Goal: Task Accomplishment & Management: Complete application form

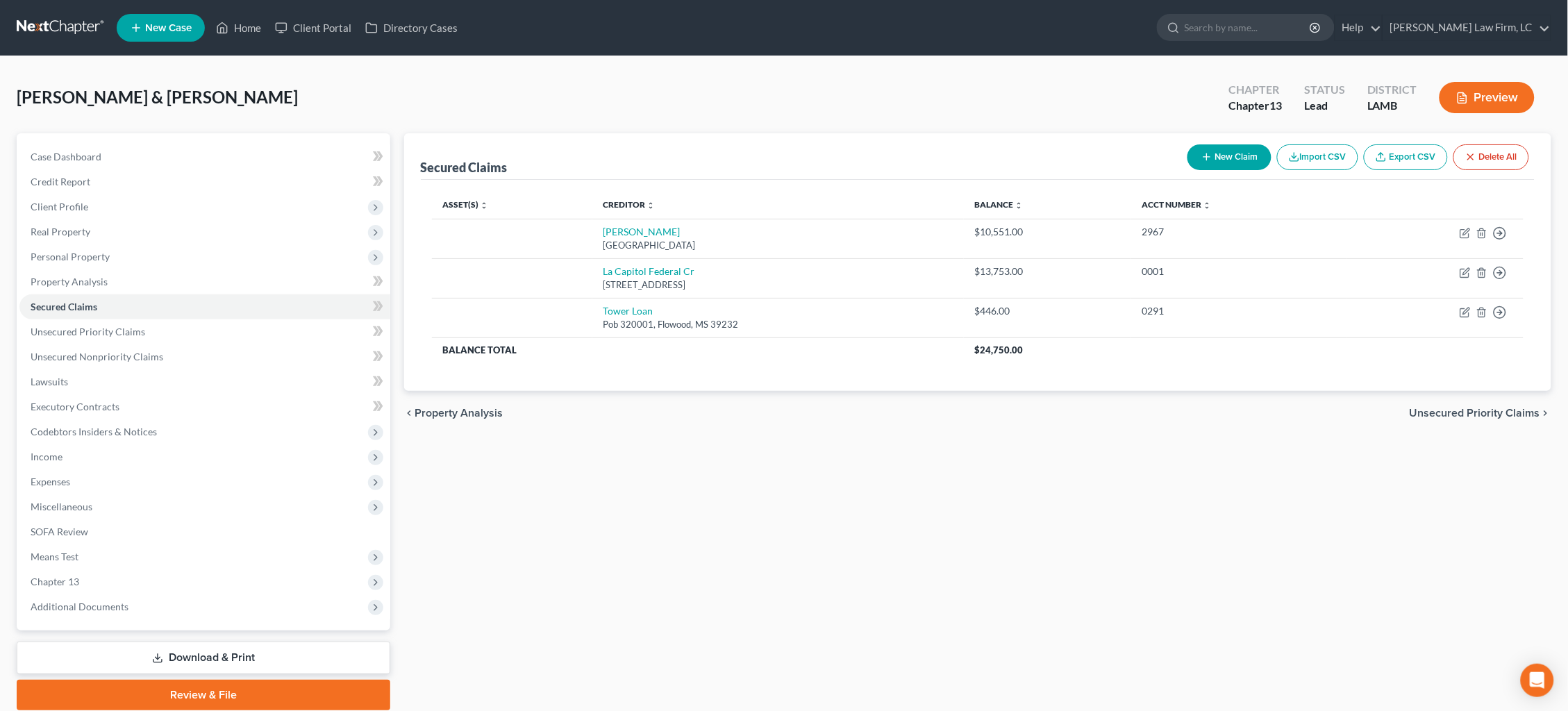
click at [51, 21] on link at bounding box center [61, 28] width 89 height 25
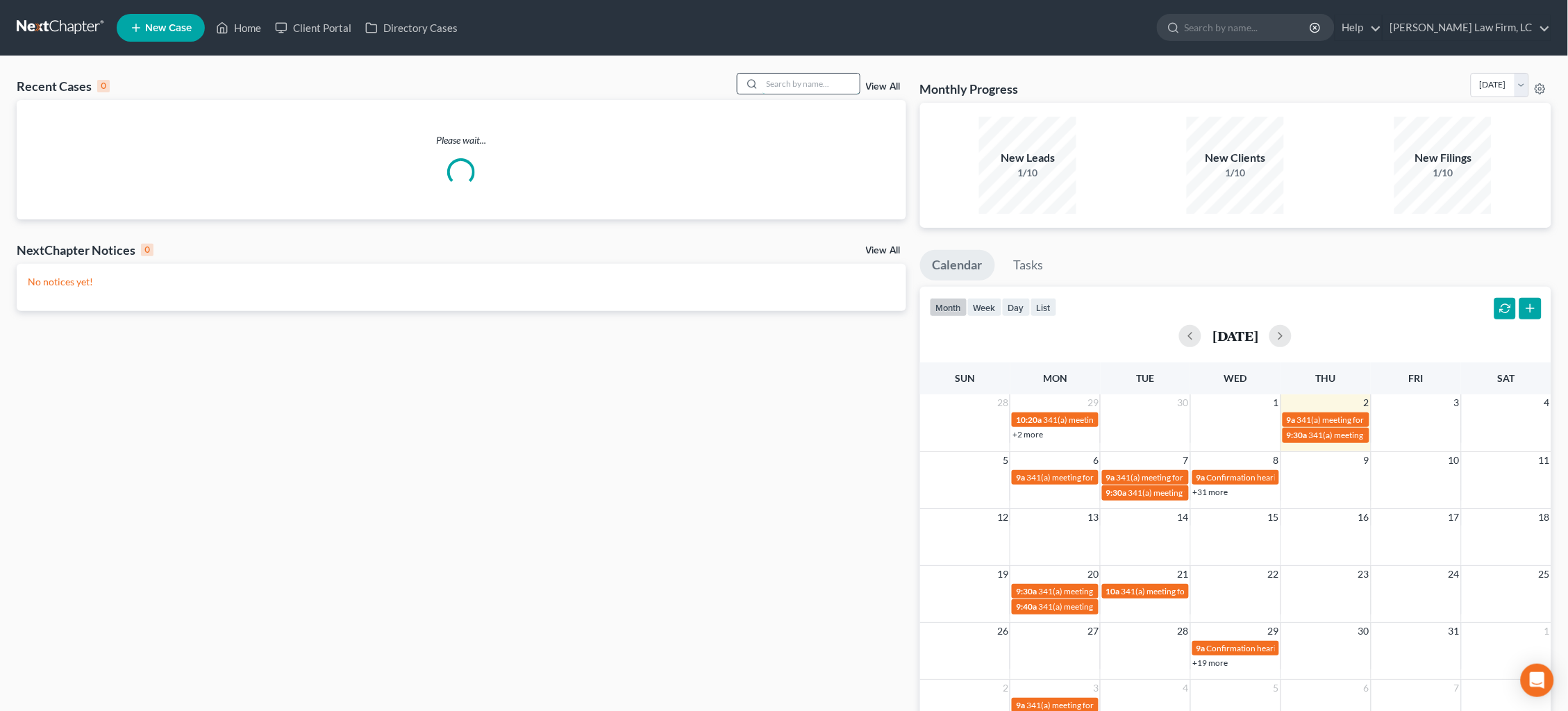
click at [794, 83] on input "search" at bounding box center [811, 83] width 97 height 20
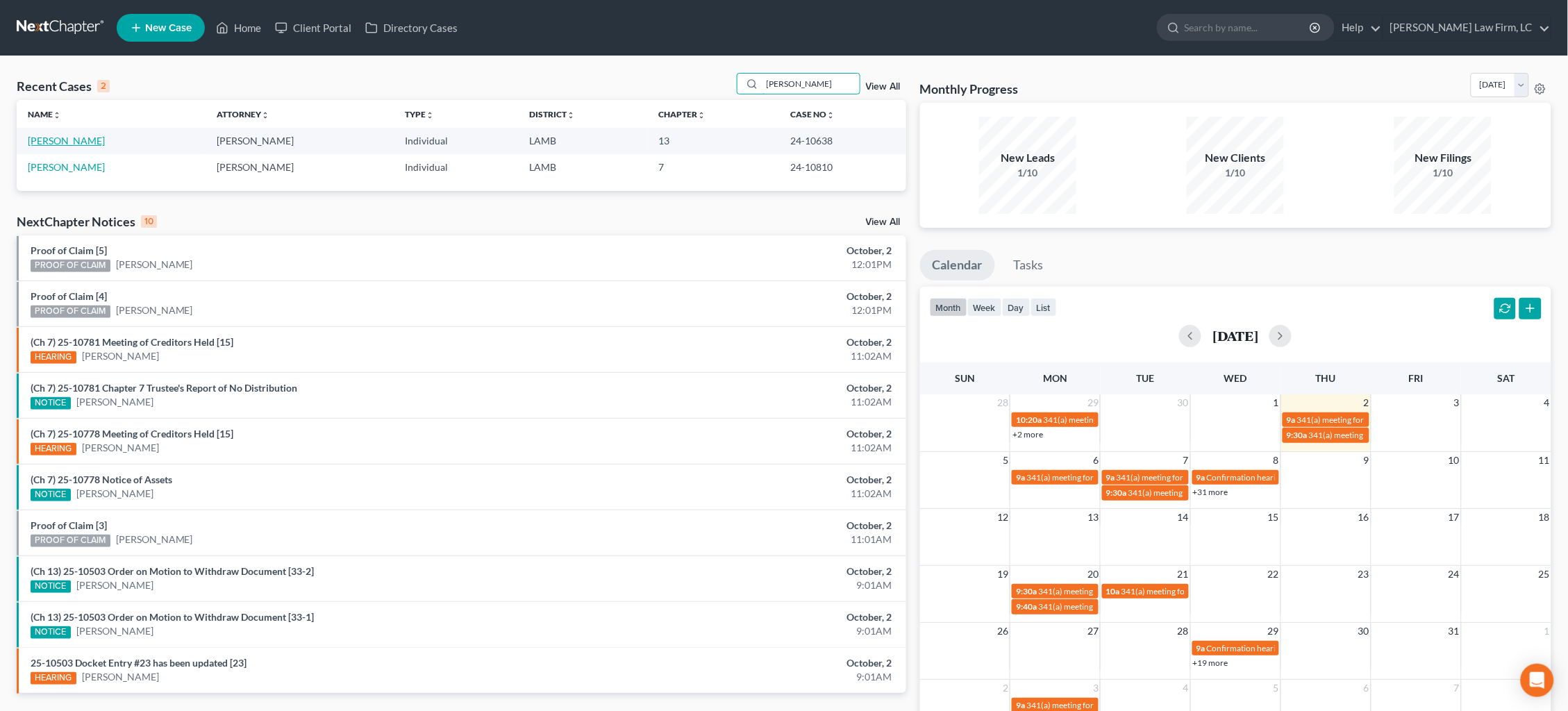
type input "[PERSON_NAME]"
click at [80, 141] on link "[PERSON_NAME]" at bounding box center [66, 141] width 77 height 12
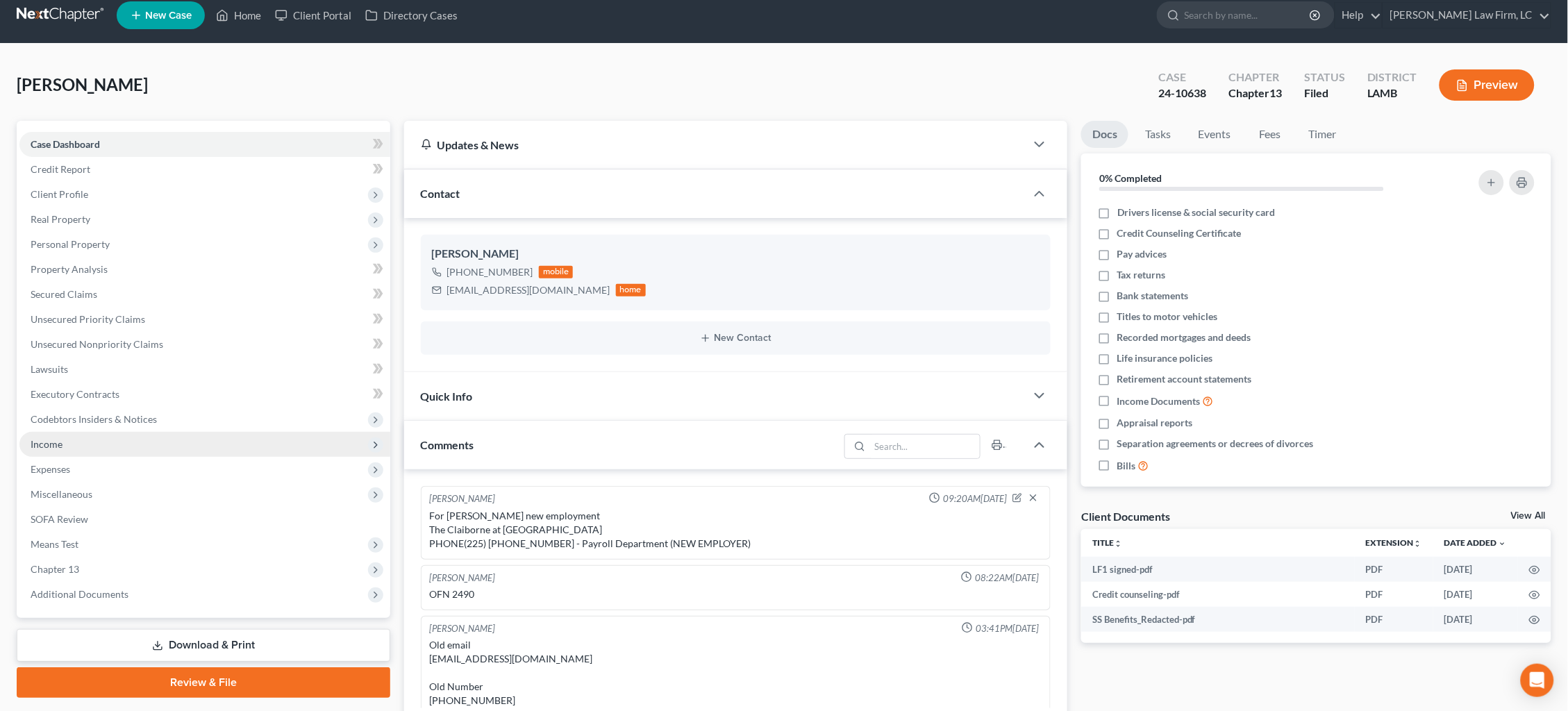
drag, startPoint x: 70, startPoint y: 434, endPoint x: 75, endPoint y: 440, distance: 7.8
click at [70, 434] on span "Income" at bounding box center [205, 444] width 371 height 25
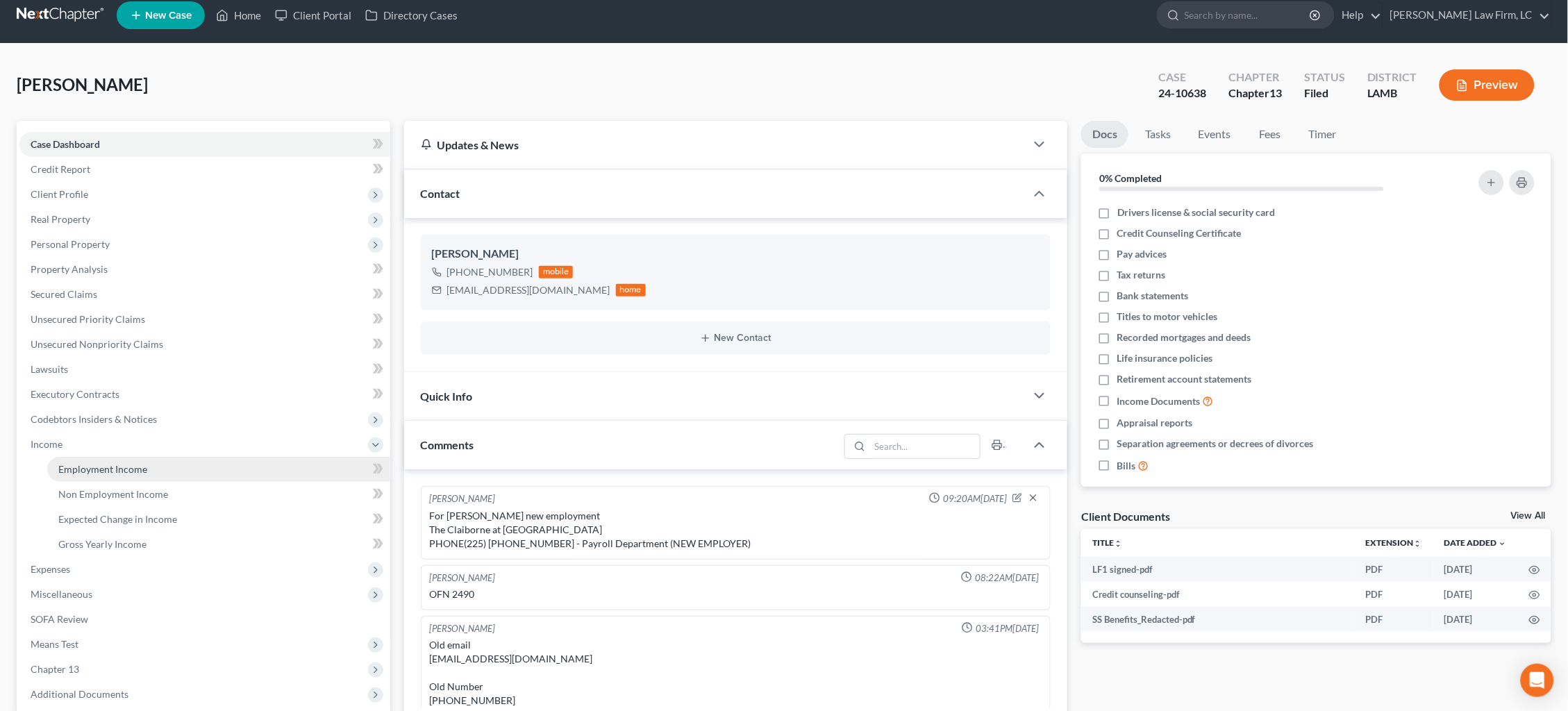
click at [106, 463] on span "Employment Income" at bounding box center [103, 469] width 89 height 12
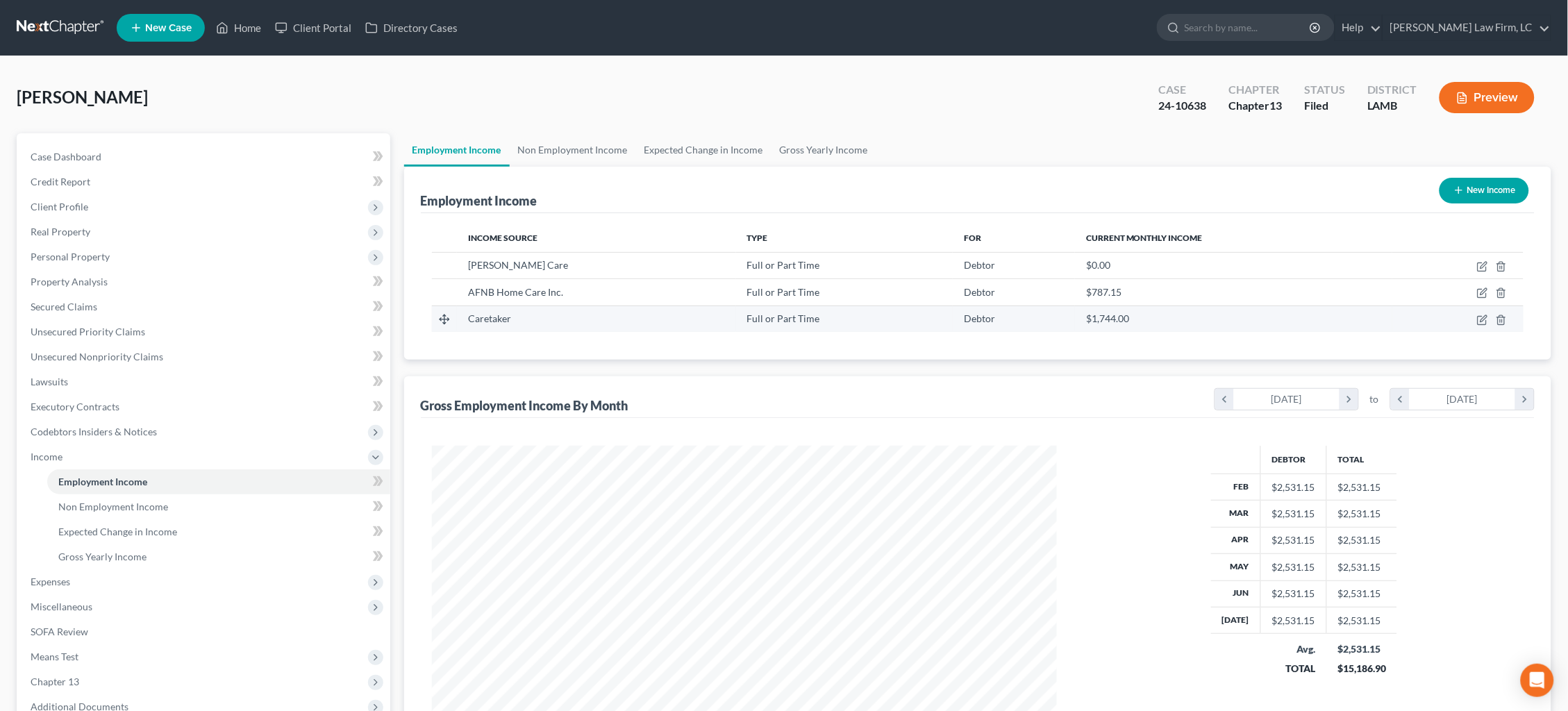
scroll to position [312, 653]
click at [1481, 321] on icon "button" at bounding box center [1482, 320] width 11 height 11
select select "0"
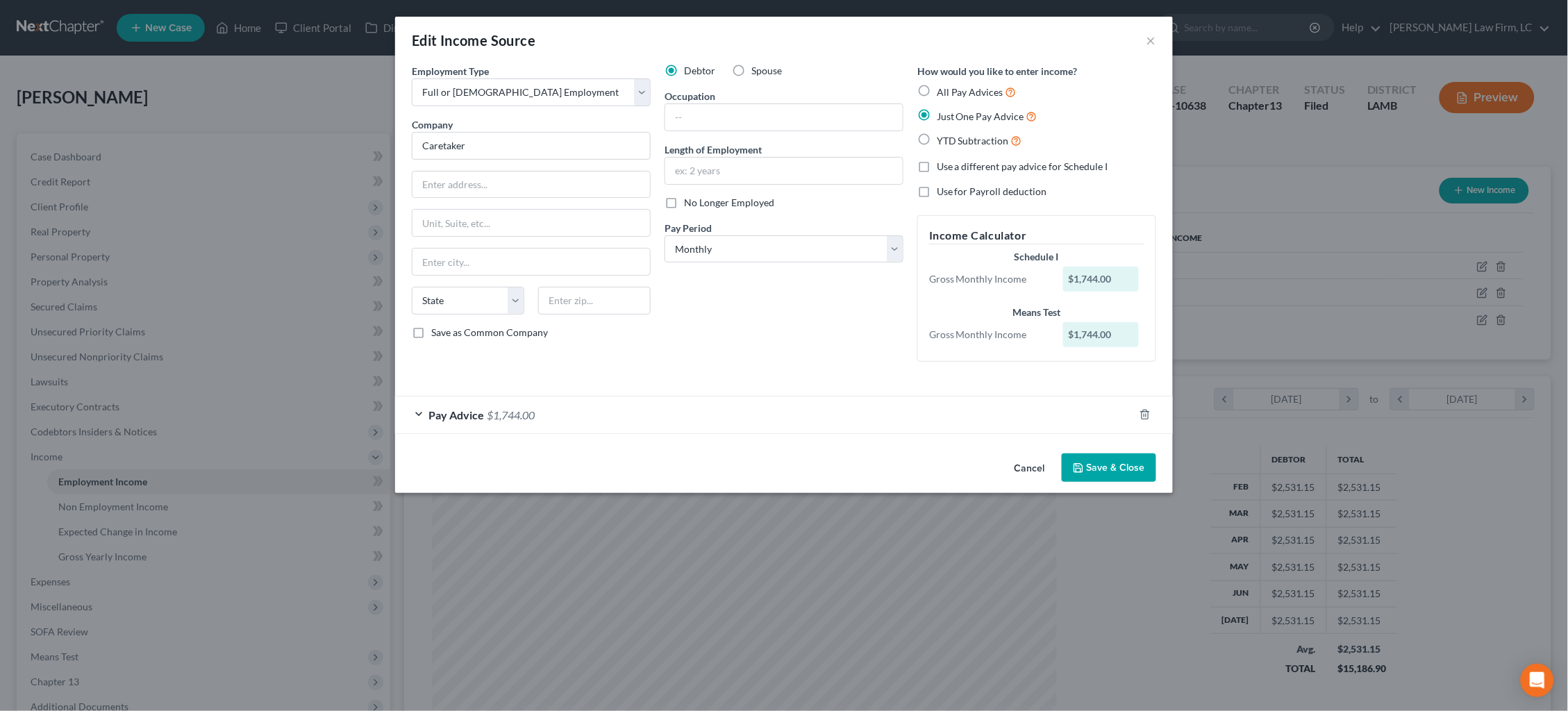
click at [1226, 178] on div "Edit Income Source × Employment Type * Select Full or [DEMOGRAPHIC_DATA] Employ…" at bounding box center [784, 356] width 1568 height 711
drag, startPoint x: 1149, startPoint y: 39, endPoint x: 1102, endPoint y: 124, distance: 97.1
click at [1149, 39] on button "×" at bounding box center [1151, 40] width 10 height 17
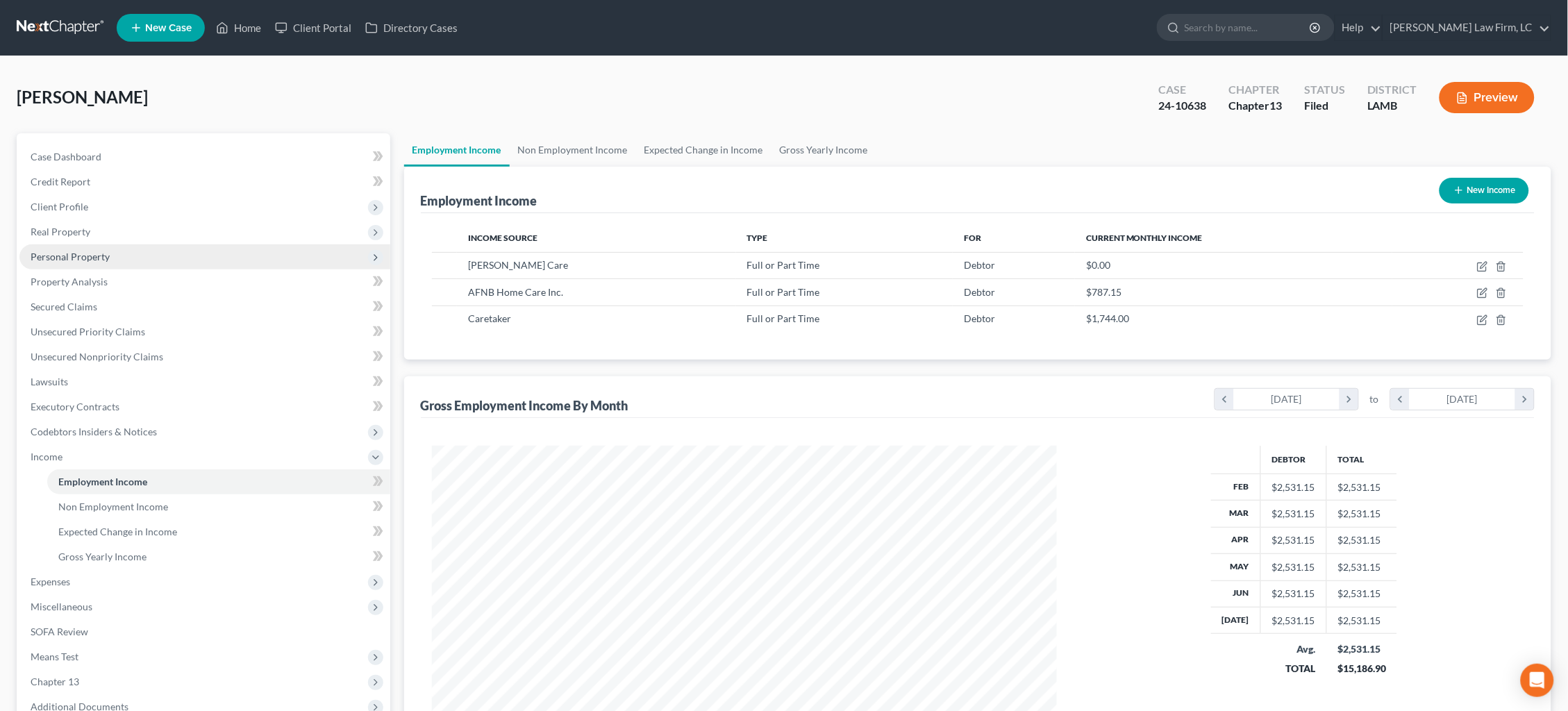
click at [141, 248] on span "Personal Property" at bounding box center [205, 257] width 371 height 25
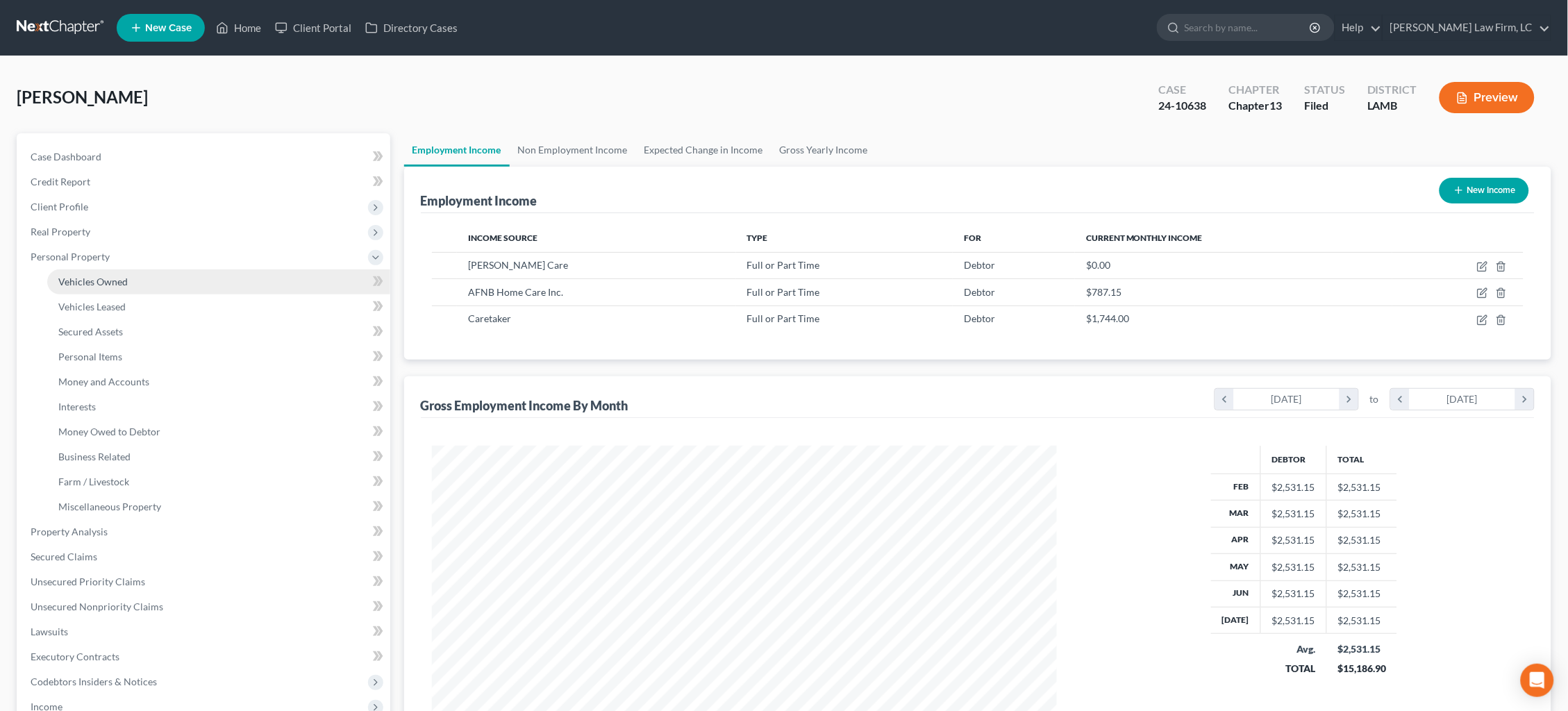
click at [151, 273] on link "Vehicles Owned" at bounding box center [218, 281] width 343 height 25
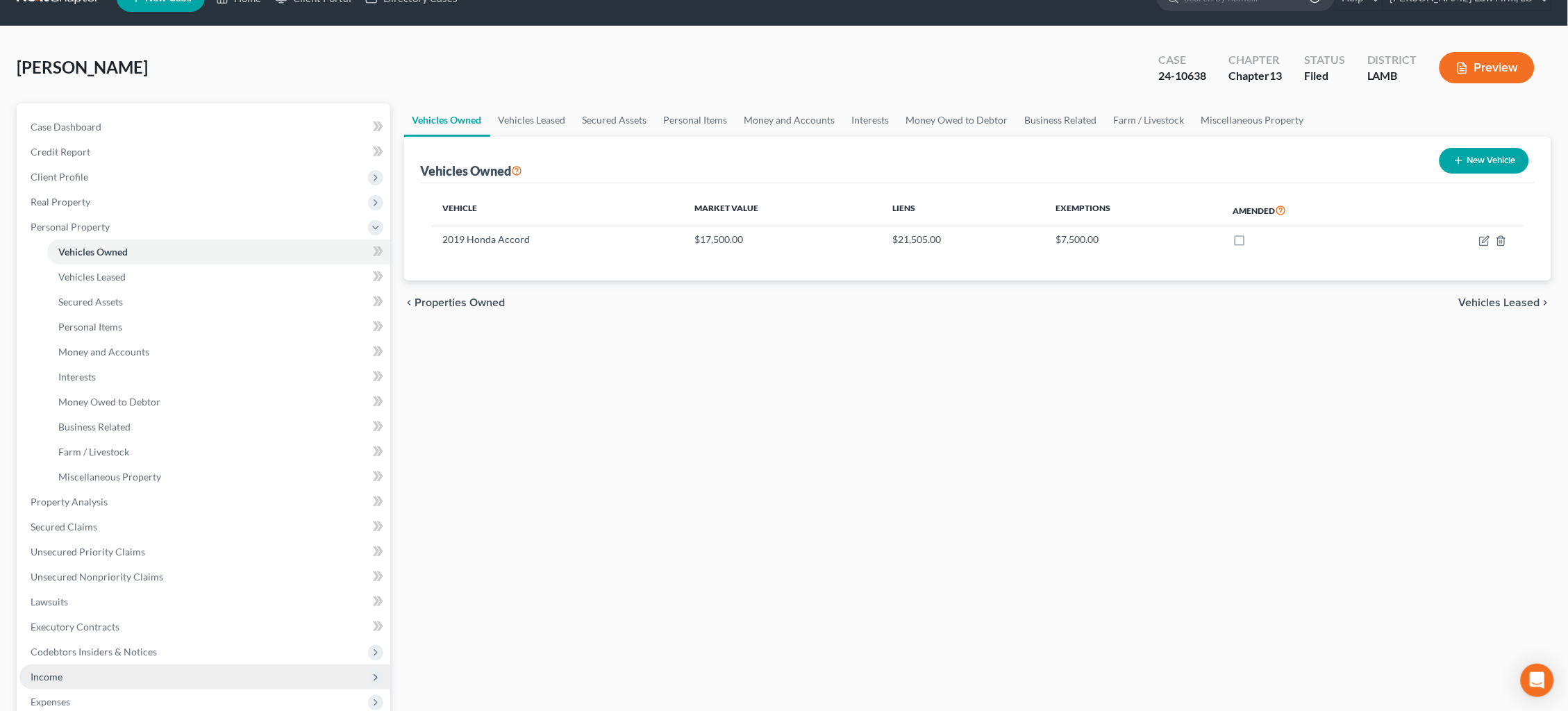
scroll to position [32, 0]
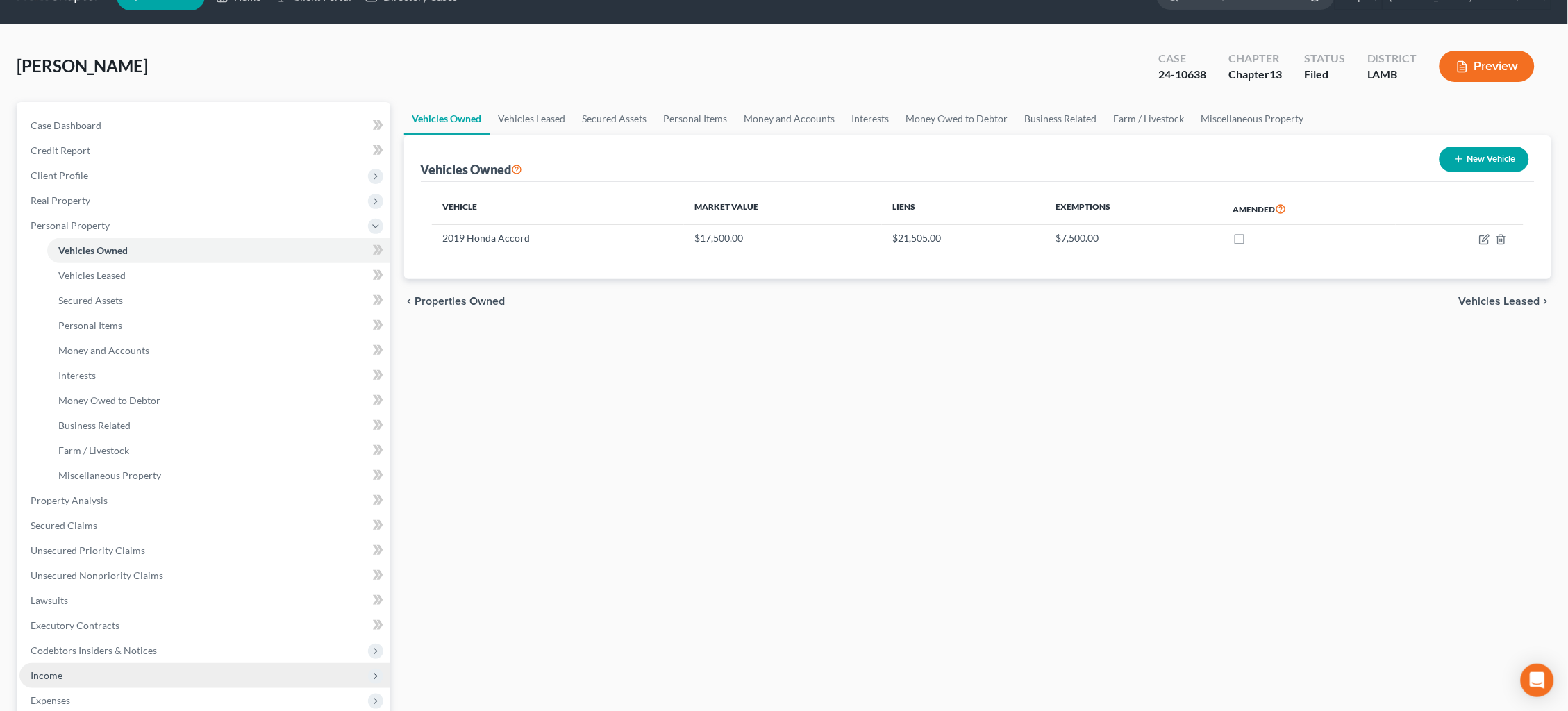
click at [125, 663] on span "Income" at bounding box center [205, 675] width 371 height 25
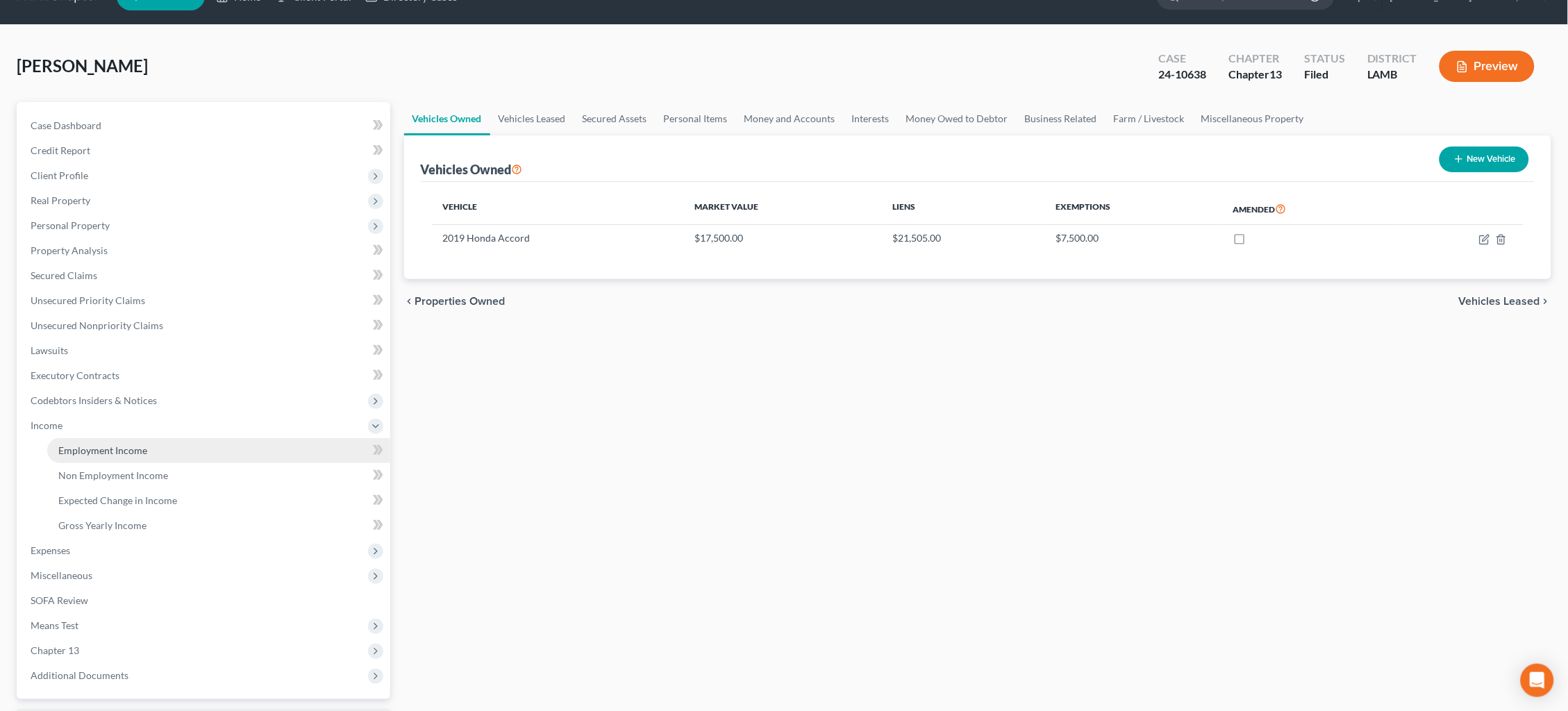
click at [124, 444] on span "Employment Income" at bounding box center [103, 450] width 89 height 12
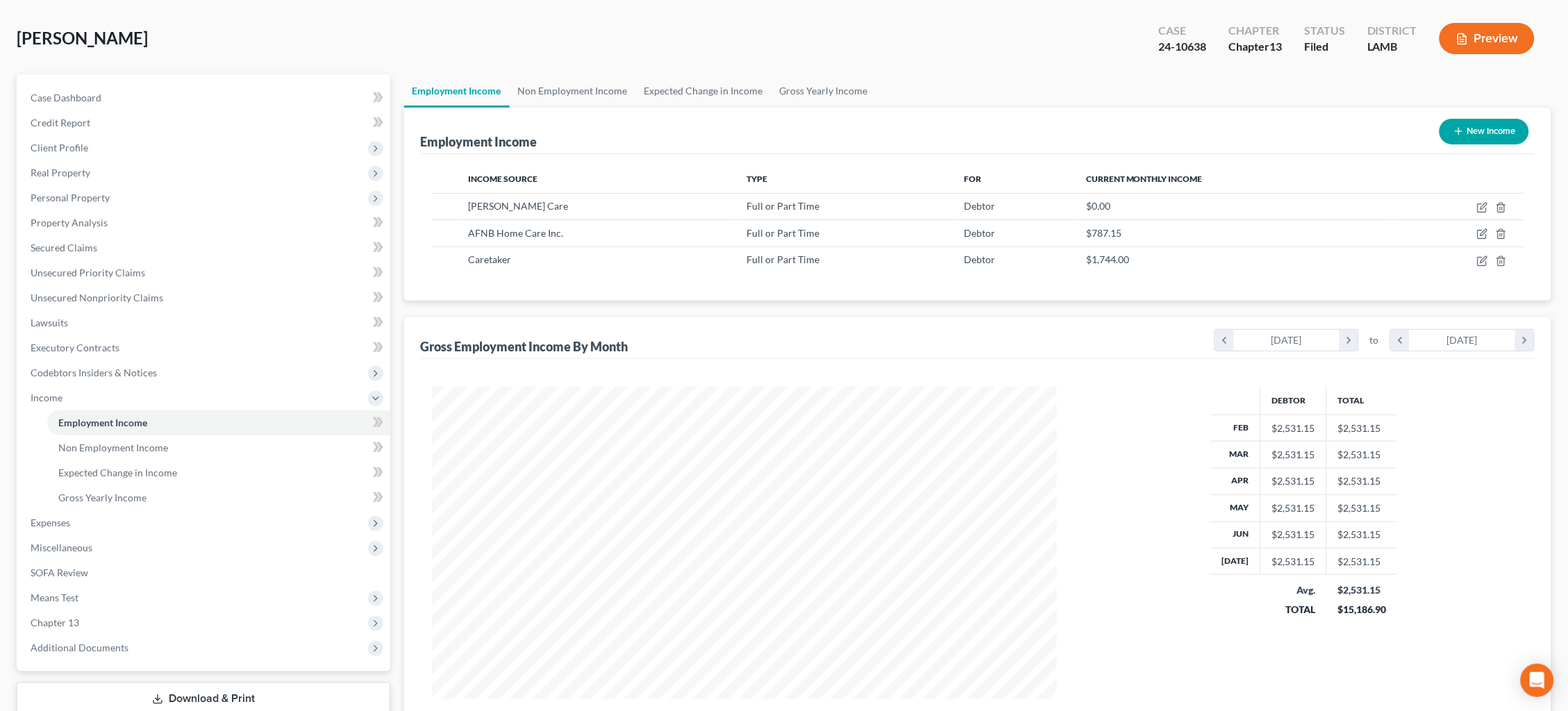
scroll to position [89, 0]
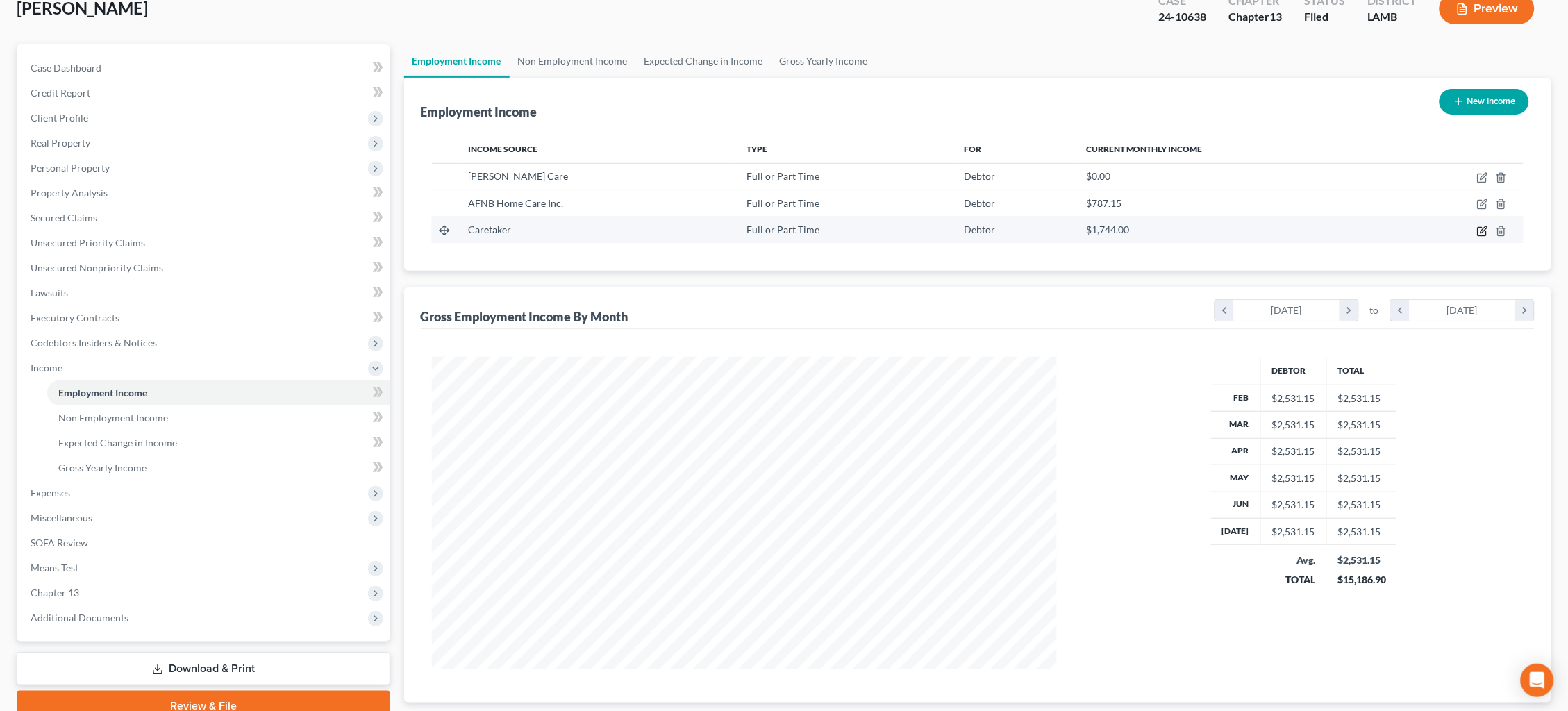
click at [1480, 232] on icon "button" at bounding box center [1482, 231] width 11 height 11
select select "0"
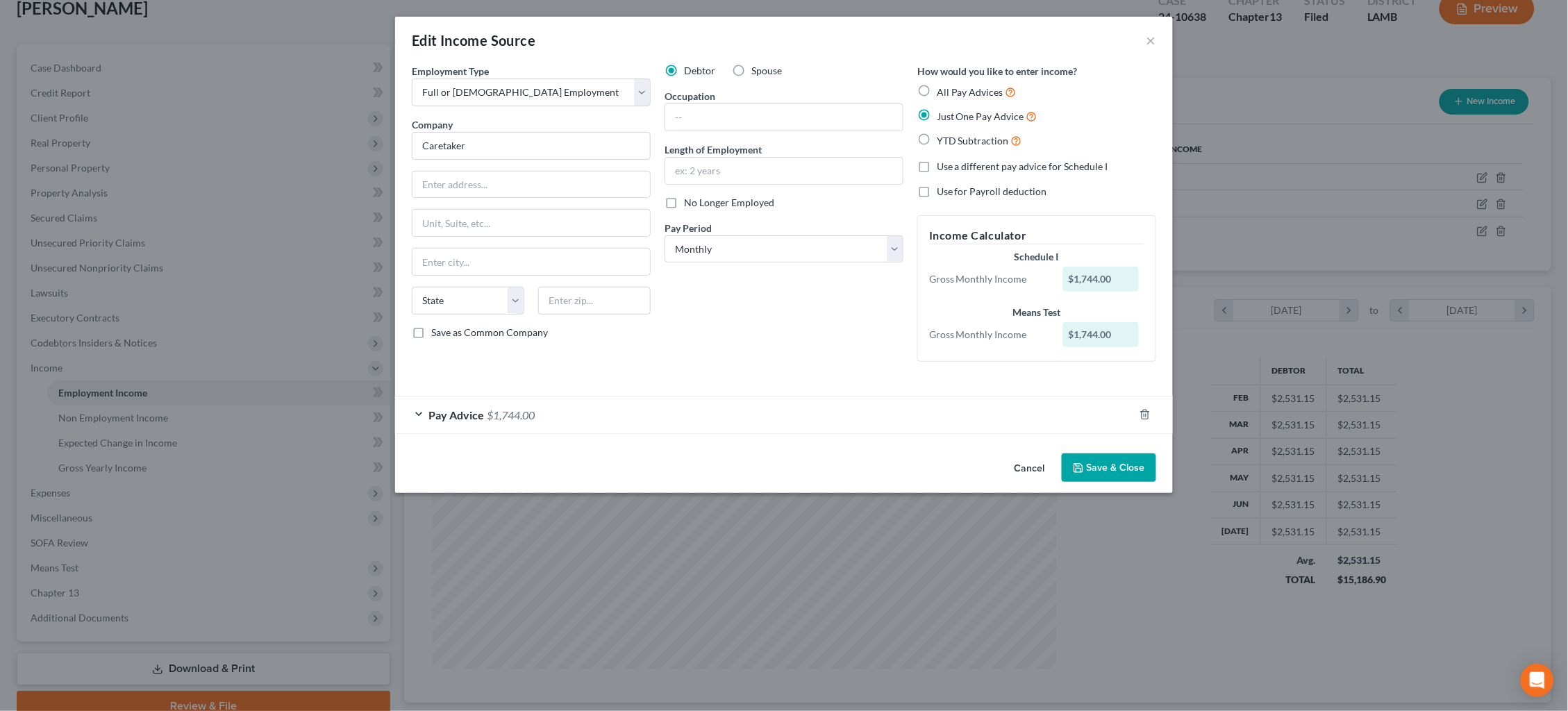
click at [1274, 125] on div "Edit Income Source × Employment Type * Select Full or [DEMOGRAPHIC_DATA] Employ…" at bounding box center [784, 356] width 1568 height 711
click at [1273, 125] on div "Edit Income Source × Employment Type * Select Full or [DEMOGRAPHIC_DATA] Employ…" at bounding box center [784, 356] width 1568 height 711
click at [1267, 125] on div "Edit Income Source × Employment Type * Select Full or [DEMOGRAPHIC_DATA] Employ…" at bounding box center [784, 356] width 1568 height 711
click at [1152, 45] on button "×" at bounding box center [1151, 40] width 10 height 17
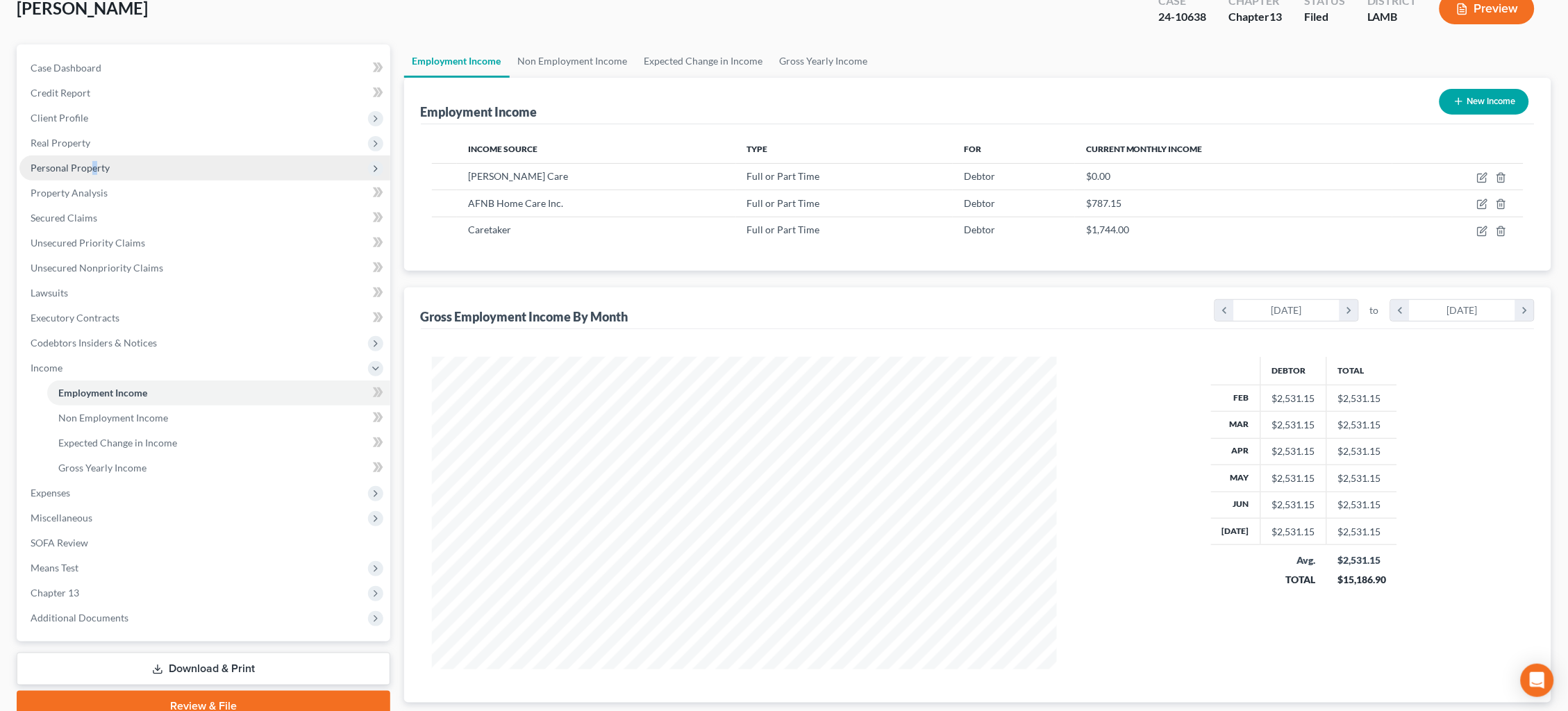
click at [92, 163] on span "Personal Property" at bounding box center [70, 168] width 79 height 12
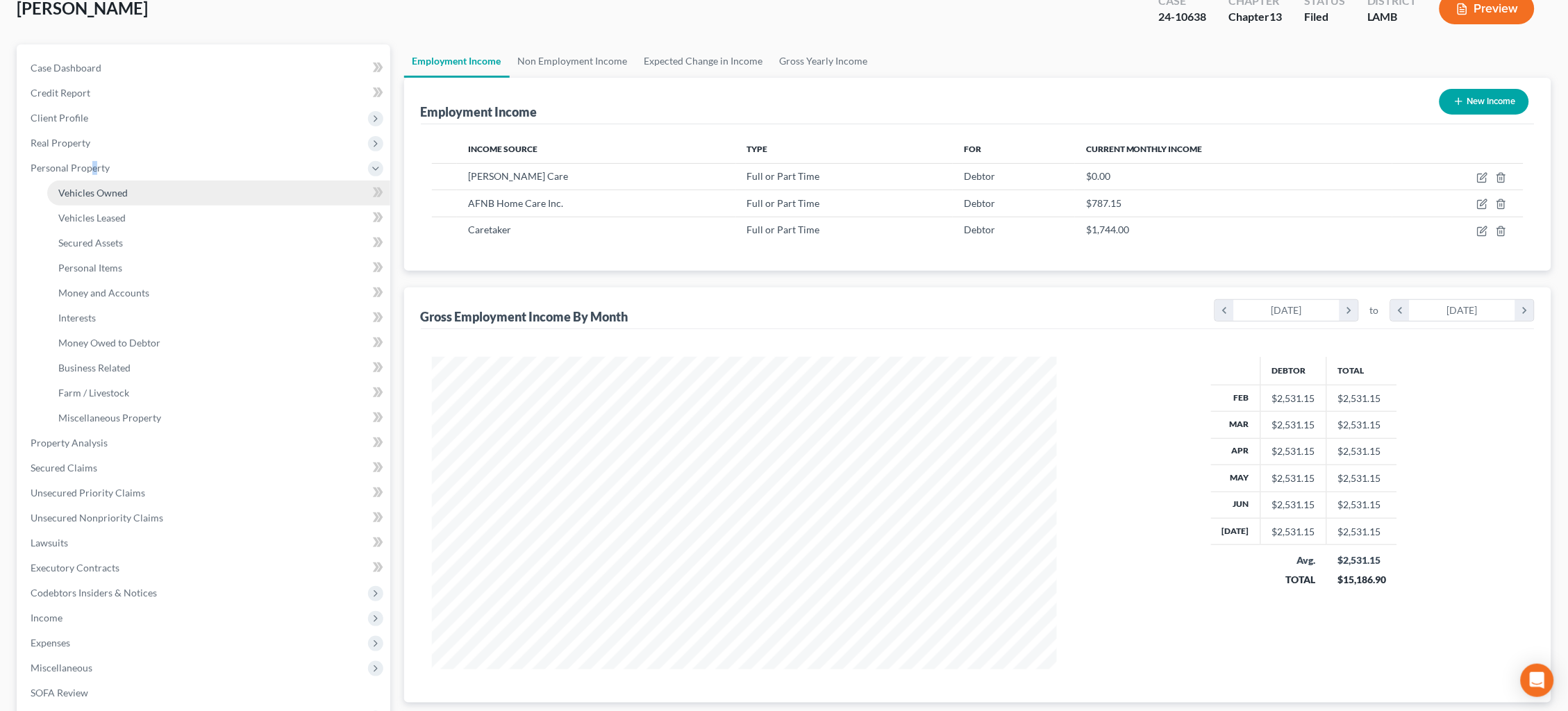
click at [103, 187] on span "Vehicles Owned" at bounding box center [93, 193] width 70 height 12
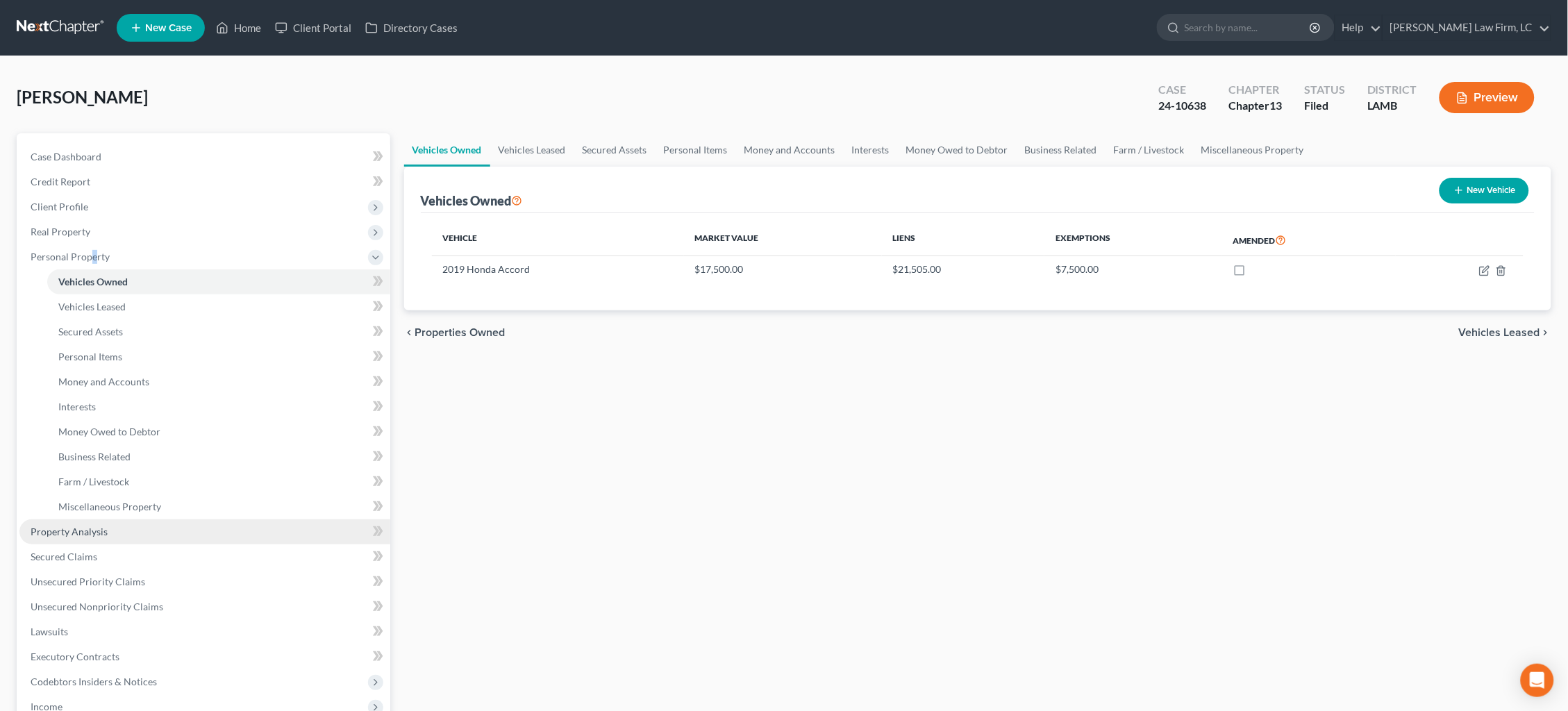
click at [89, 525] on link "Property Analysis" at bounding box center [205, 531] width 371 height 25
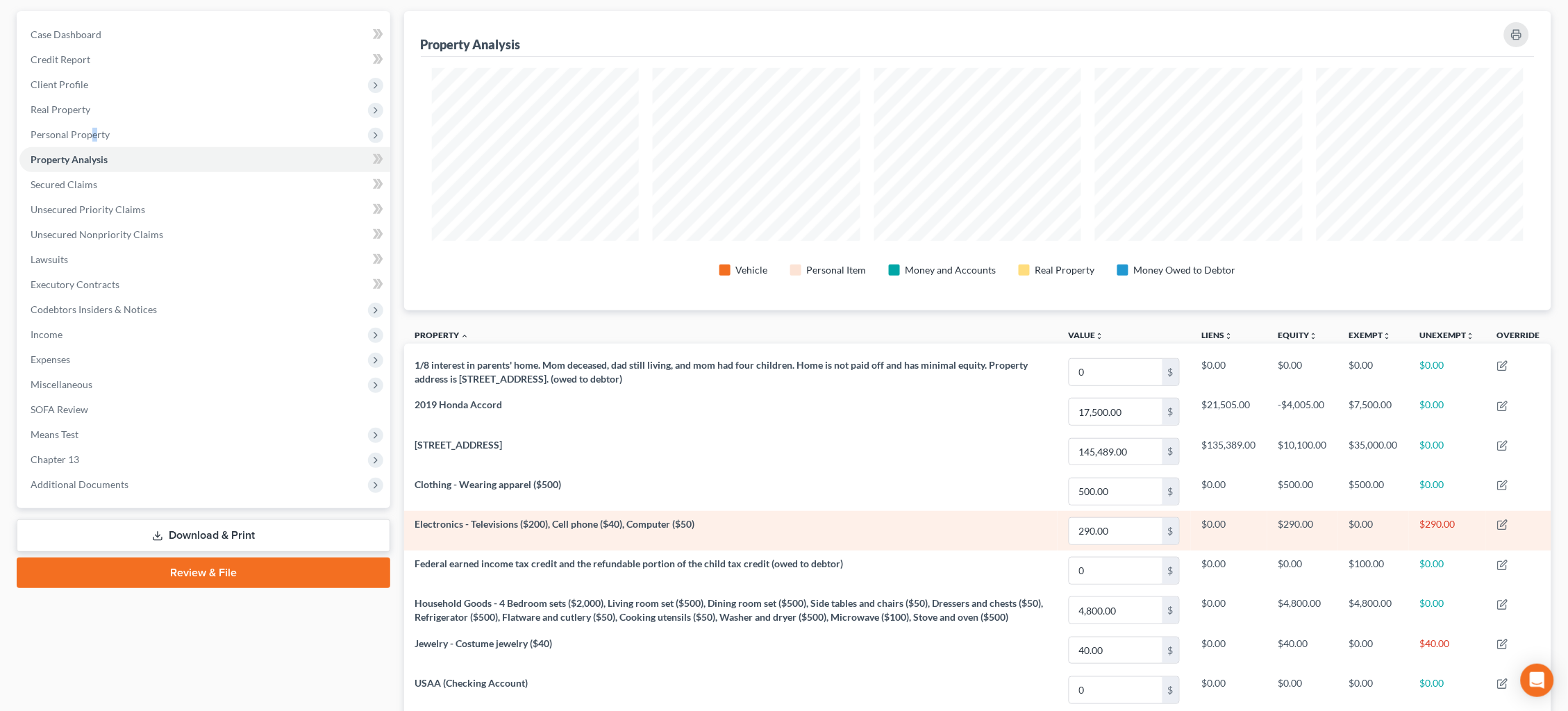
scroll to position [125, 0]
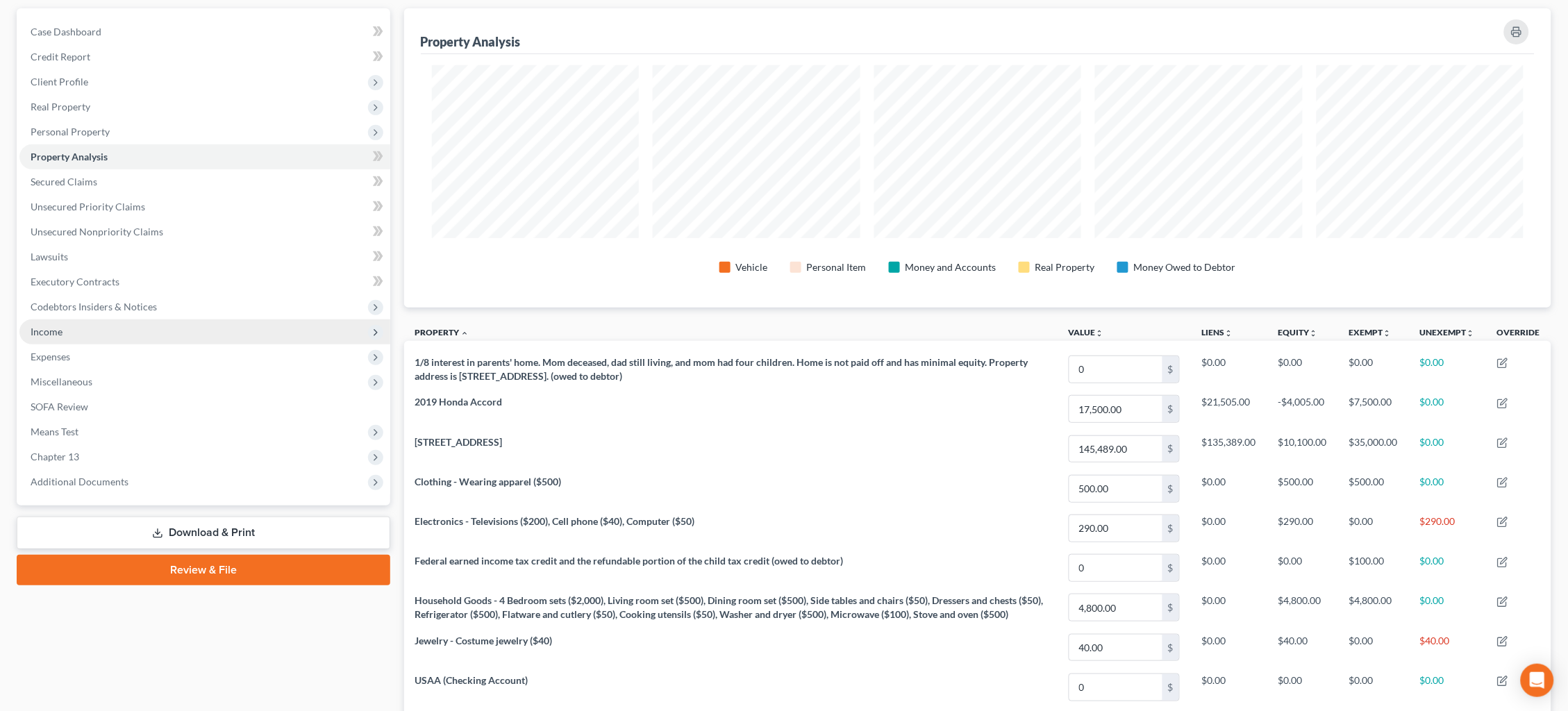
click at [123, 320] on span "Income" at bounding box center [205, 332] width 371 height 25
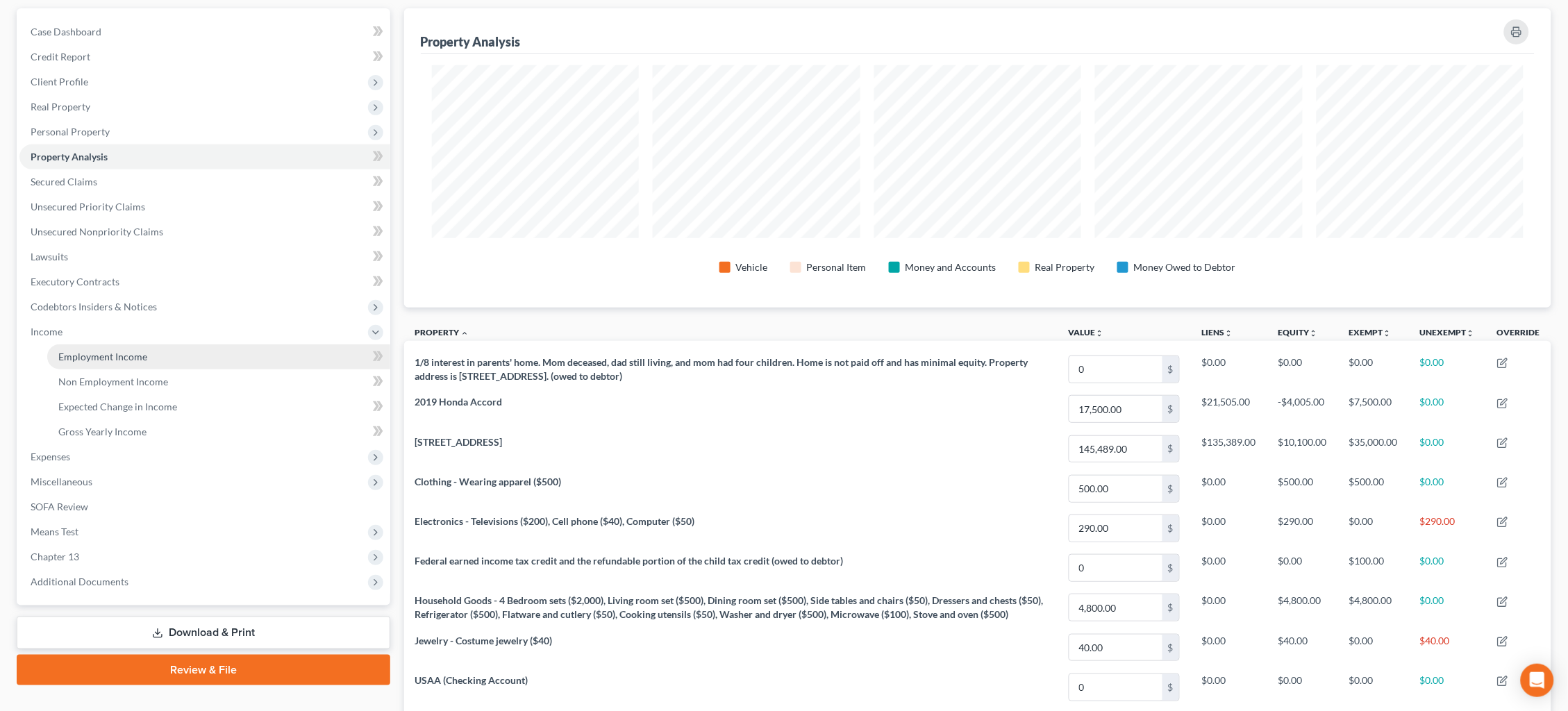
click at [147, 352] on link "Employment Income" at bounding box center [218, 357] width 343 height 25
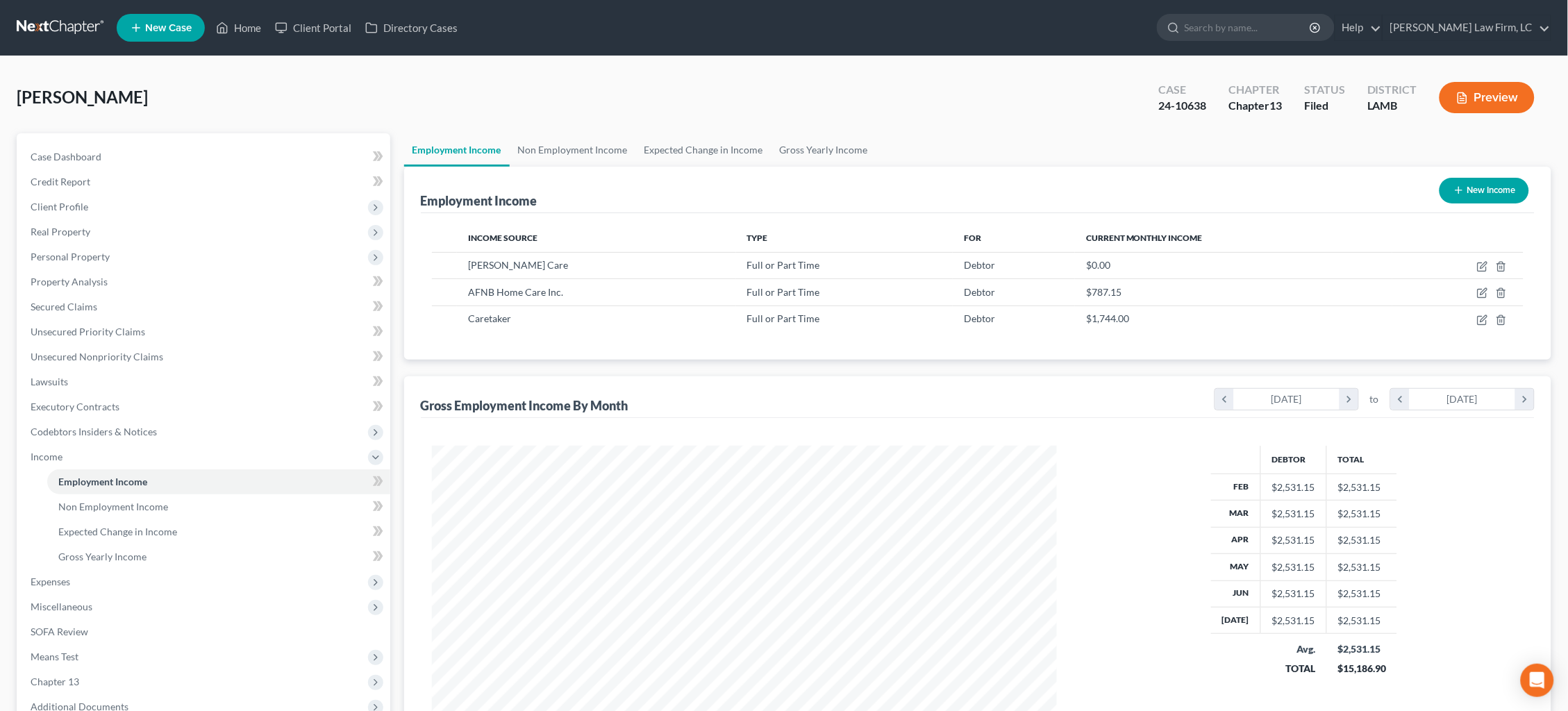
scroll to position [312, 653]
click at [1487, 317] on icon "button" at bounding box center [1482, 320] width 11 height 11
select select "0"
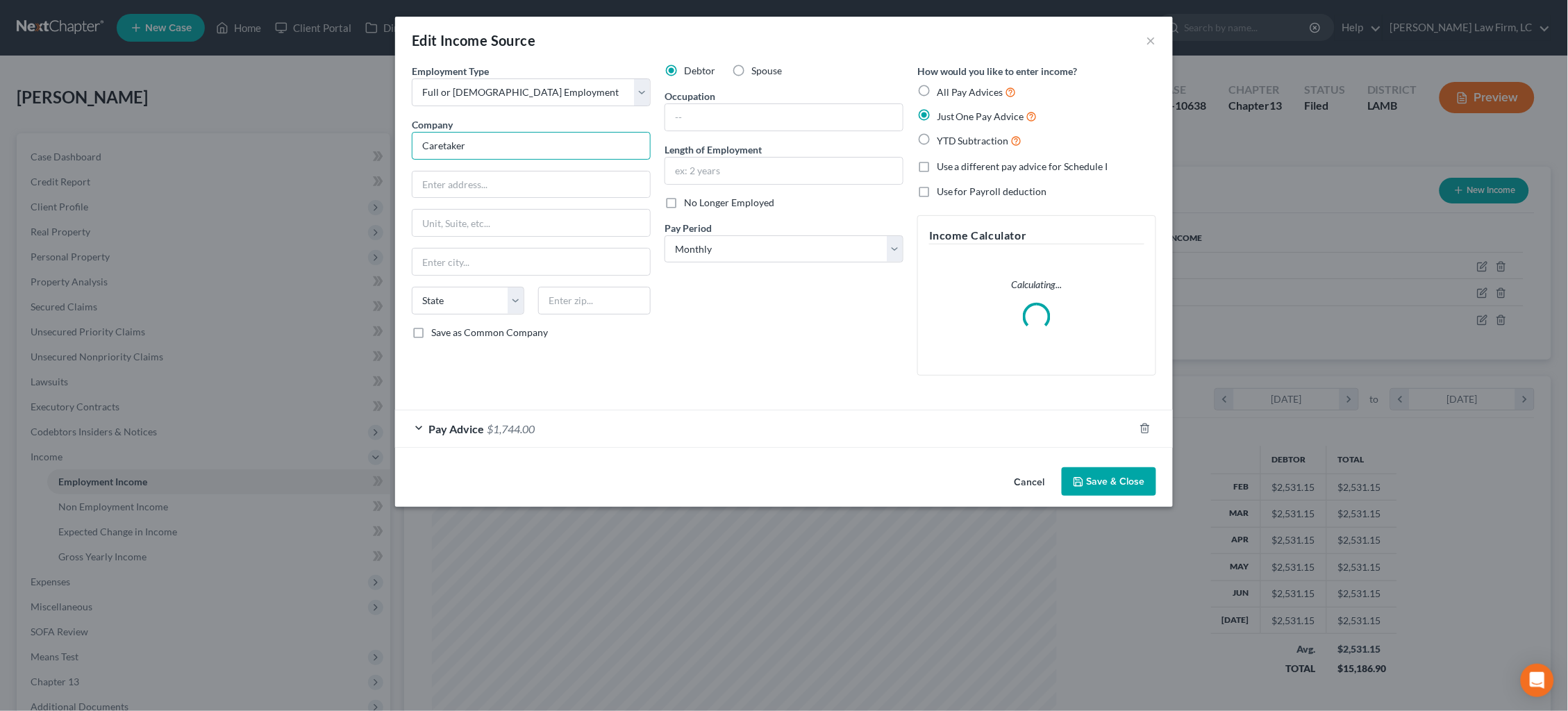
drag, startPoint x: 488, startPoint y: 151, endPoint x: 374, endPoint y: 139, distance: 114.6
click at [375, 139] on div "Edit Income Source × Employment Type * Select Full or [DEMOGRAPHIC_DATA] Employ…" at bounding box center [784, 356] width 1568 height 711
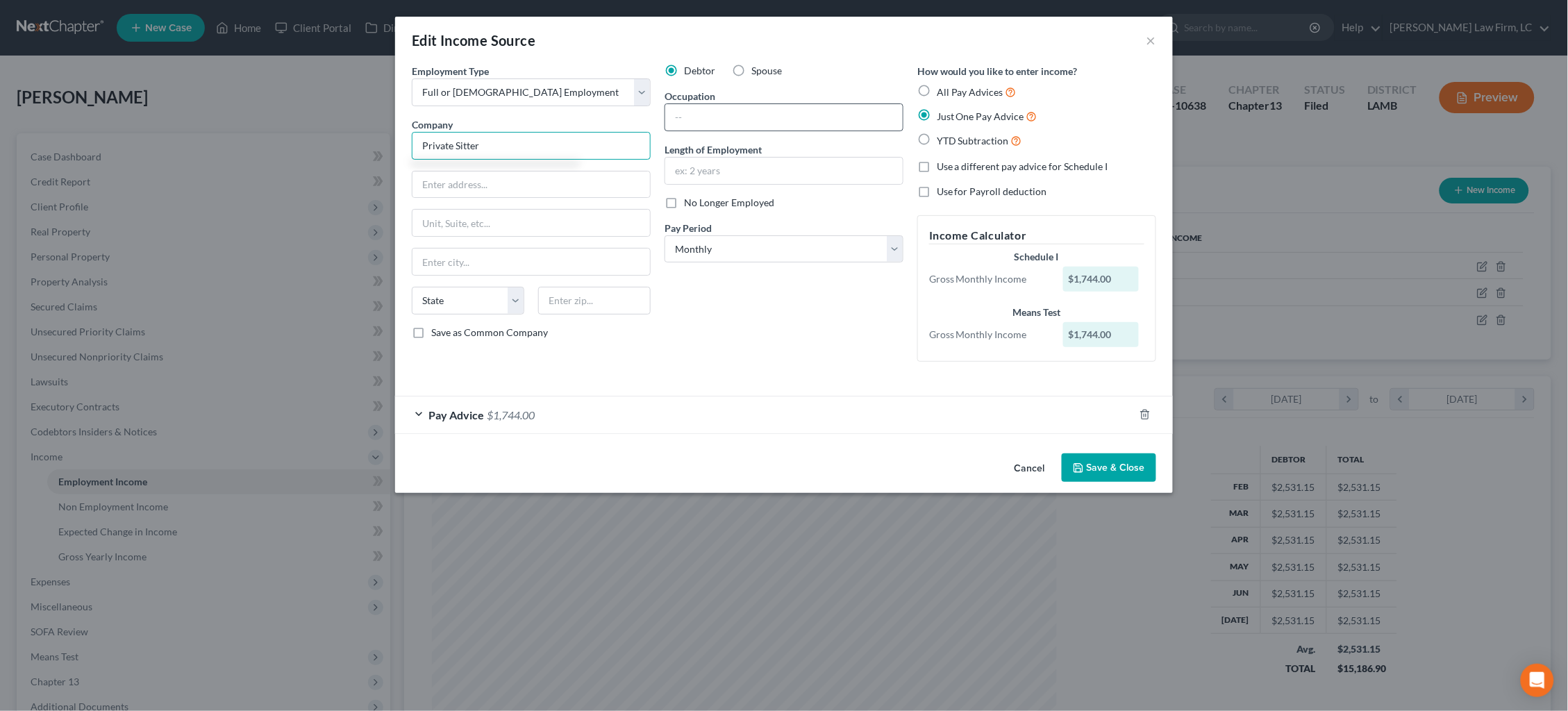
type input "Private Sitter"
click at [714, 119] on input "text" at bounding box center [784, 117] width 238 height 26
type input "Private Sitter"
click at [705, 163] on input "text" at bounding box center [784, 171] width 238 height 26
type input "1 month"
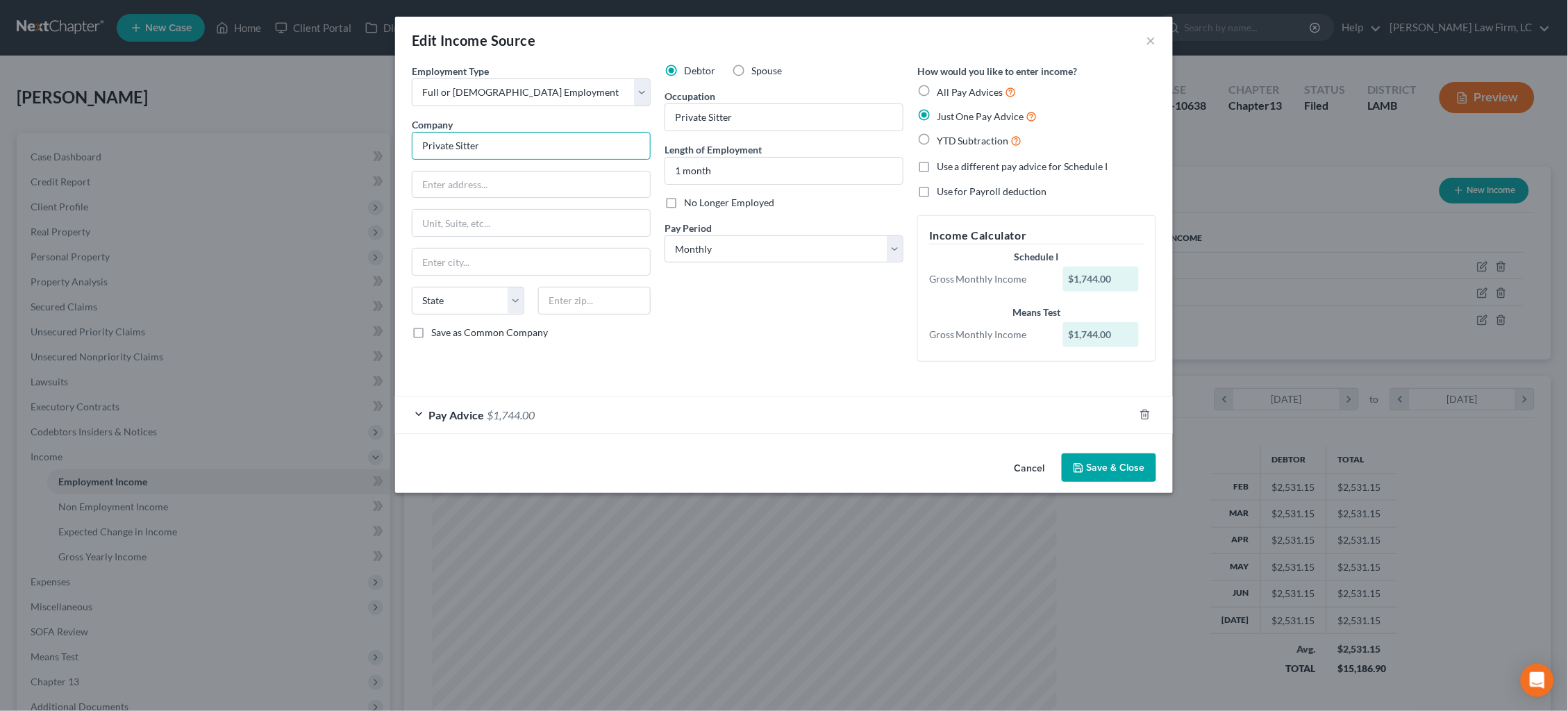
drag, startPoint x: 501, startPoint y: 147, endPoint x: 345, endPoint y: 133, distance: 156.6
click at [345, 133] on div "Edit Income Source × Employment Type * Select Full or [DEMOGRAPHIC_DATA] Employ…" at bounding box center [784, 356] width 1568 height 711
type input "G"
select select "1"
click at [584, 138] on input "G" at bounding box center [531, 146] width 239 height 28
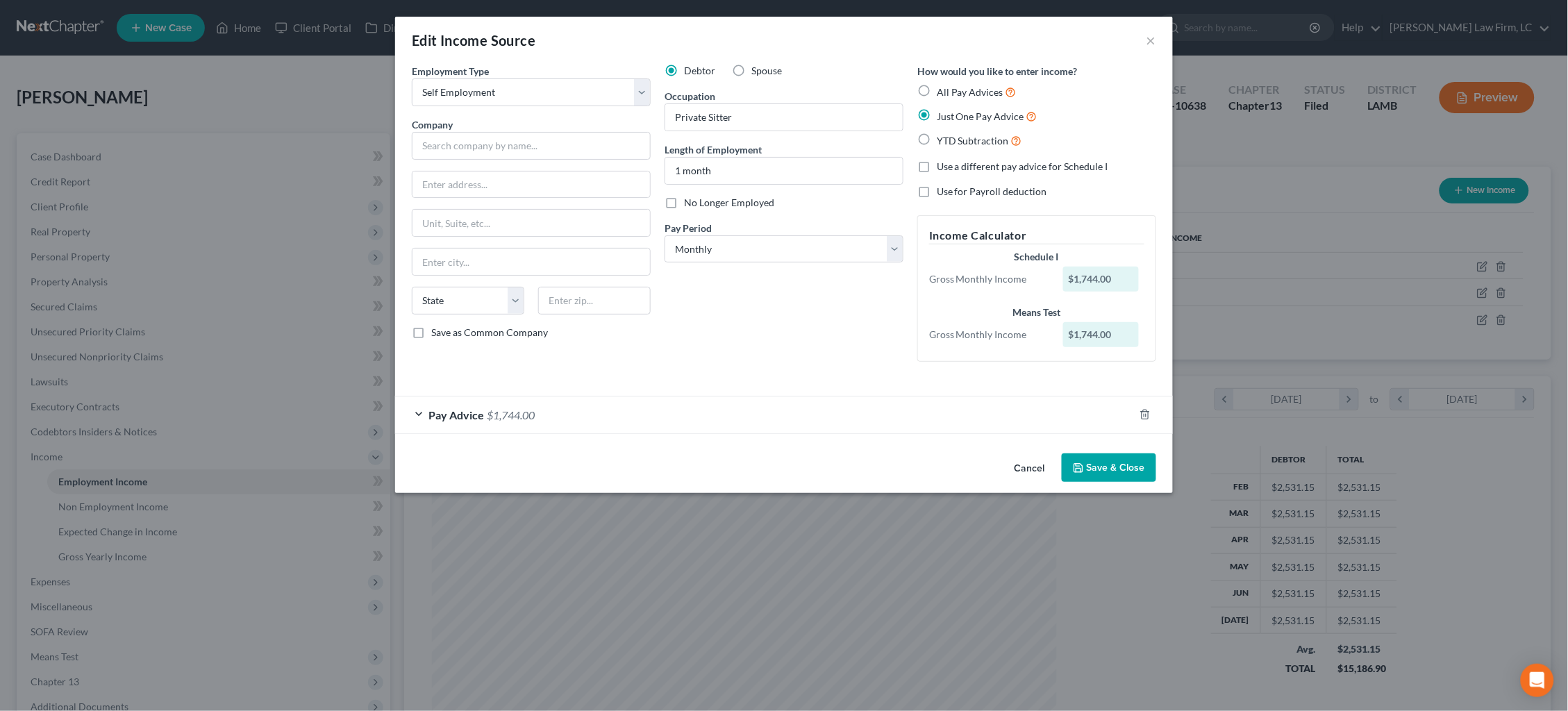
click at [1117, 465] on button "Save & Close" at bounding box center [1108, 468] width 95 height 29
click at [584, 144] on input "text" at bounding box center [531, 146] width 239 height 28
click at [1149, 41] on button "×" at bounding box center [1151, 40] width 10 height 17
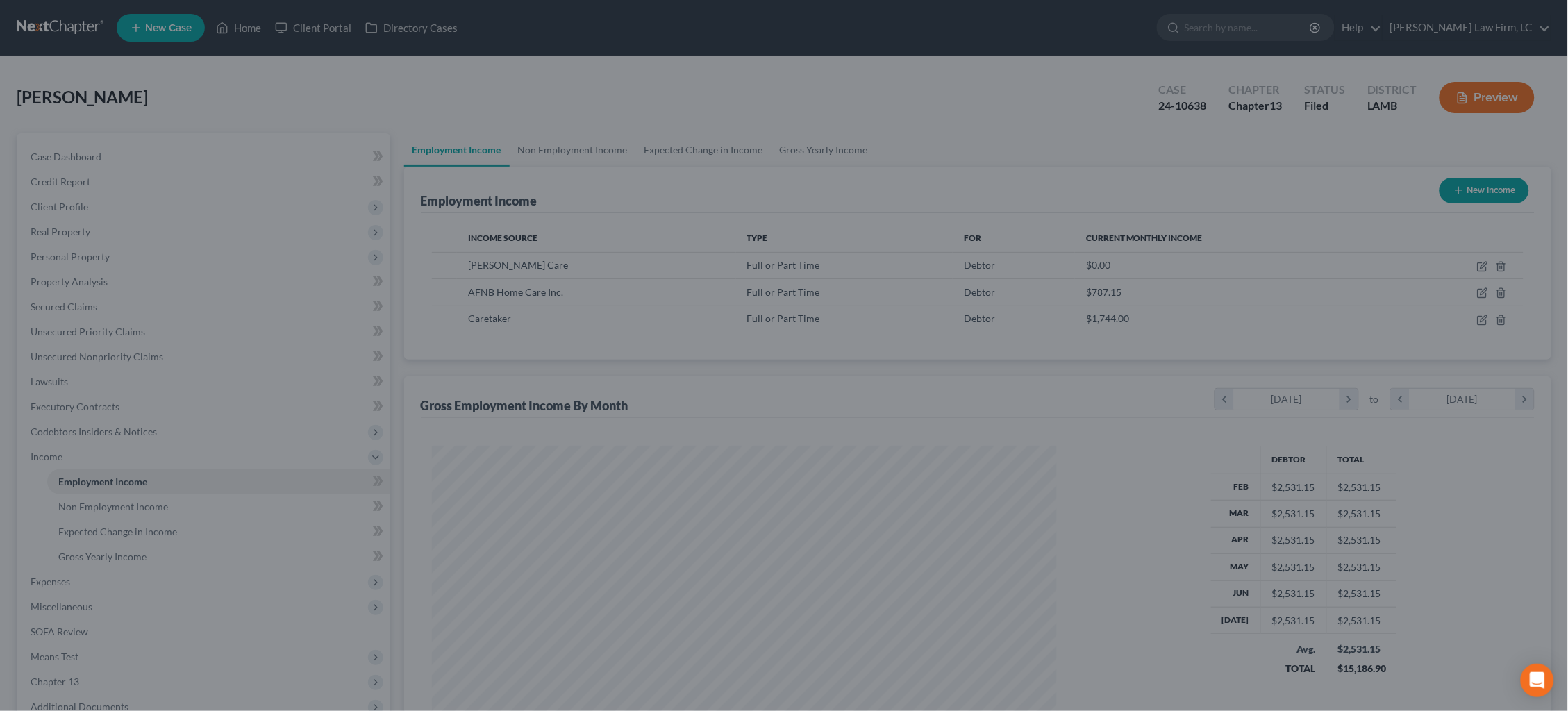
type input "[PERSON_NAME]"
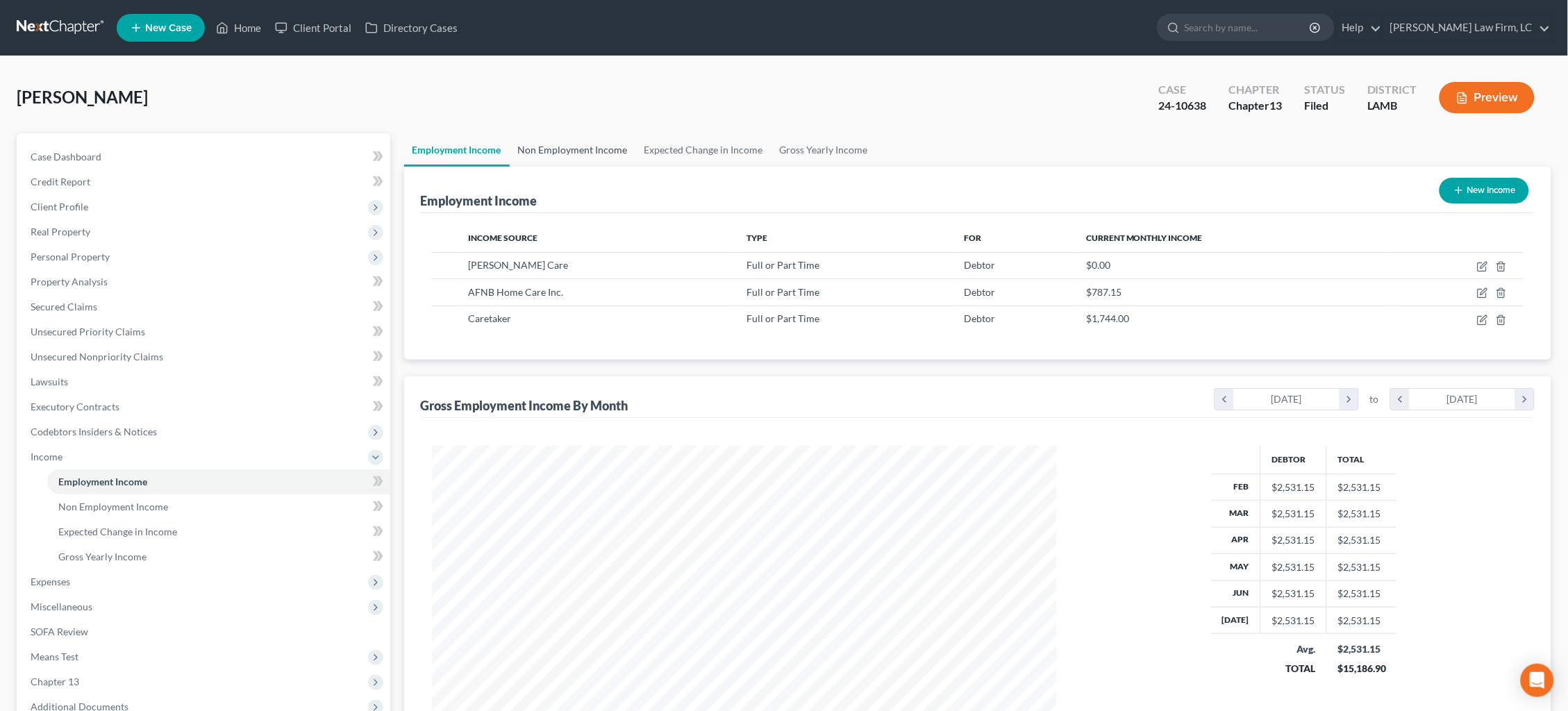
click at [570, 153] on link "Non Employment Income" at bounding box center [573, 150] width 126 height 33
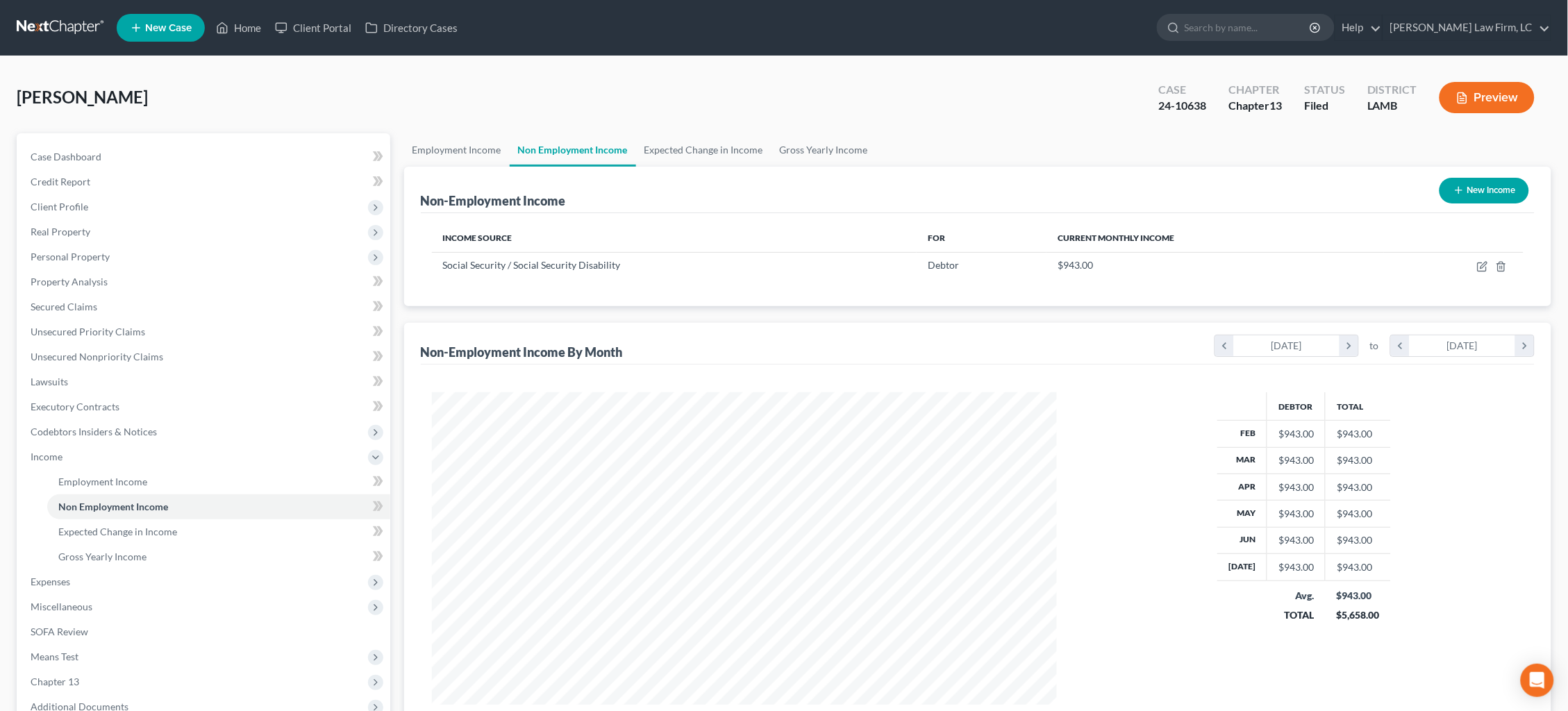
scroll to position [312, 653]
click at [1476, 191] on button "New Income" at bounding box center [1484, 190] width 89 height 26
select select "0"
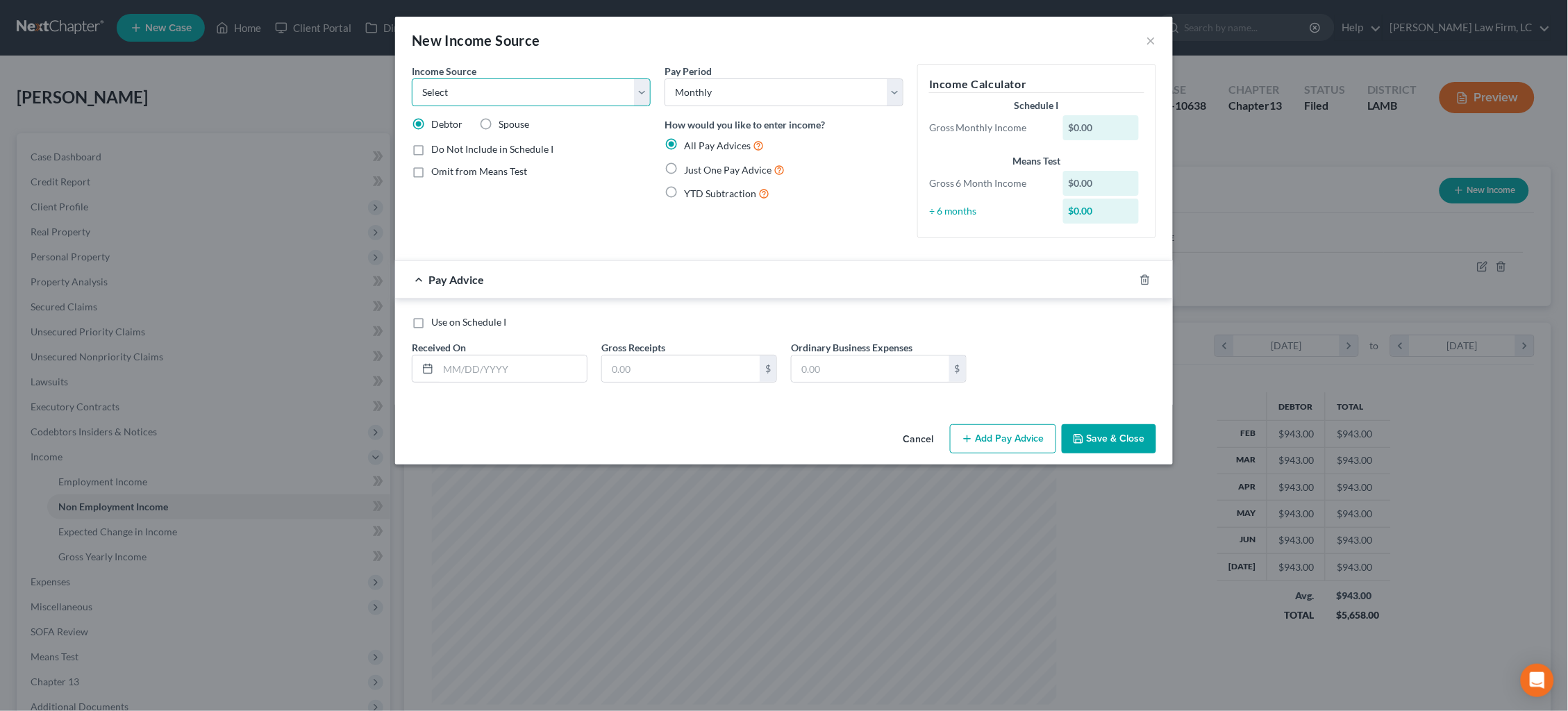
select select "13"
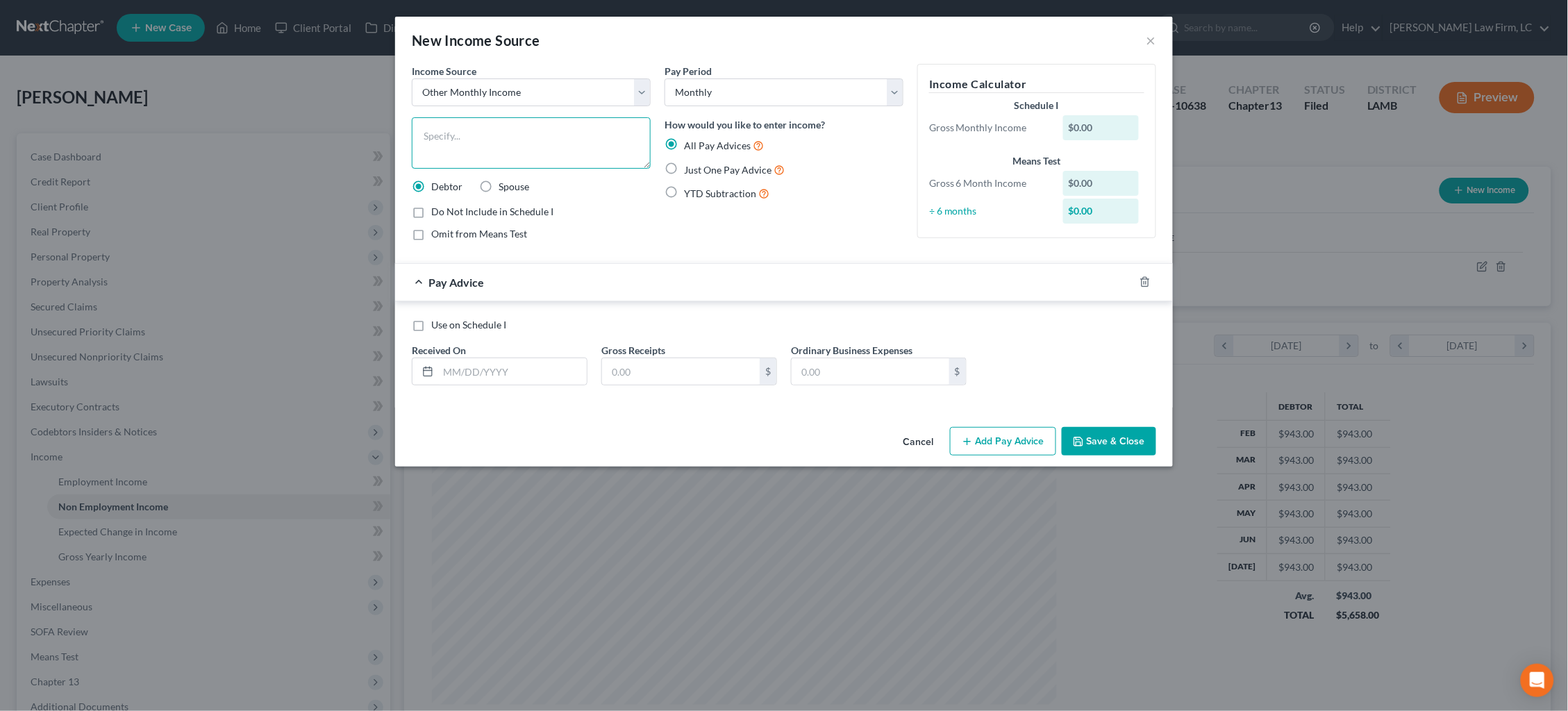
click at [493, 152] on textarea at bounding box center [531, 143] width 239 height 51
type textarea "P"
type textarea "Debtor works as a Private Sitter for a [PERSON_NAME]"
click at [699, 372] on input "text" at bounding box center [680, 372] width 158 height 26
drag, startPoint x: 637, startPoint y: 374, endPoint x: 545, endPoint y: 374, distance: 92.0
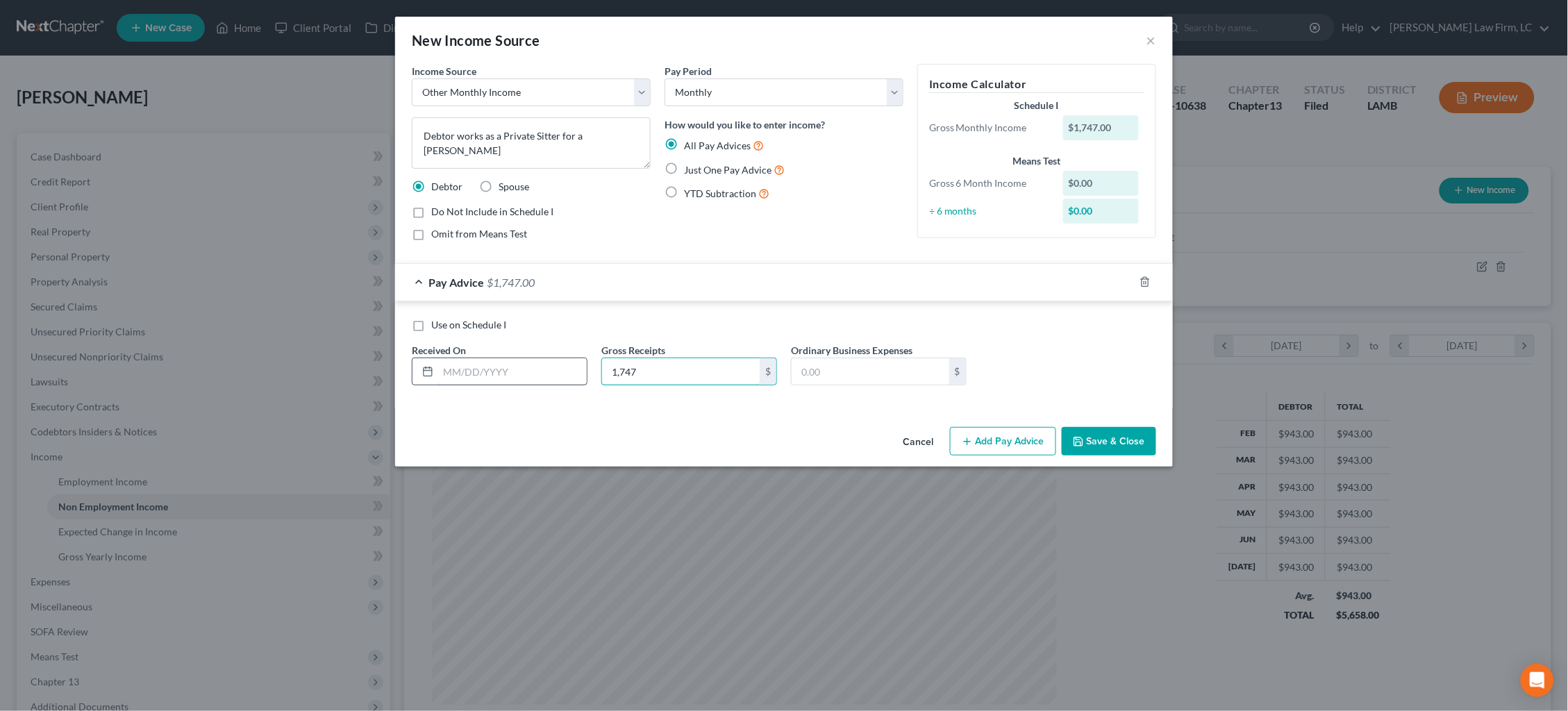
click at [561, 377] on div "Use on Schedule I Received On * Gross Receipts 1,747 $ Ordinary Business Expens…" at bounding box center [784, 357] width 758 height 78
drag, startPoint x: 663, startPoint y: 374, endPoint x: 527, endPoint y: 364, distance: 136.4
click at [527, 363] on div "Use on Schedule I Received On * Gross Receipts 1,747 $ Ordinary Business Expens…" at bounding box center [784, 357] width 758 height 78
type input "1,744"
click at [1121, 434] on button "Save & Close" at bounding box center [1108, 441] width 95 height 29
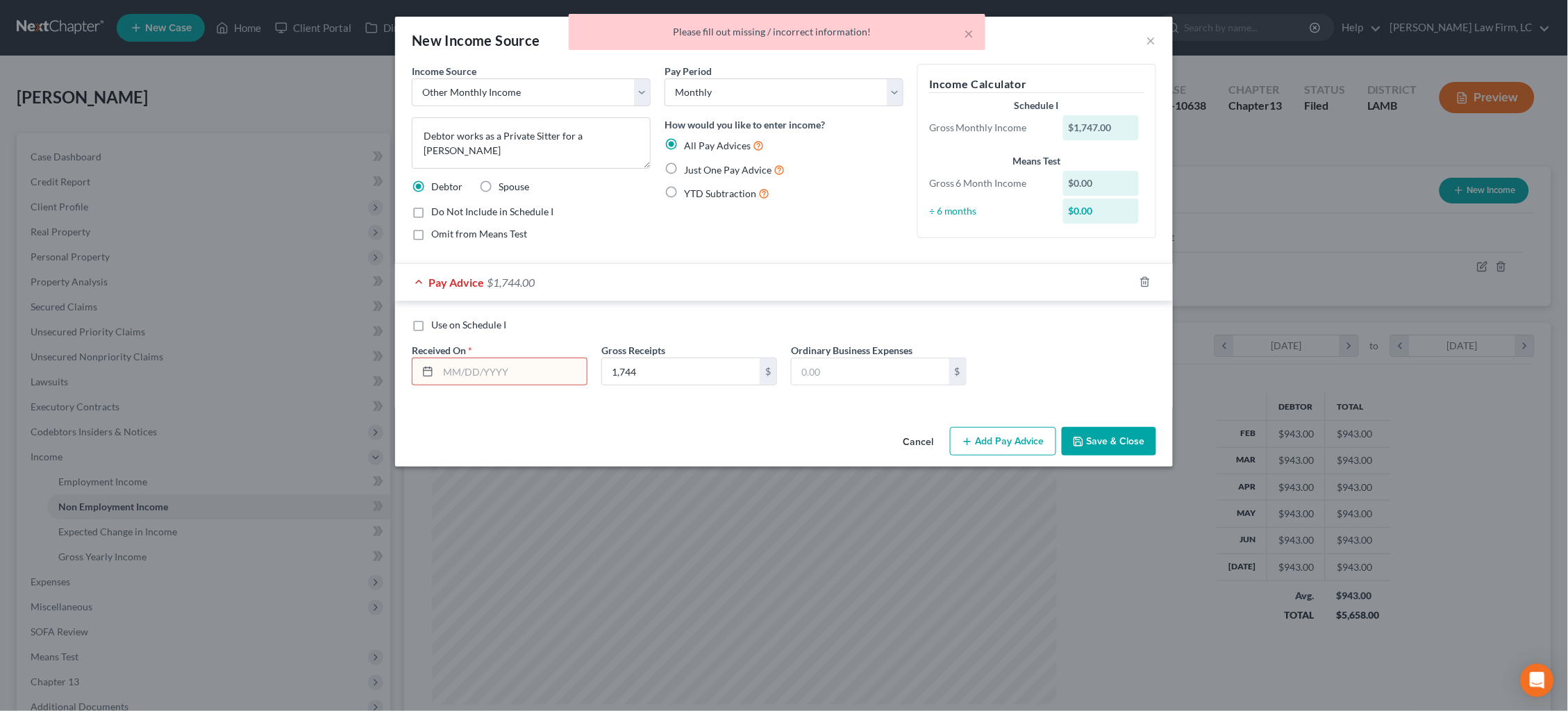
click at [562, 364] on input "text" at bounding box center [512, 372] width 149 height 26
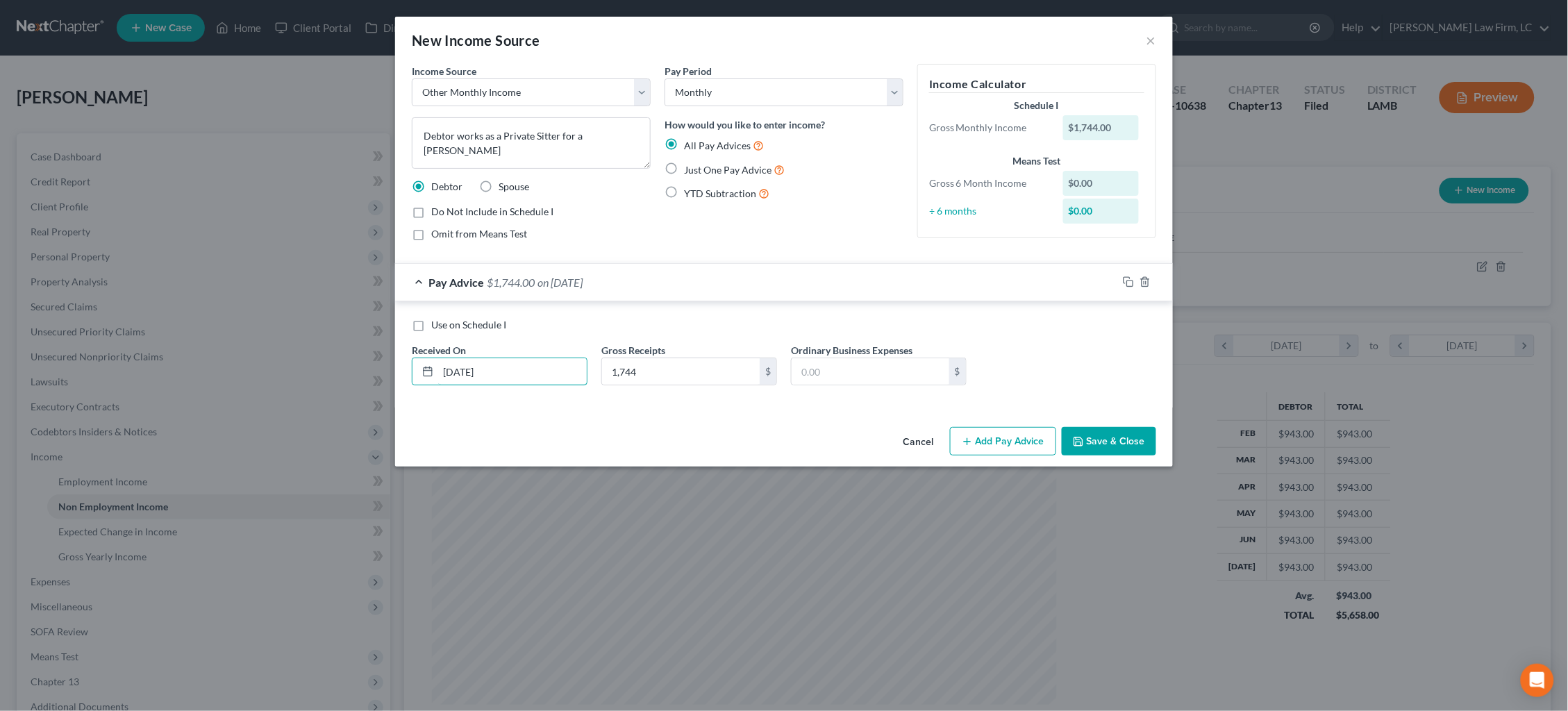
type input "[DATE]"
click at [1125, 439] on button "Save & Close" at bounding box center [1108, 441] width 95 height 29
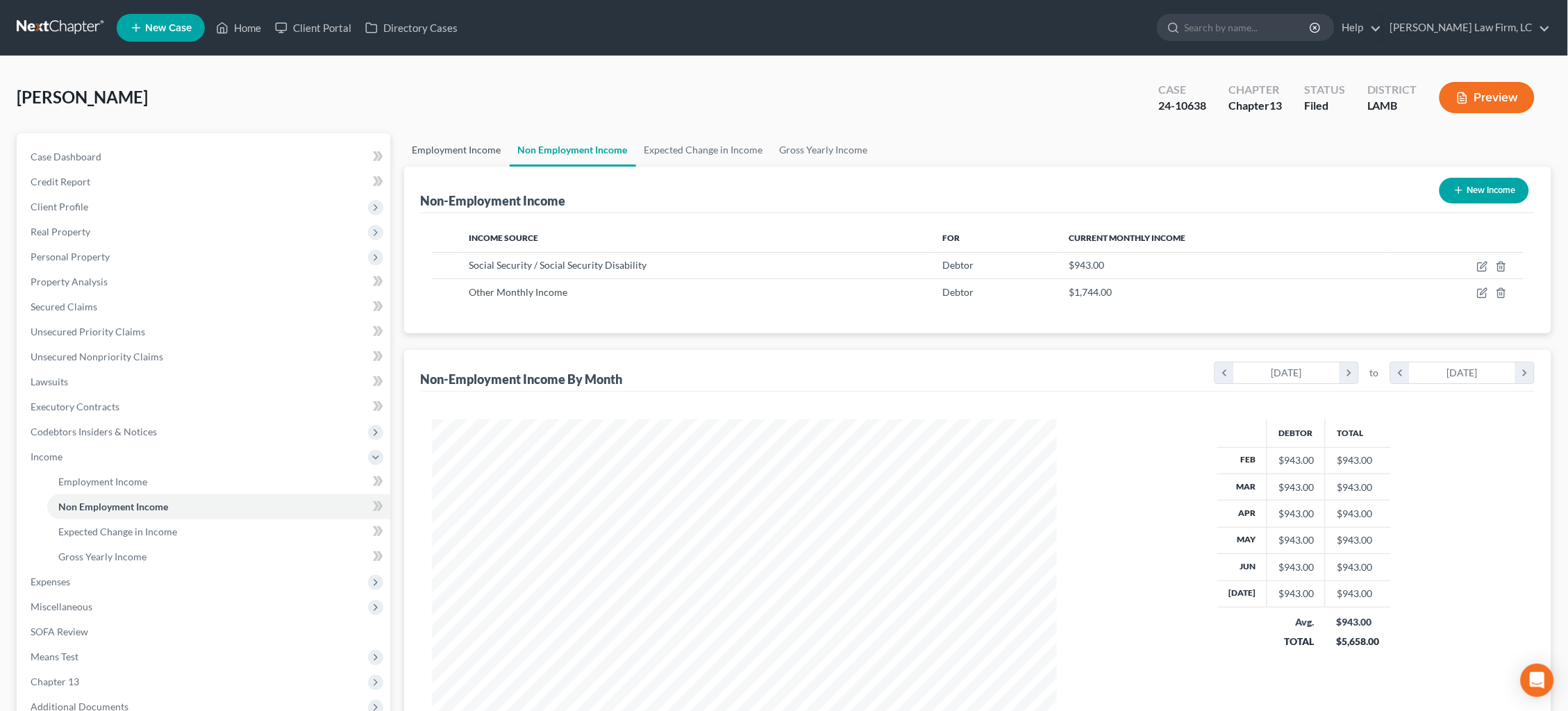
click at [479, 150] on link "Employment Income" at bounding box center [457, 150] width 106 height 33
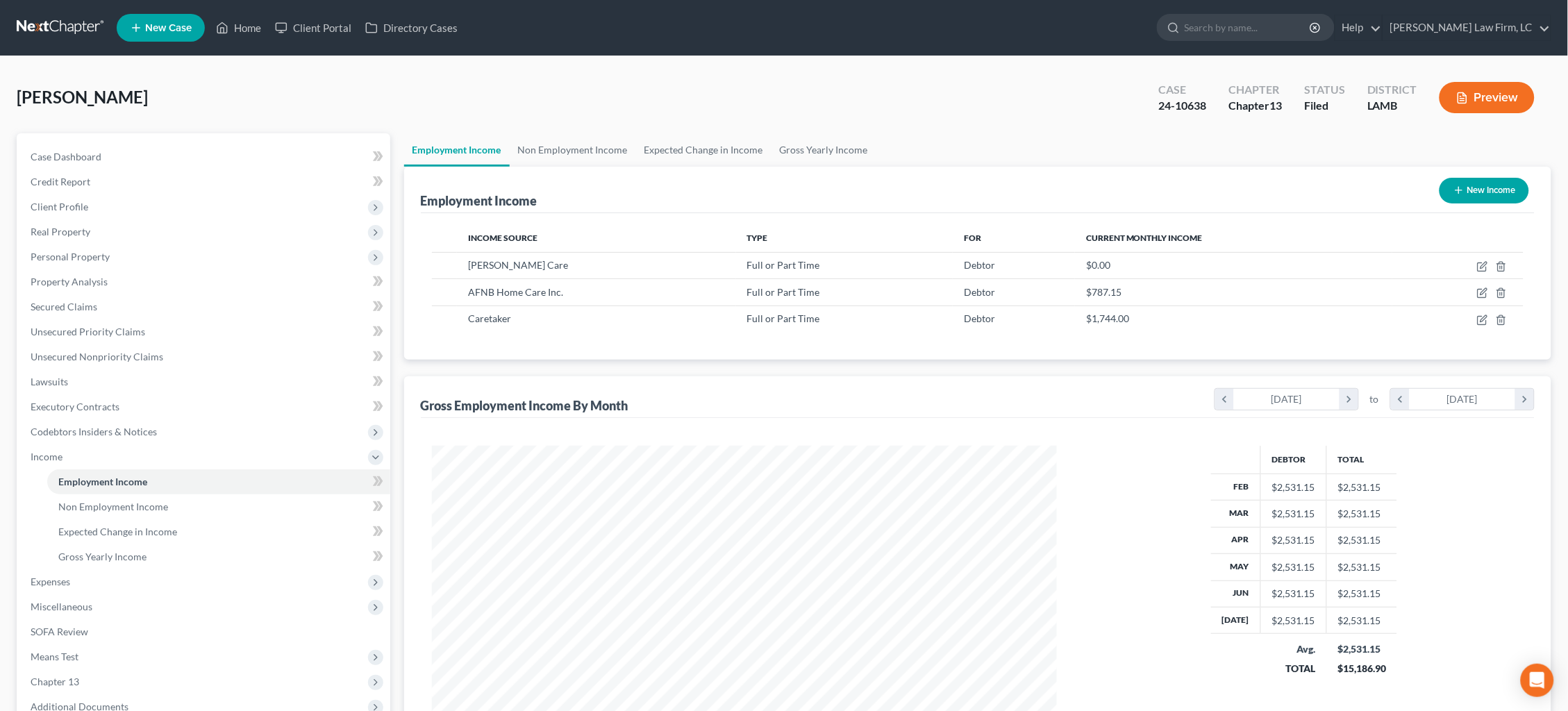
scroll to position [312, 653]
click at [1478, 97] on button "Preview" at bounding box center [1487, 97] width 95 height 32
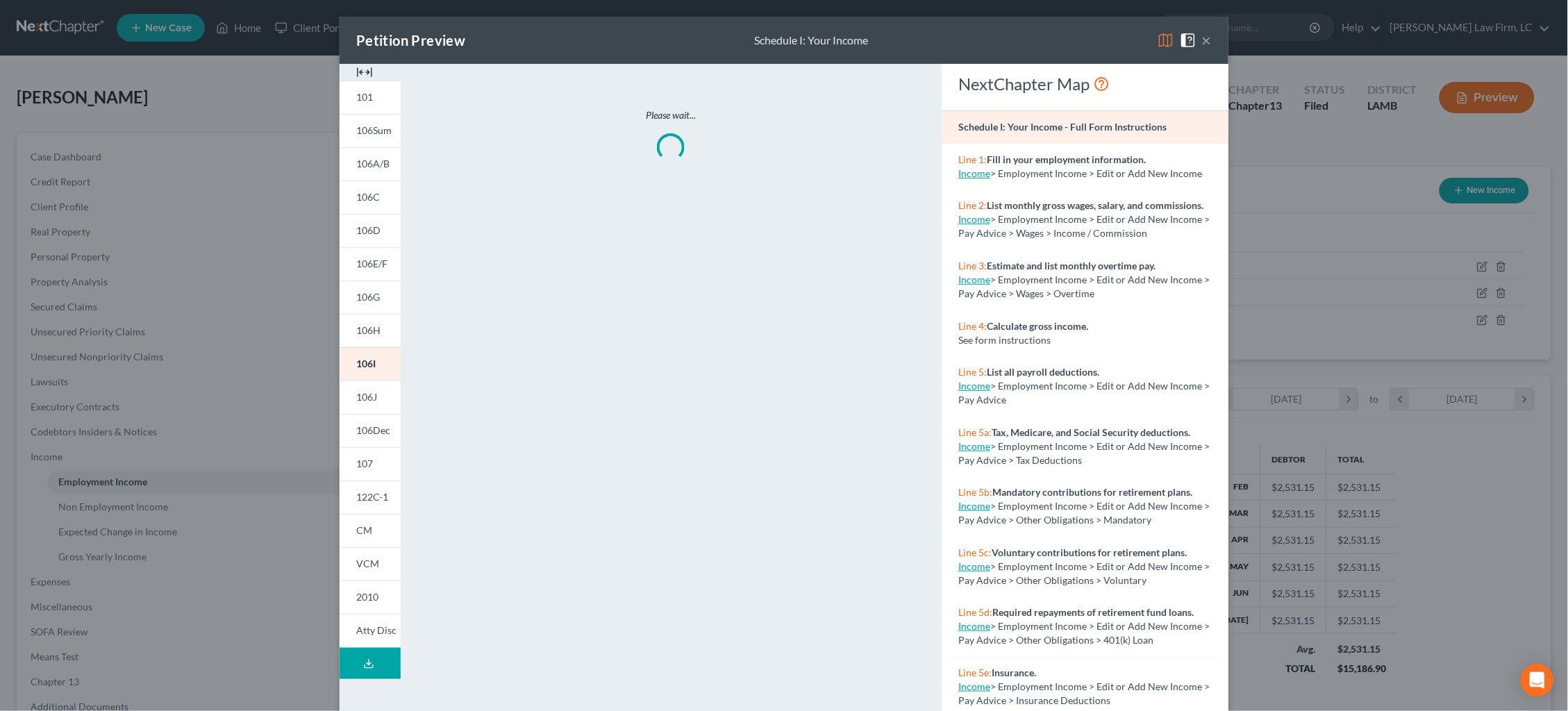
click at [1164, 43] on img at bounding box center [1166, 40] width 17 height 17
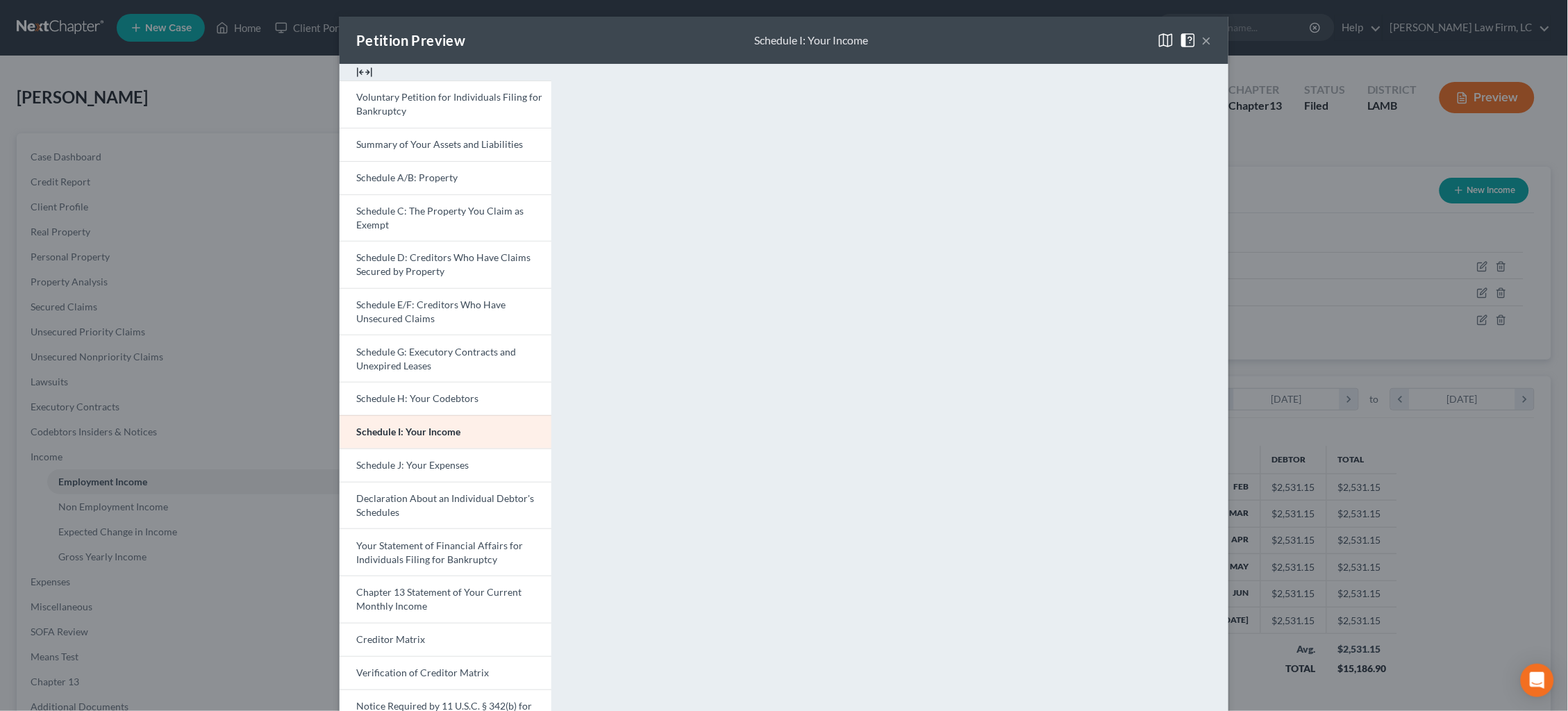
click at [1204, 32] on button "×" at bounding box center [1206, 40] width 10 height 17
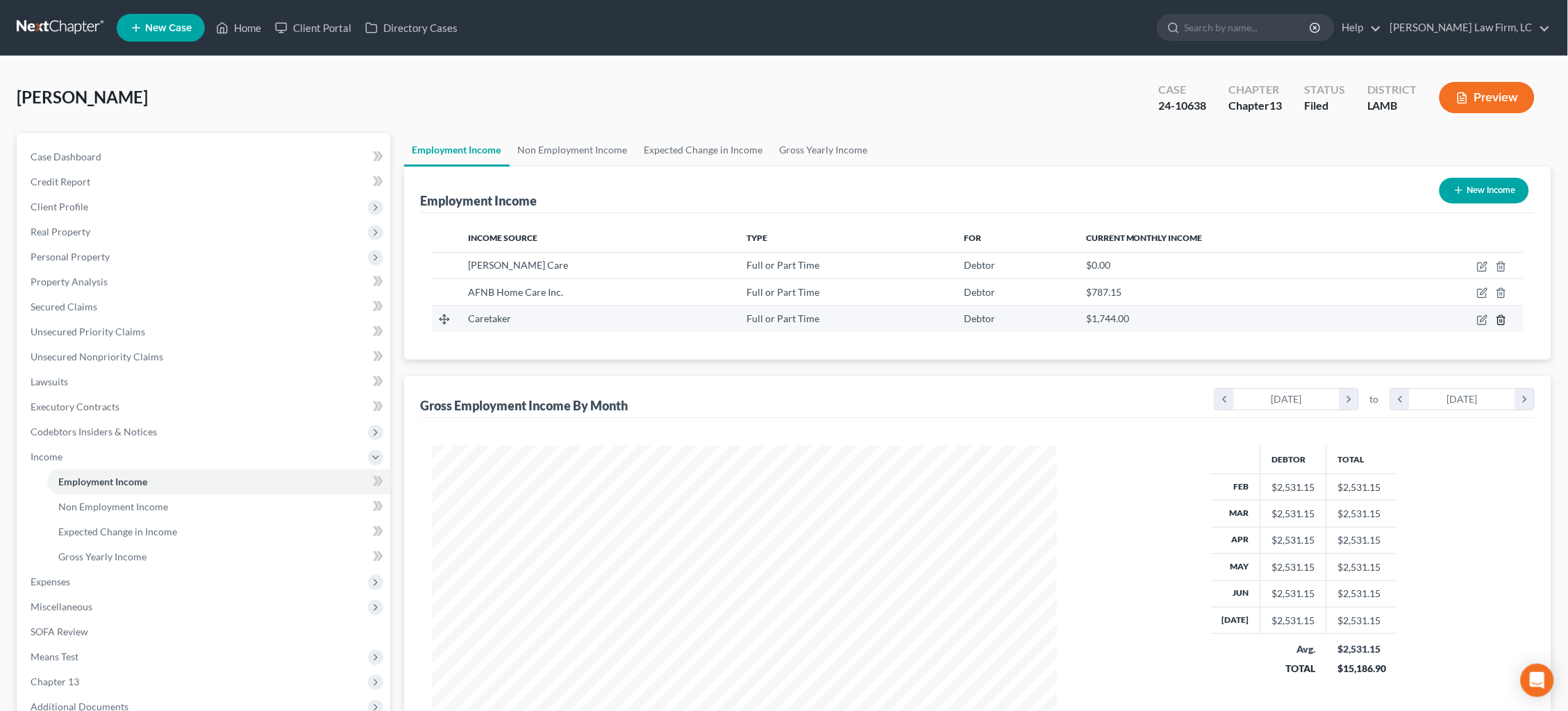
click at [1499, 317] on icon "button" at bounding box center [1501, 320] width 11 height 11
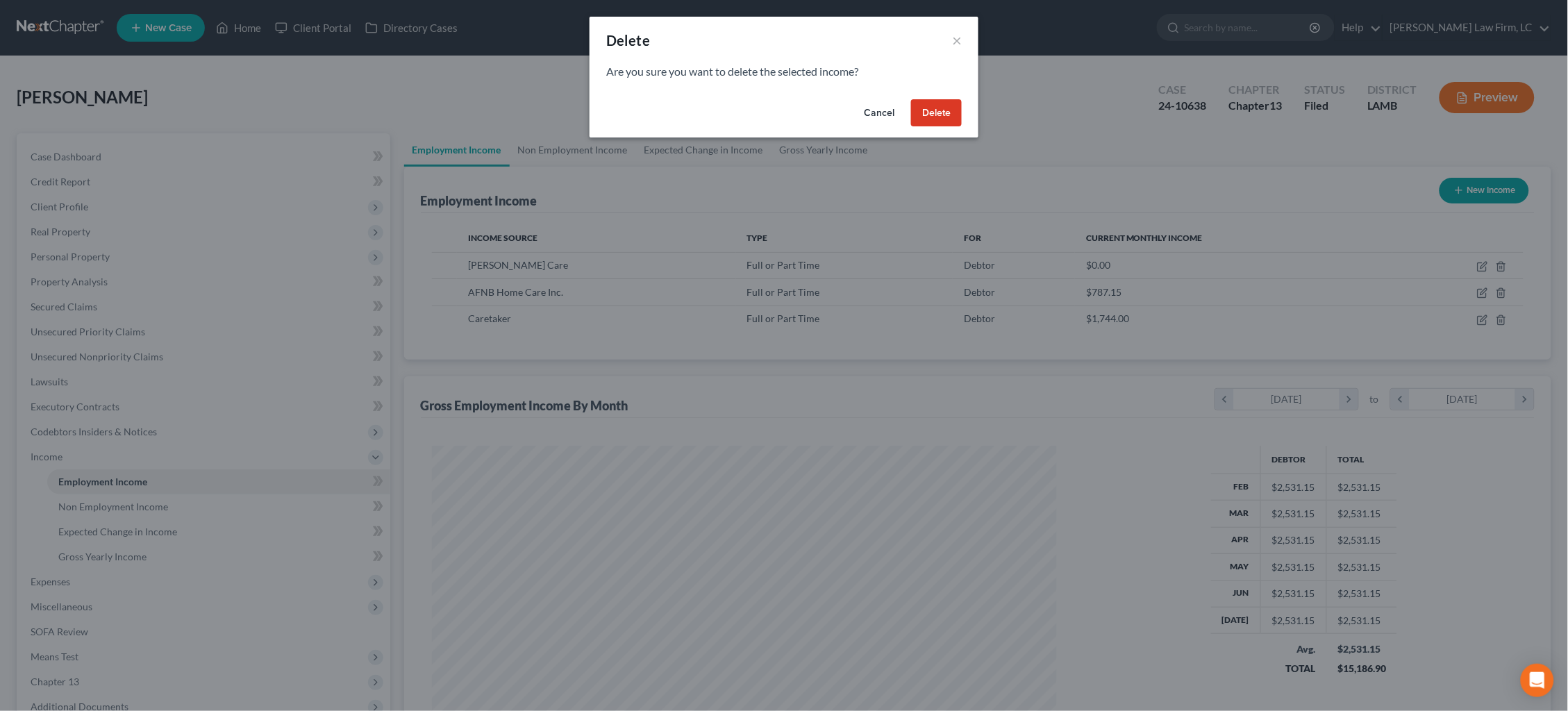
click at [947, 103] on button "Delete" at bounding box center [936, 113] width 51 height 28
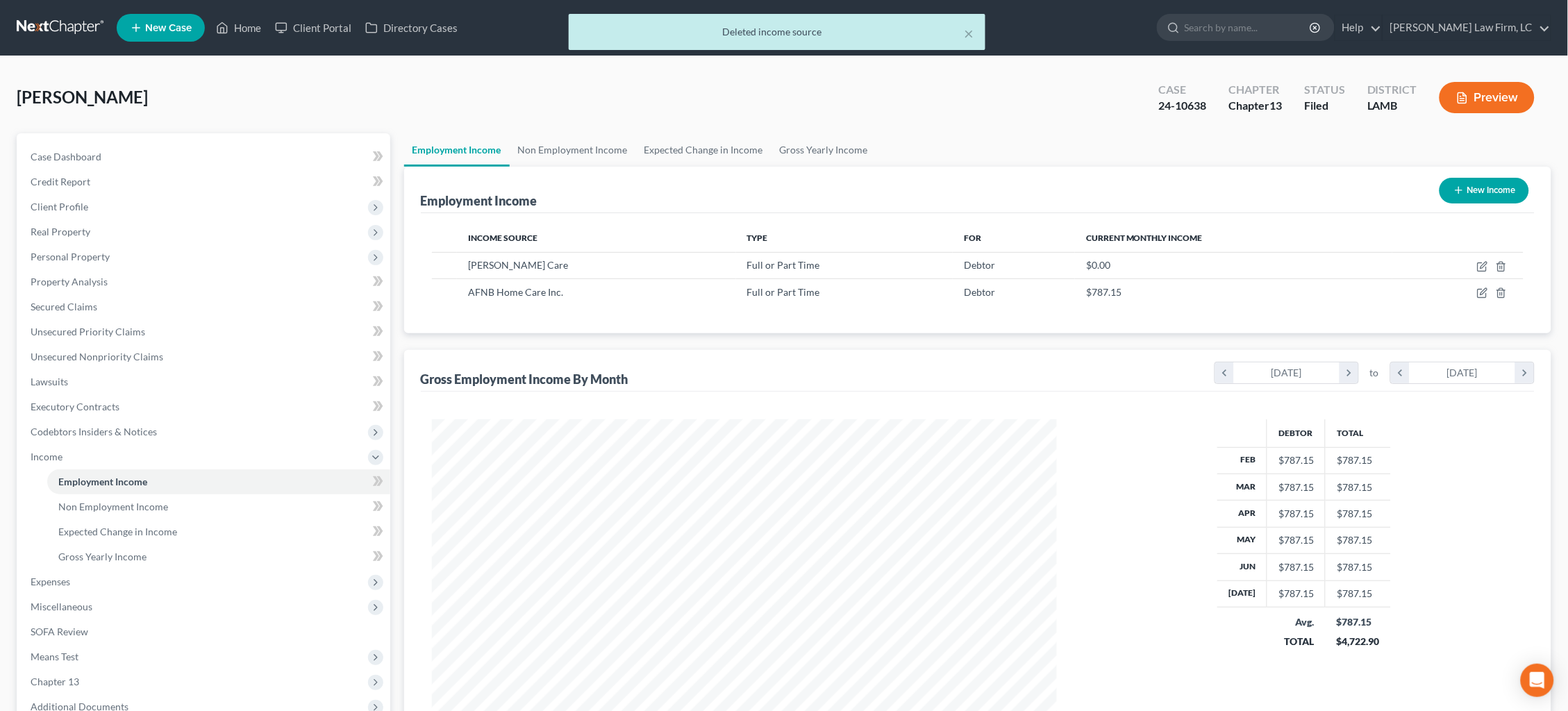
click at [1484, 96] on button "Preview" at bounding box center [1487, 97] width 95 height 32
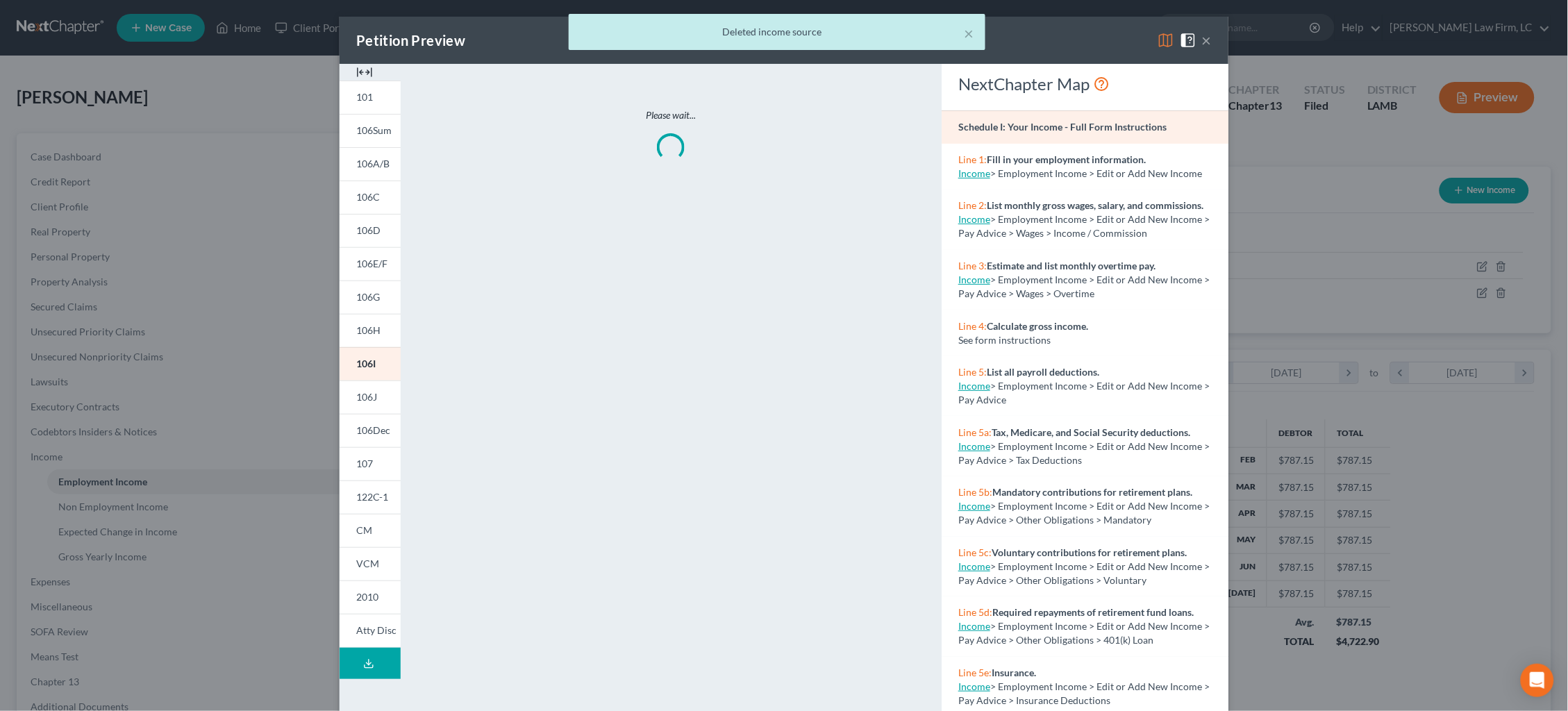
click at [1171, 40] on div "× Deleted income source" at bounding box center [777, 35] width 1568 height 43
click at [1164, 40] on div "× Deleted income source" at bounding box center [777, 35] width 1568 height 43
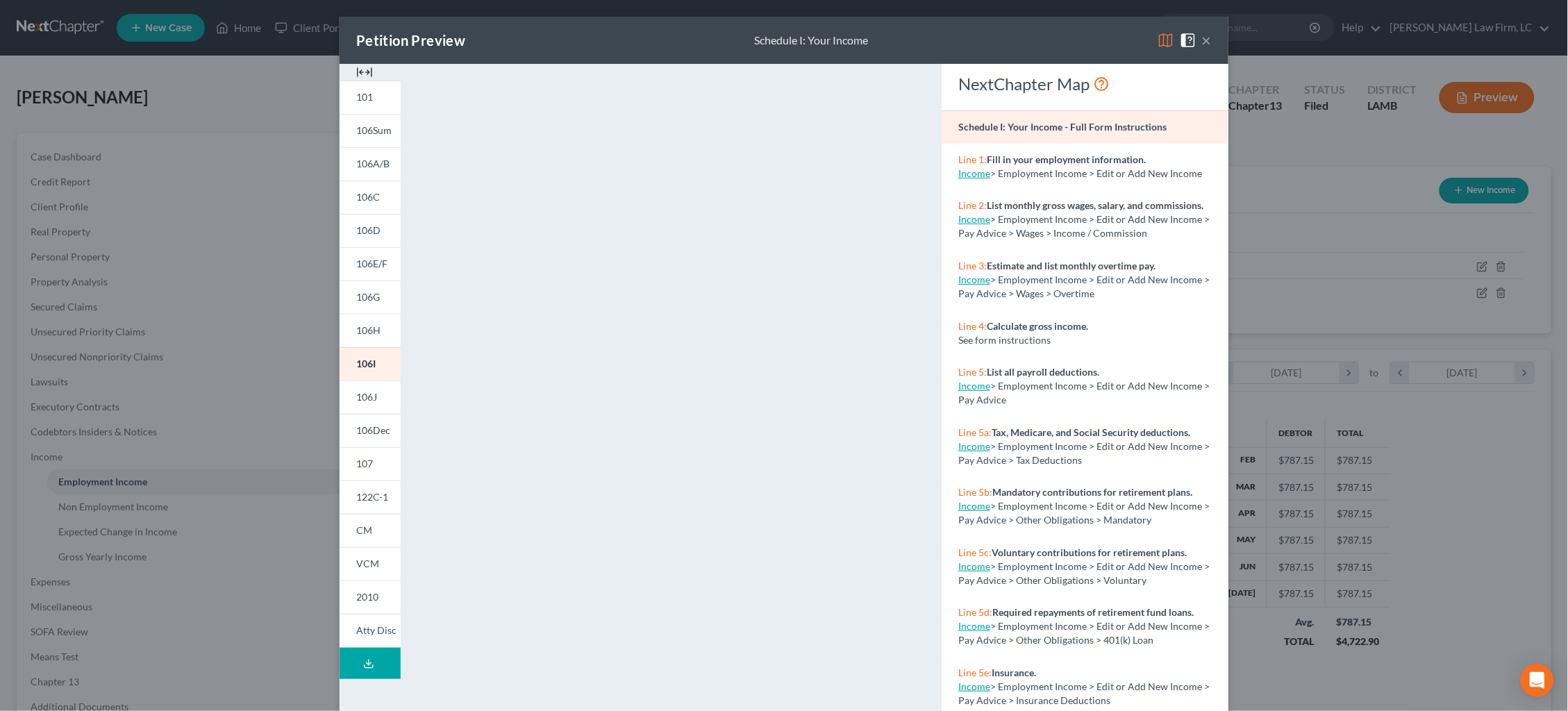
click at [1205, 45] on button "×" at bounding box center [1206, 40] width 10 height 17
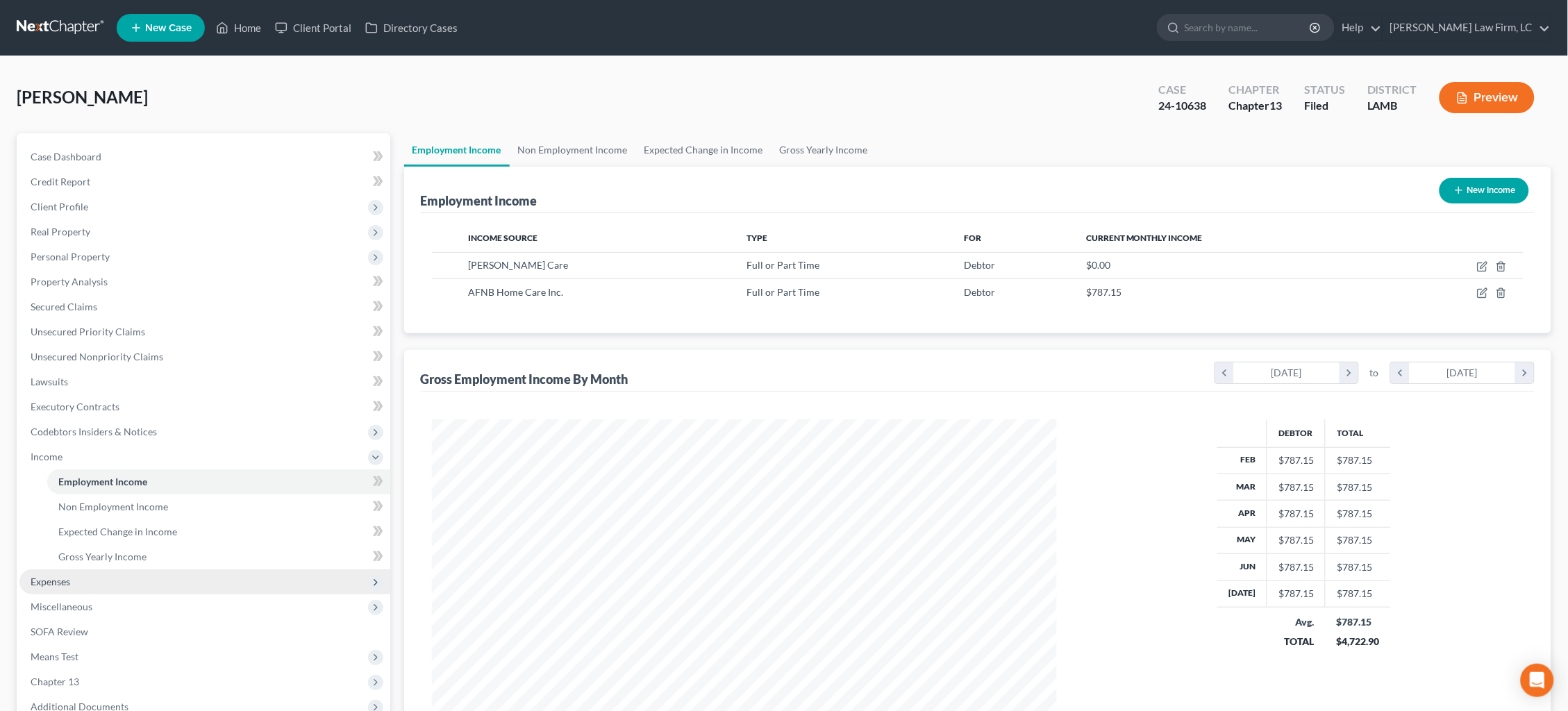
click at [194, 575] on span "Expenses" at bounding box center [205, 582] width 371 height 25
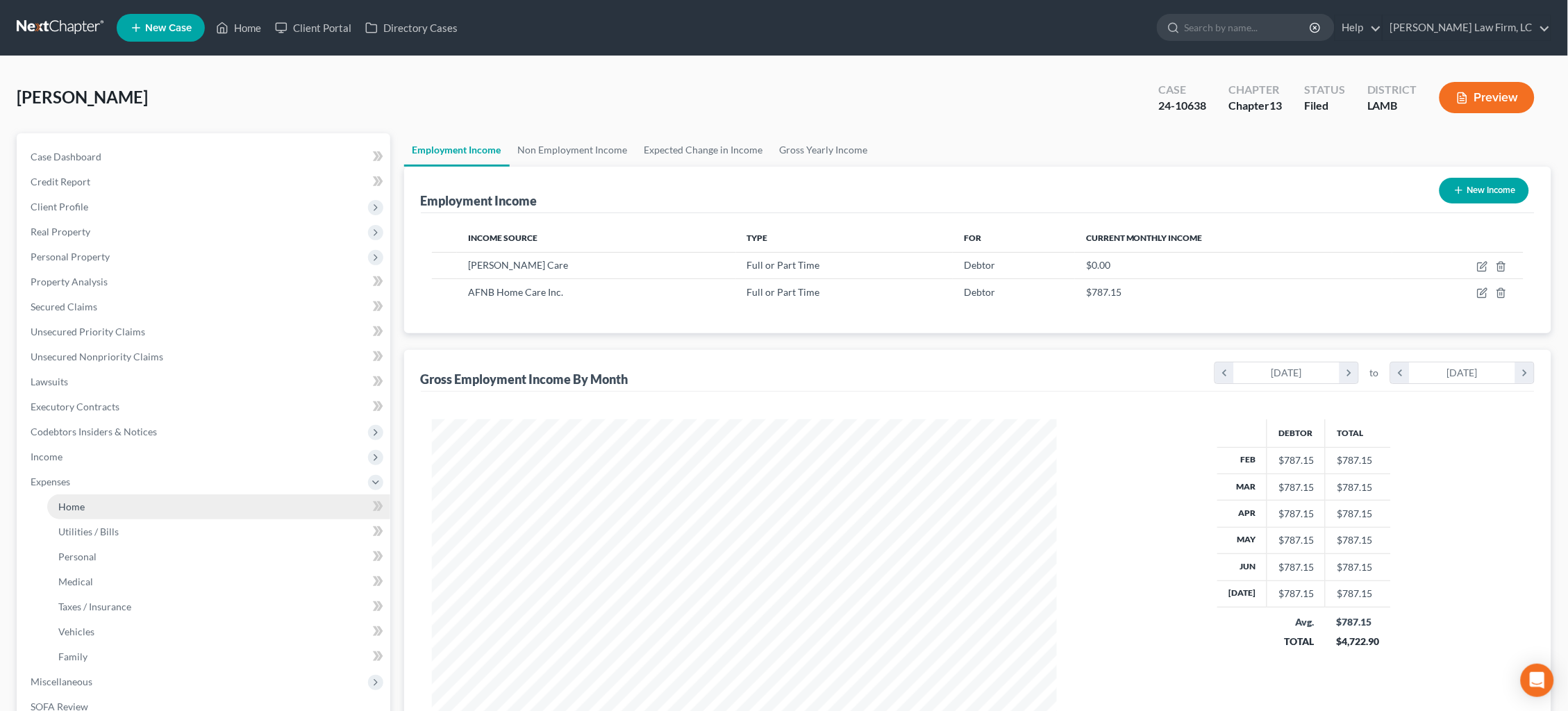
click at [154, 494] on link "Home" at bounding box center [218, 506] width 343 height 25
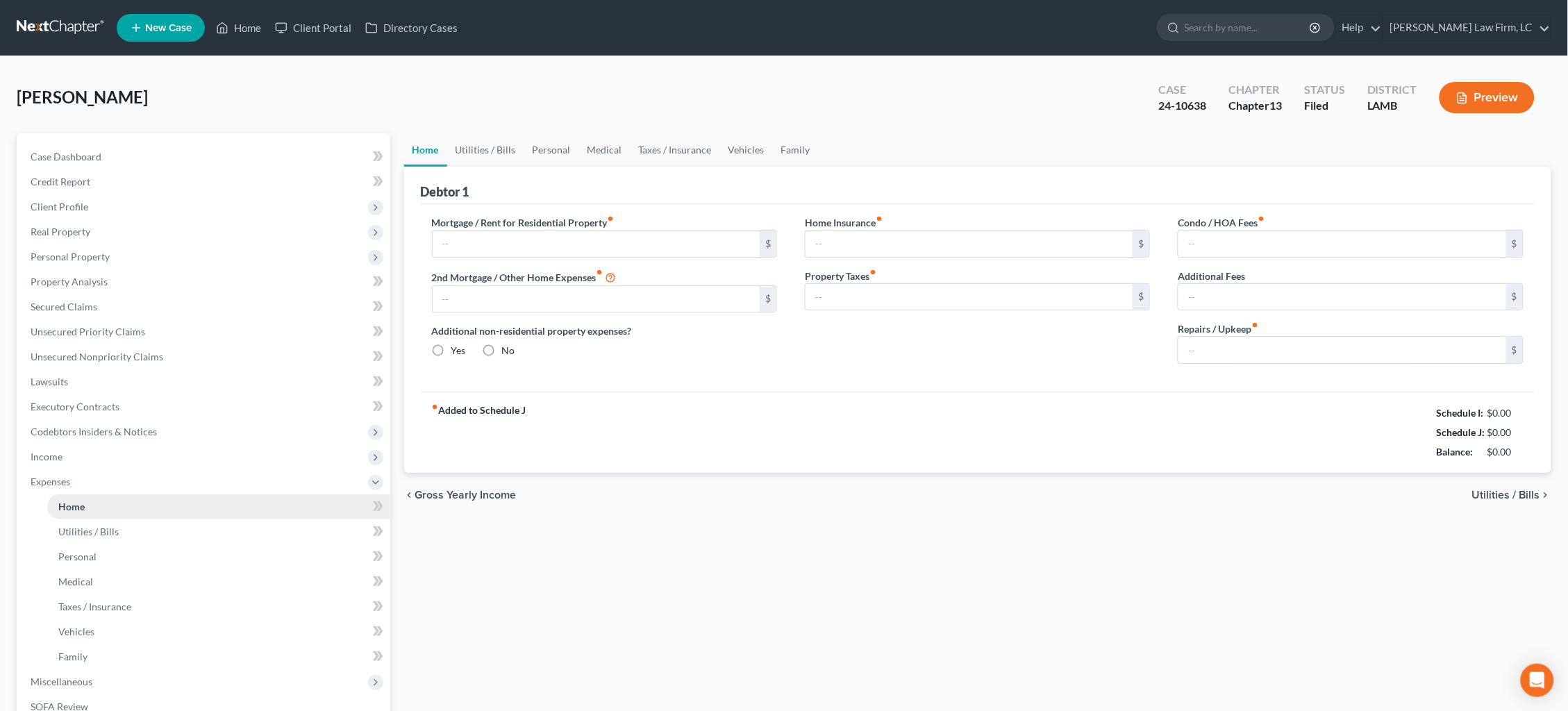
type input "847.28"
type input "0.00"
radio input "true"
type input "0.00"
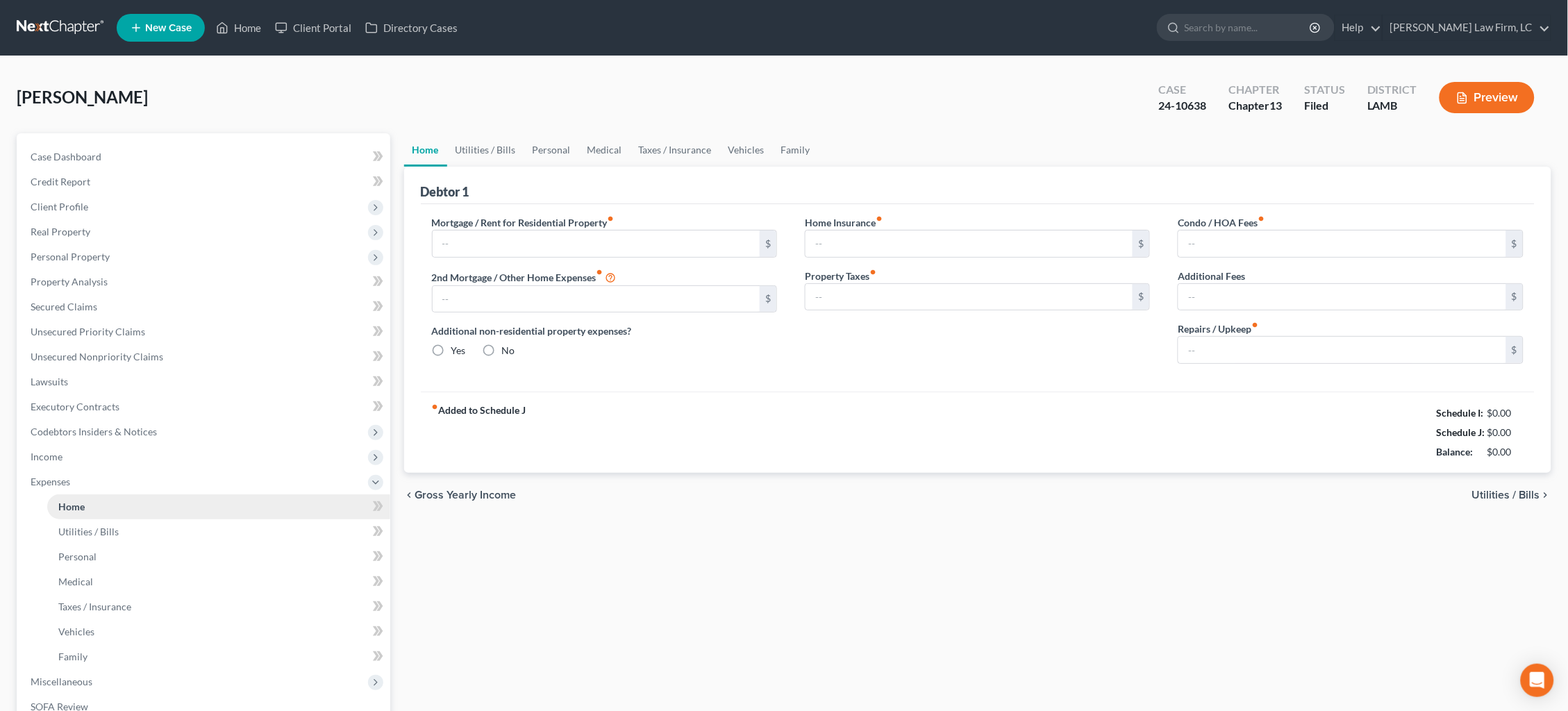
type input "0.00"
type input "50.00"
click at [1487, 98] on button "Preview" at bounding box center [1487, 97] width 95 height 32
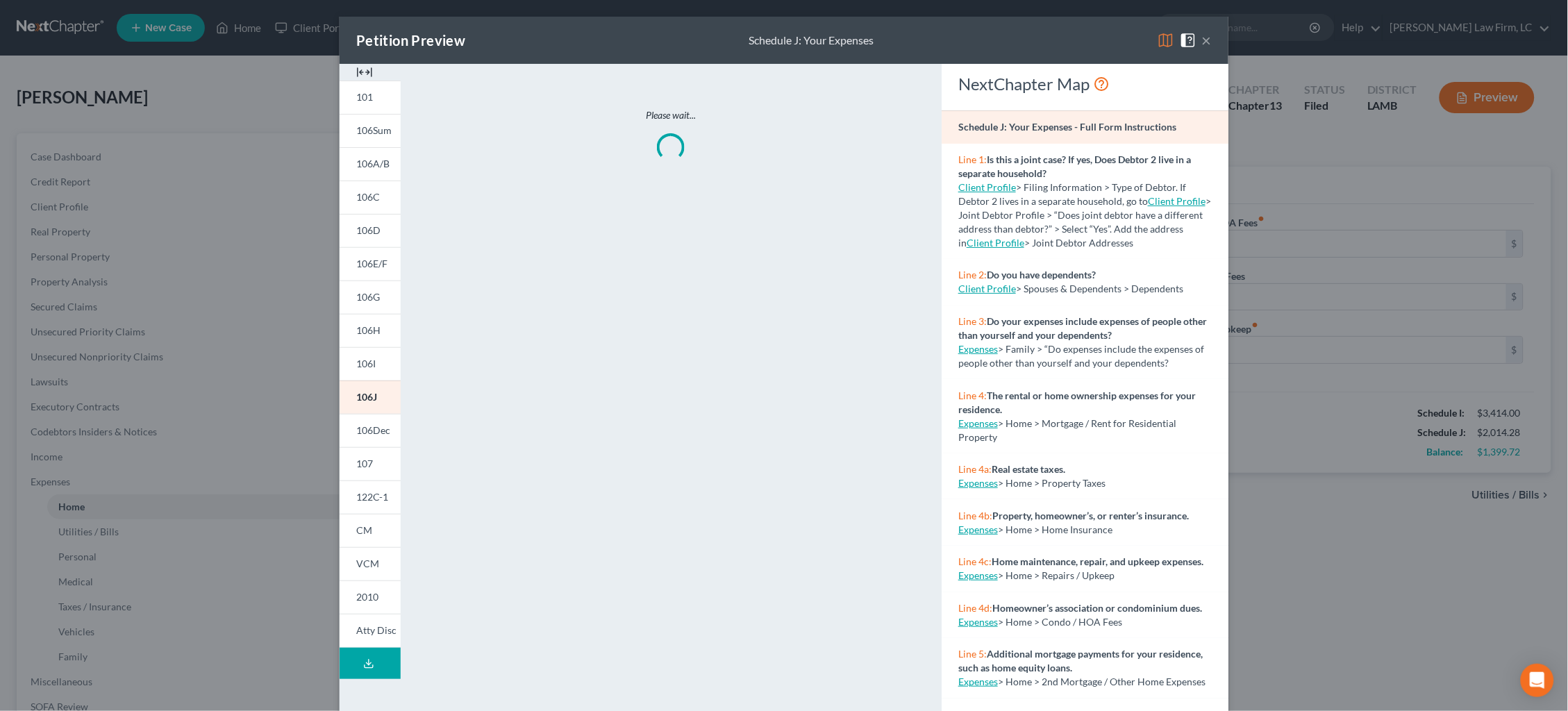
click at [1164, 40] on img at bounding box center [1166, 40] width 17 height 17
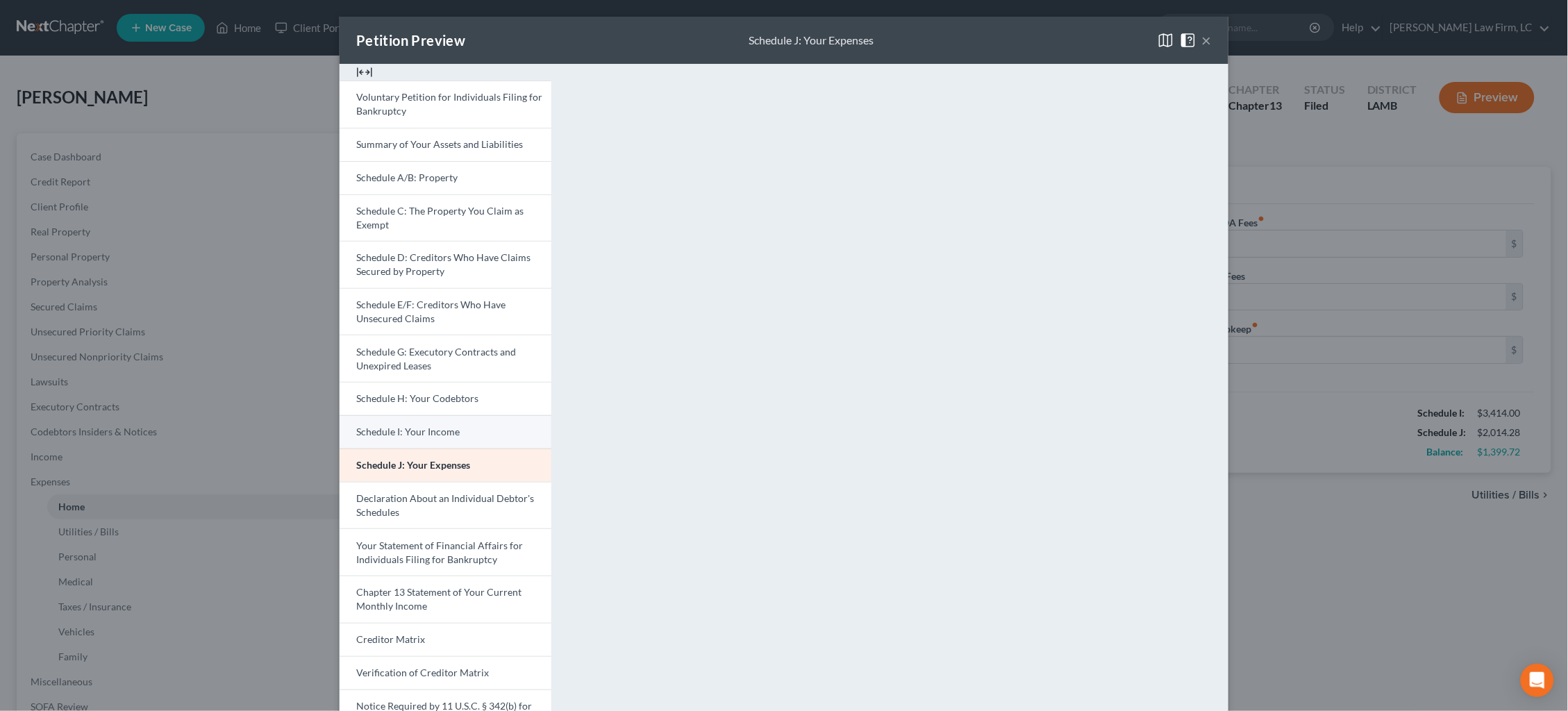
click at [501, 420] on link "Schedule I: Your Income" at bounding box center [445, 431] width 212 height 33
click at [1204, 43] on button "×" at bounding box center [1206, 40] width 10 height 17
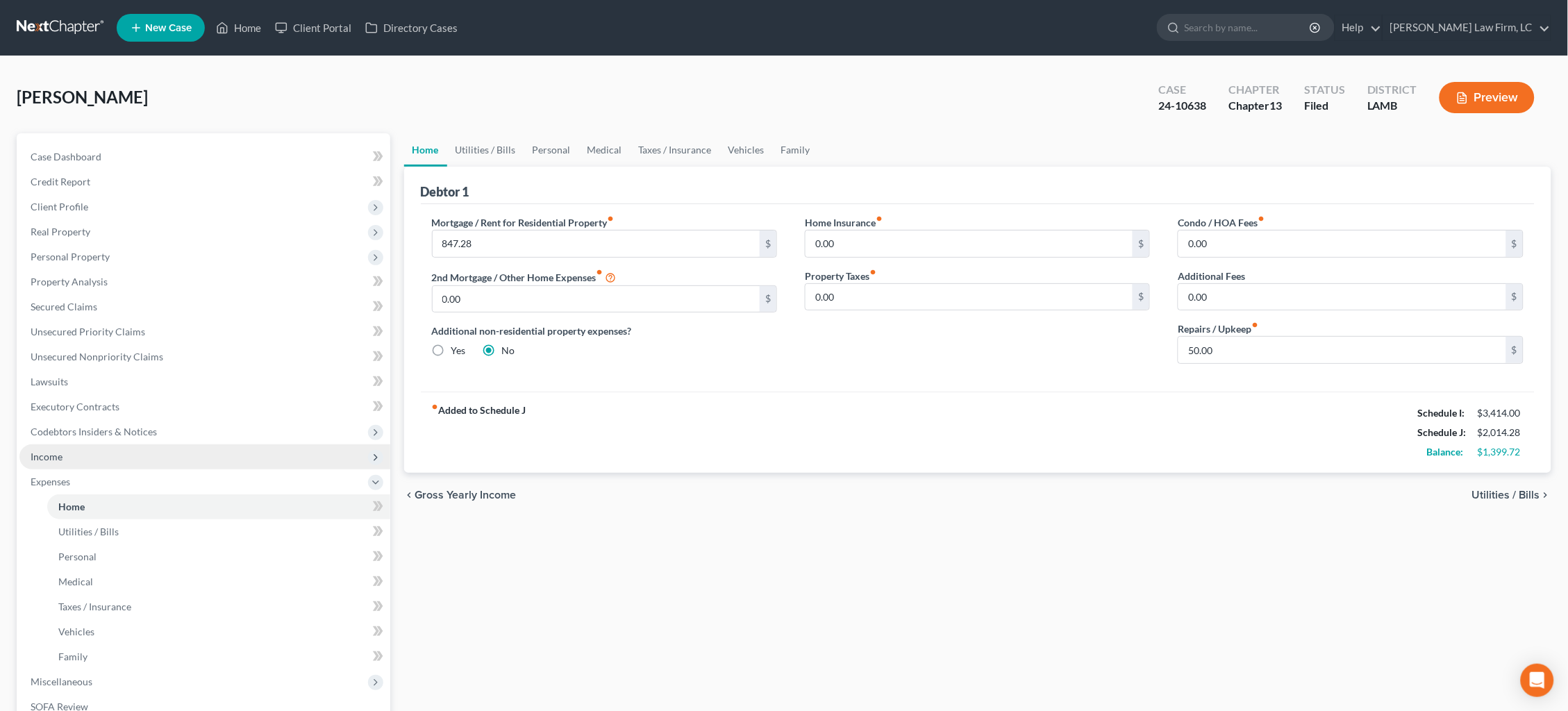
drag, startPoint x: 123, startPoint y: 446, endPoint x: 123, endPoint y: 459, distance: 13.0
click at [122, 446] on span "Income" at bounding box center [205, 457] width 371 height 25
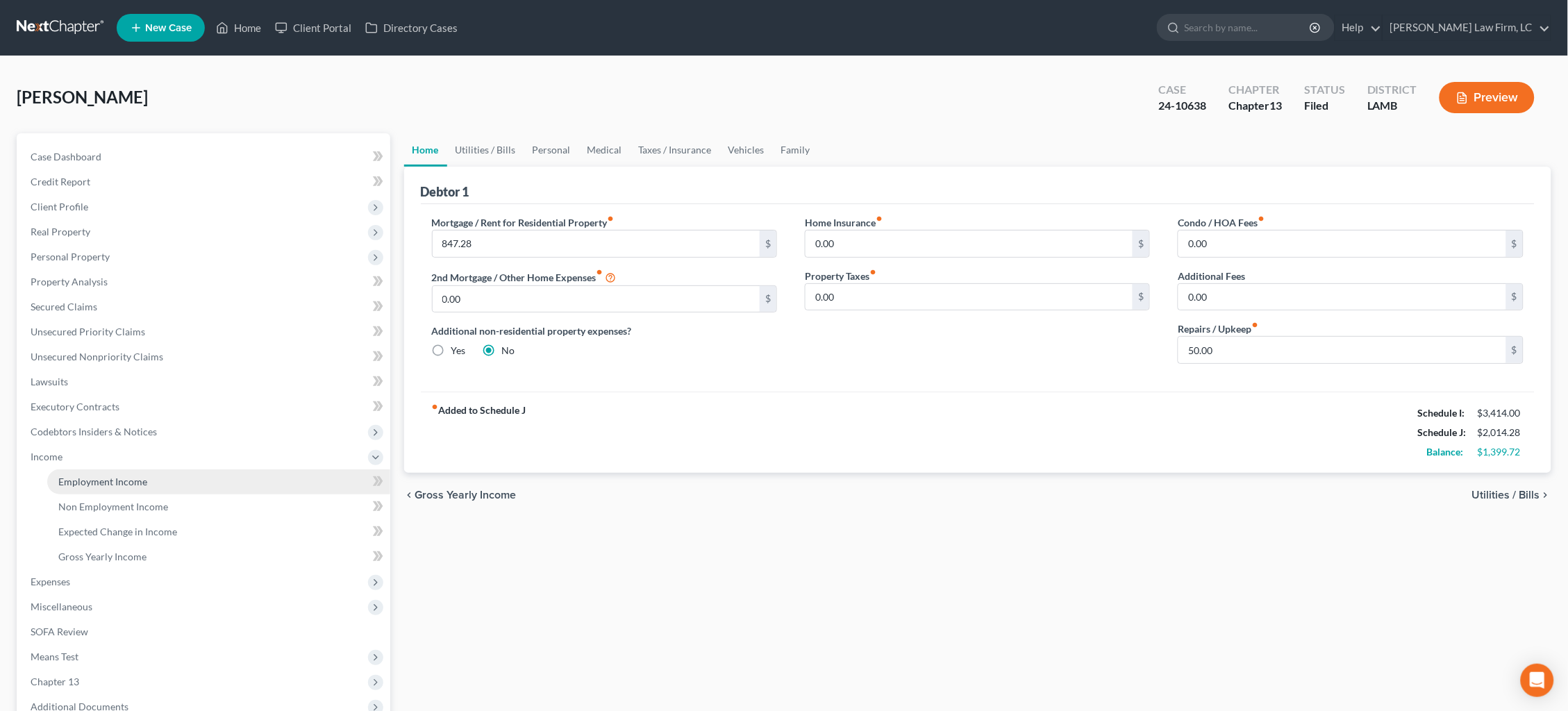
click at [126, 476] on span "Employment Income" at bounding box center [103, 482] width 89 height 12
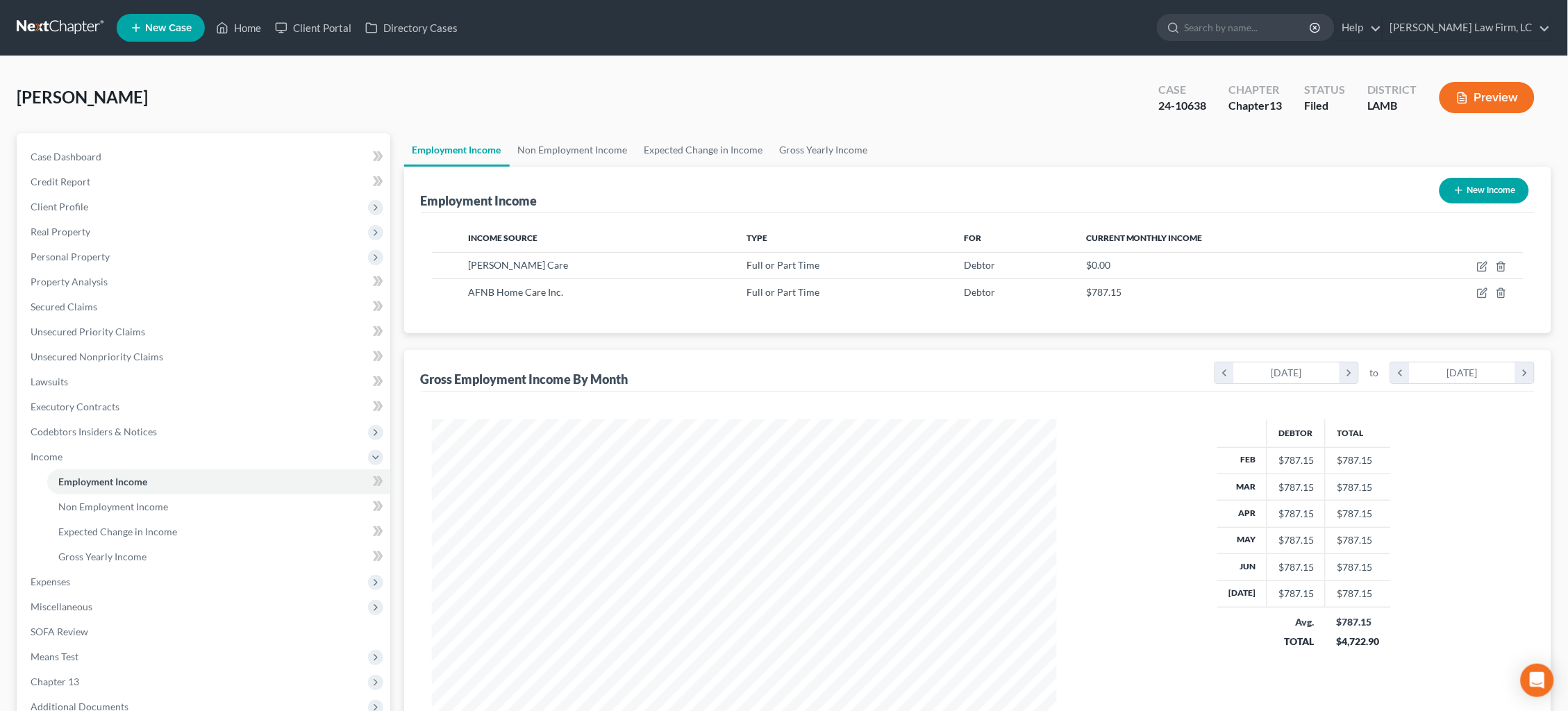
scroll to position [312, 653]
click at [596, 150] on link "Non Employment Income" at bounding box center [573, 150] width 126 height 33
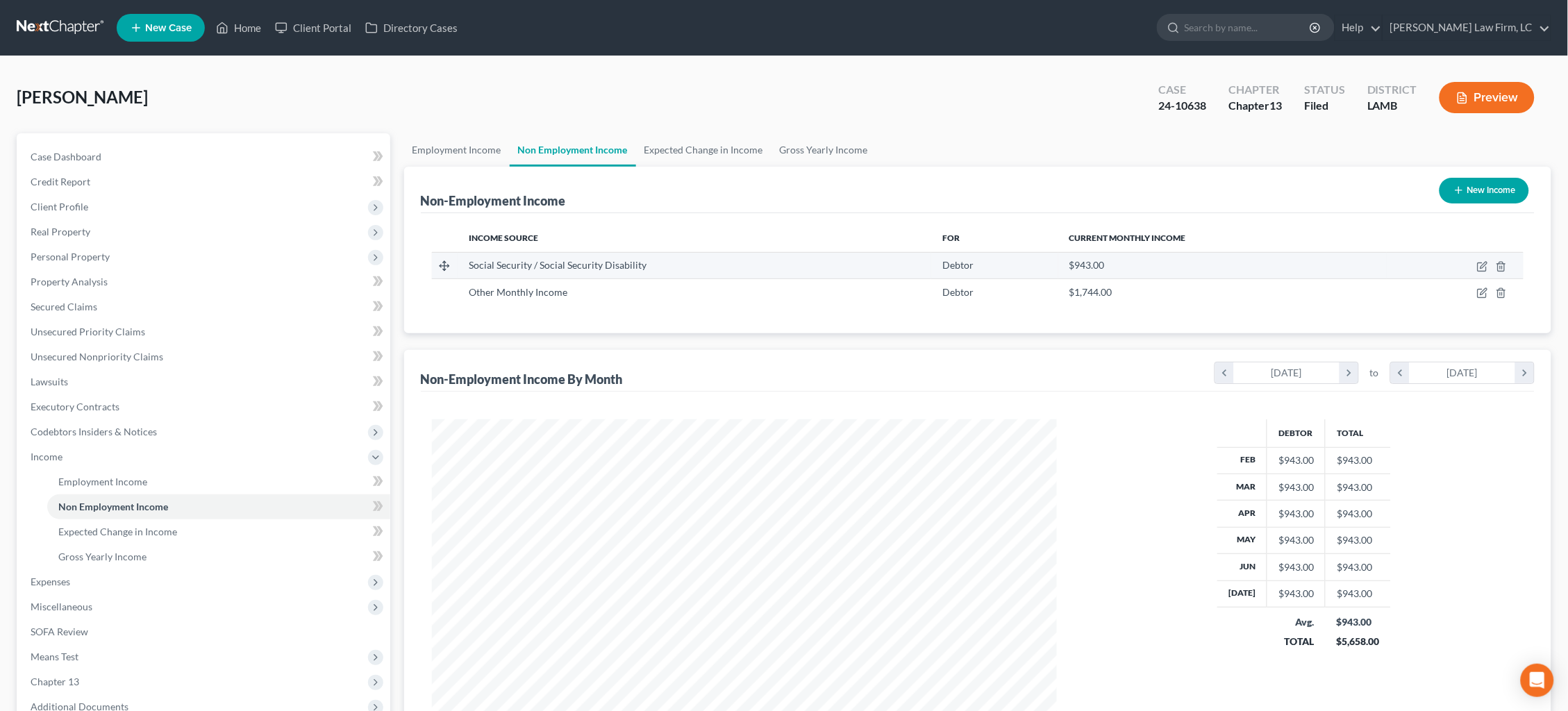
scroll to position [312, 653]
click at [1479, 295] on icon "button" at bounding box center [1482, 292] width 11 height 11
select select "13"
select select "0"
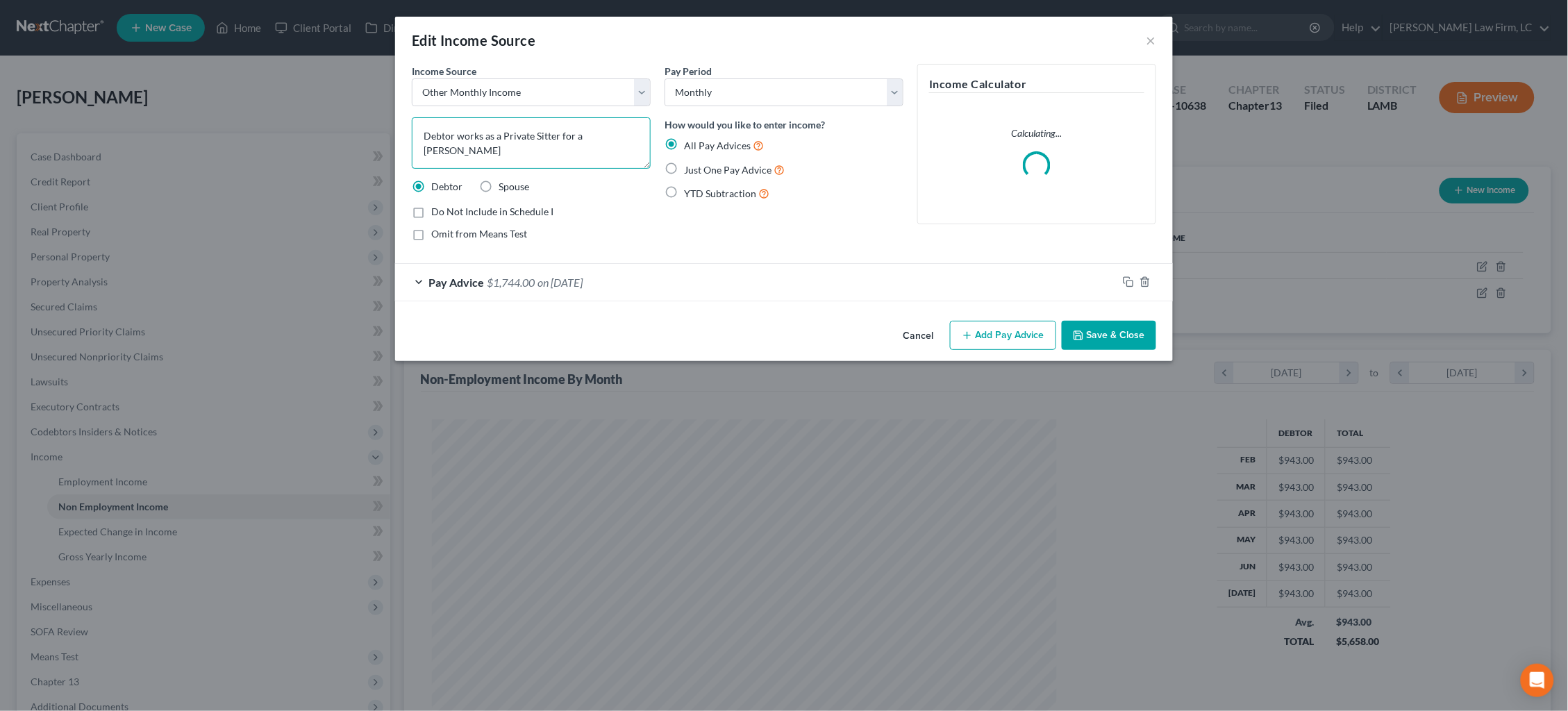
click at [581, 135] on textarea "Debtor works as a Private Sitter for a [PERSON_NAME]" at bounding box center [531, 143] width 239 height 51
type textarea "Debtor works as a Private Sitter for [PERSON_NAME]"
click at [1108, 333] on button "Save & Close" at bounding box center [1108, 336] width 95 height 29
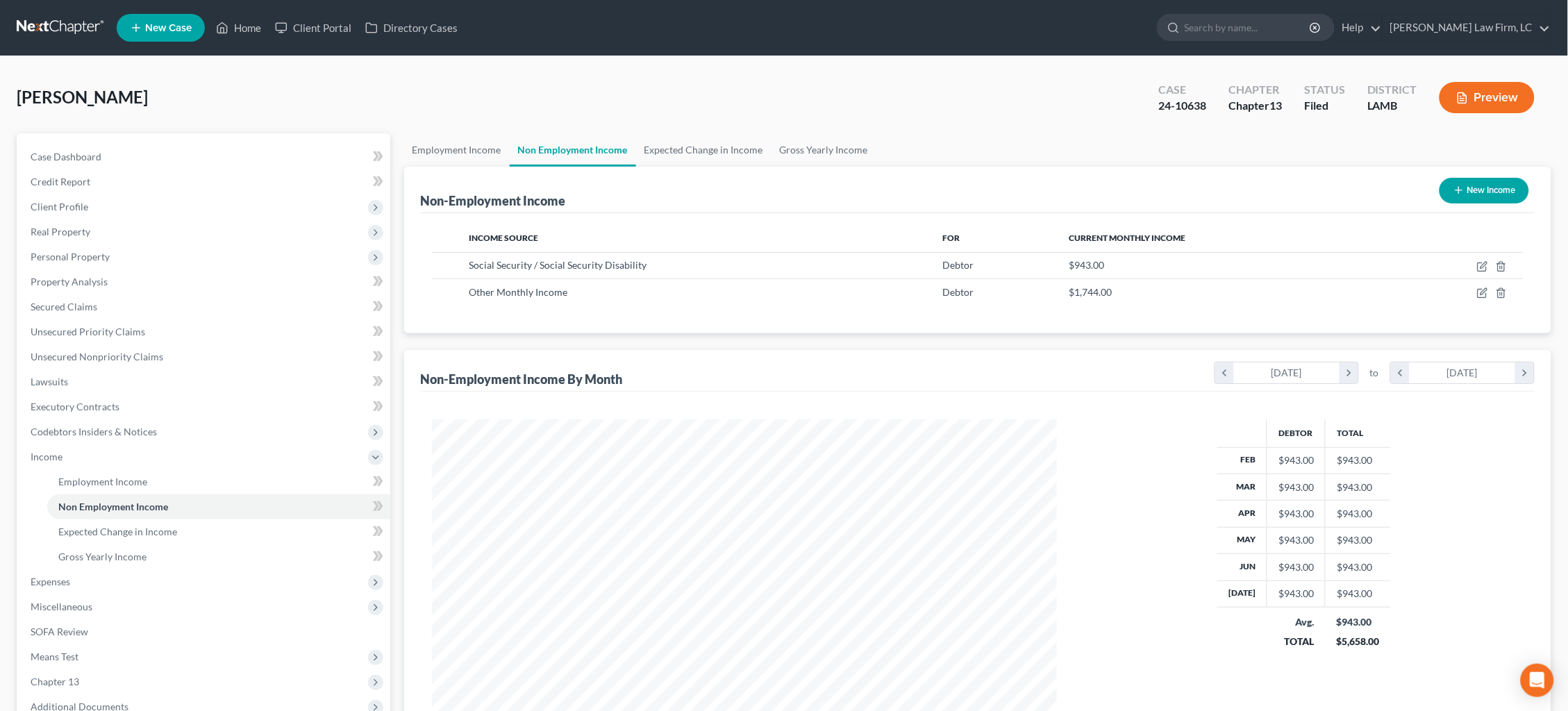
click at [1492, 97] on button "Preview" at bounding box center [1487, 97] width 95 height 32
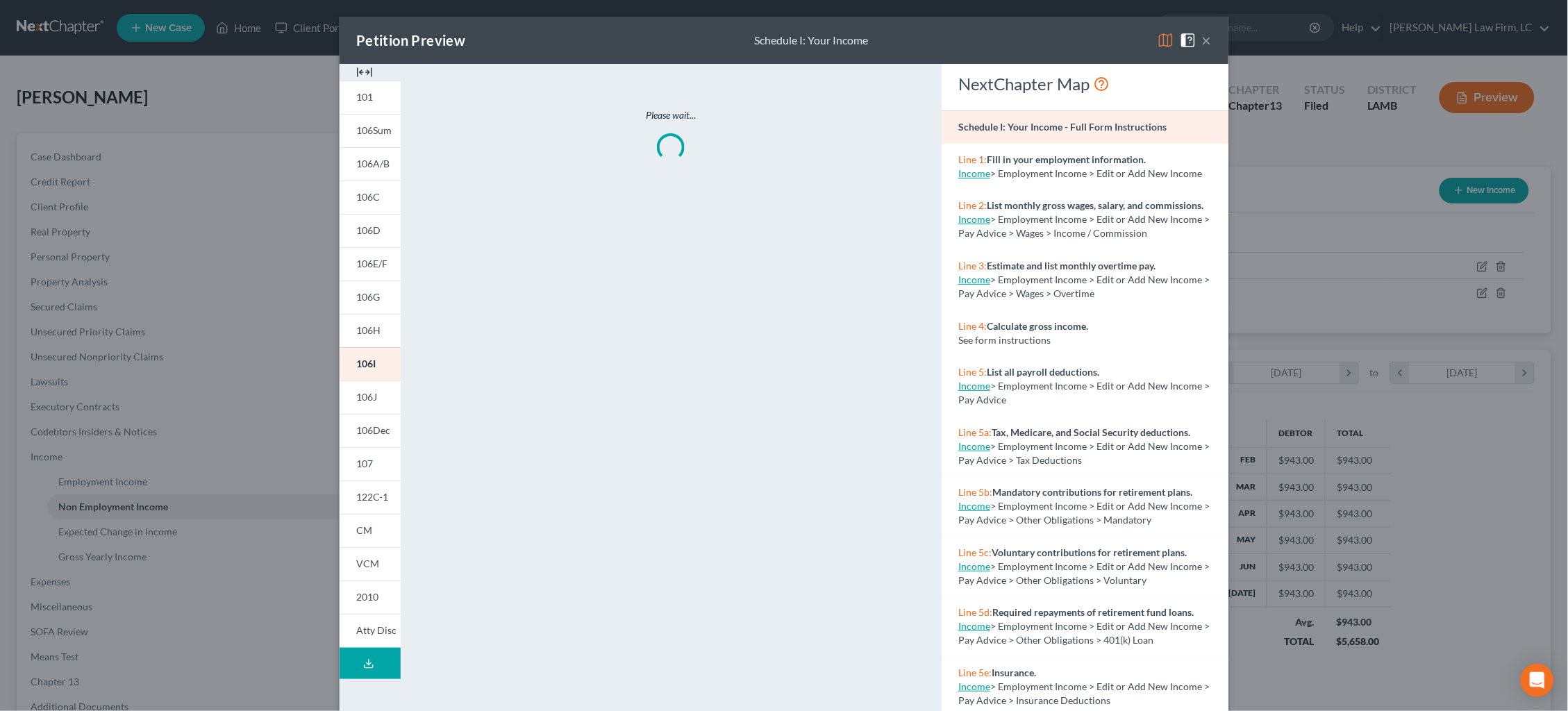
click at [1168, 36] on img at bounding box center [1166, 40] width 17 height 17
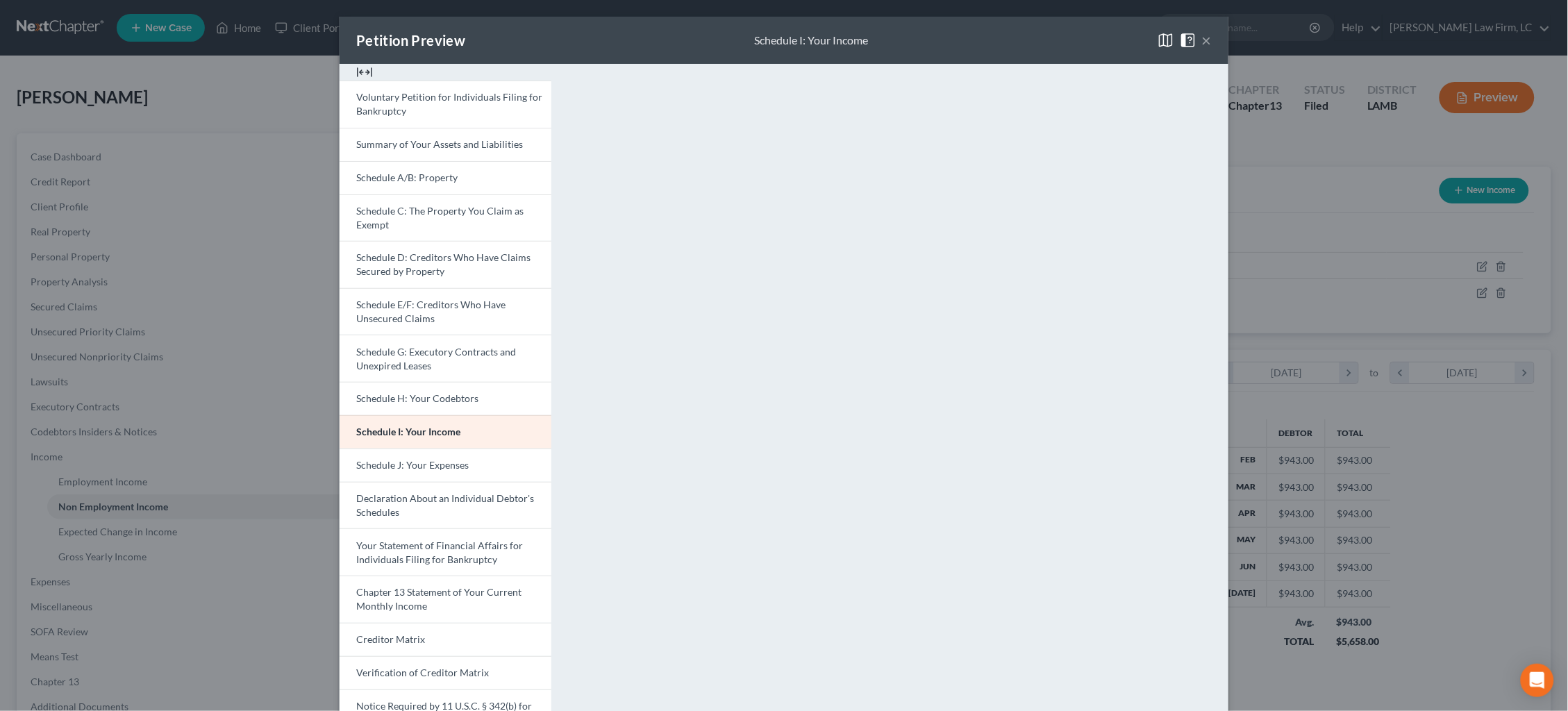
click at [1210, 43] on button "×" at bounding box center [1206, 40] width 10 height 17
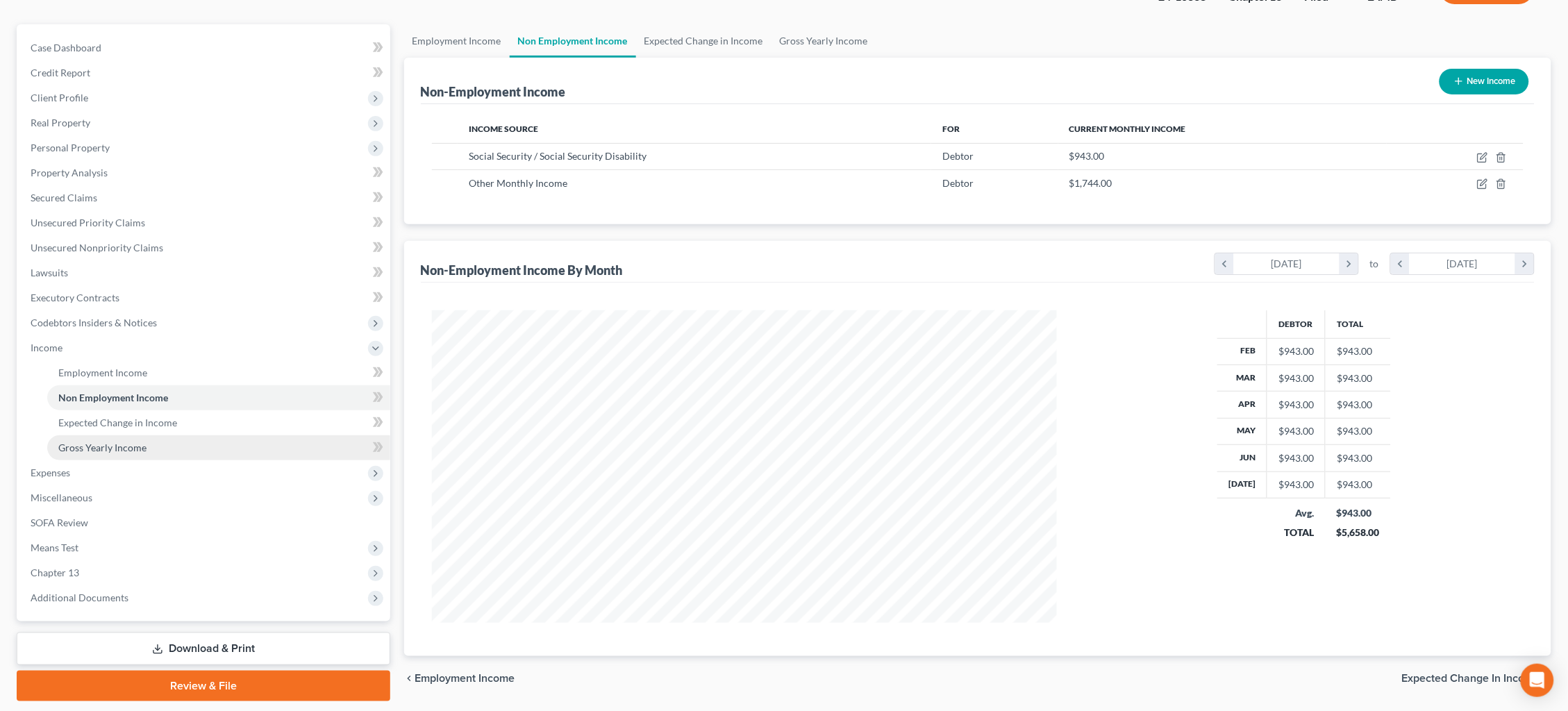
scroll to position [109, 0]
click at [227, 460] on span "Expenses" at bounding box center [205, 473] width 371 height 25
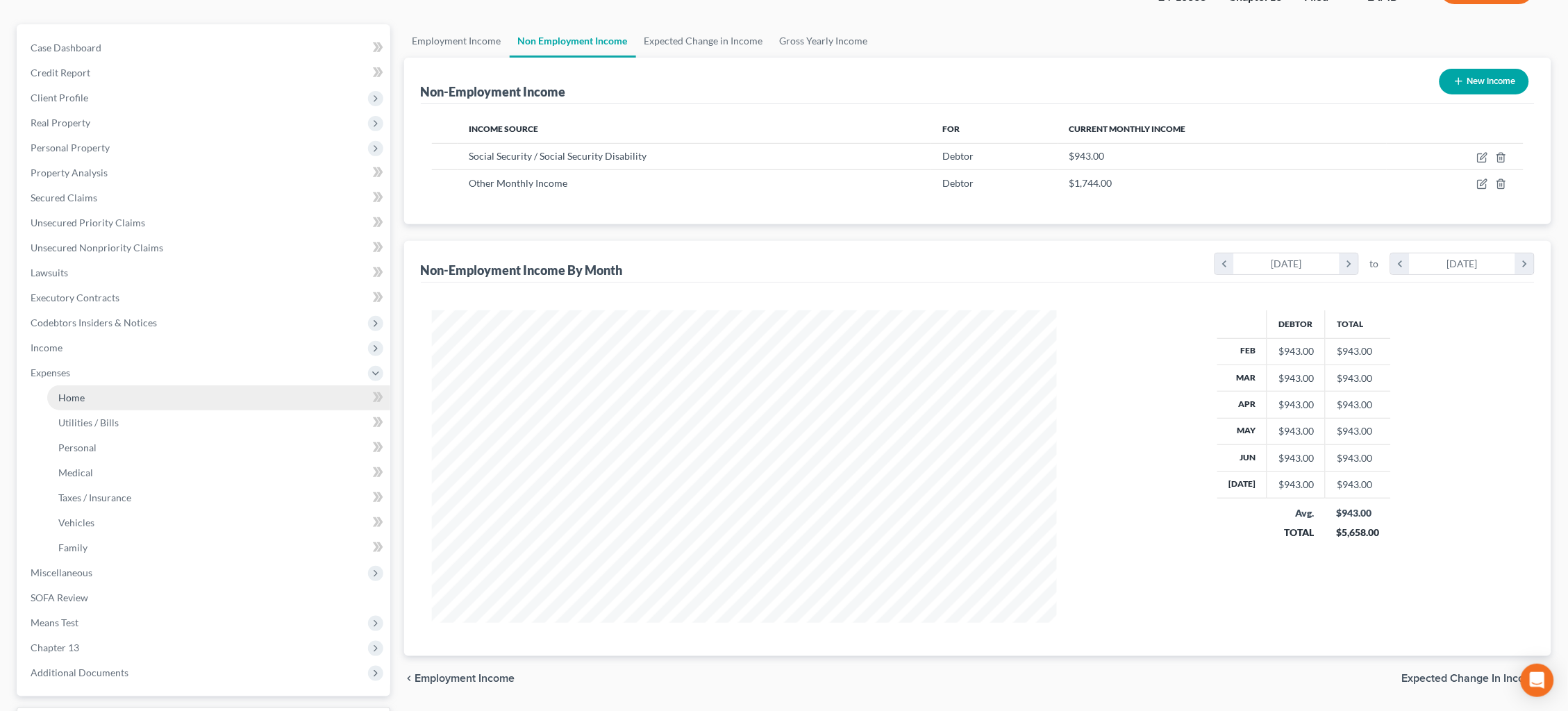
click at [246, 386] on link "Home" at bounding box center [218, 398] width 343 height 25
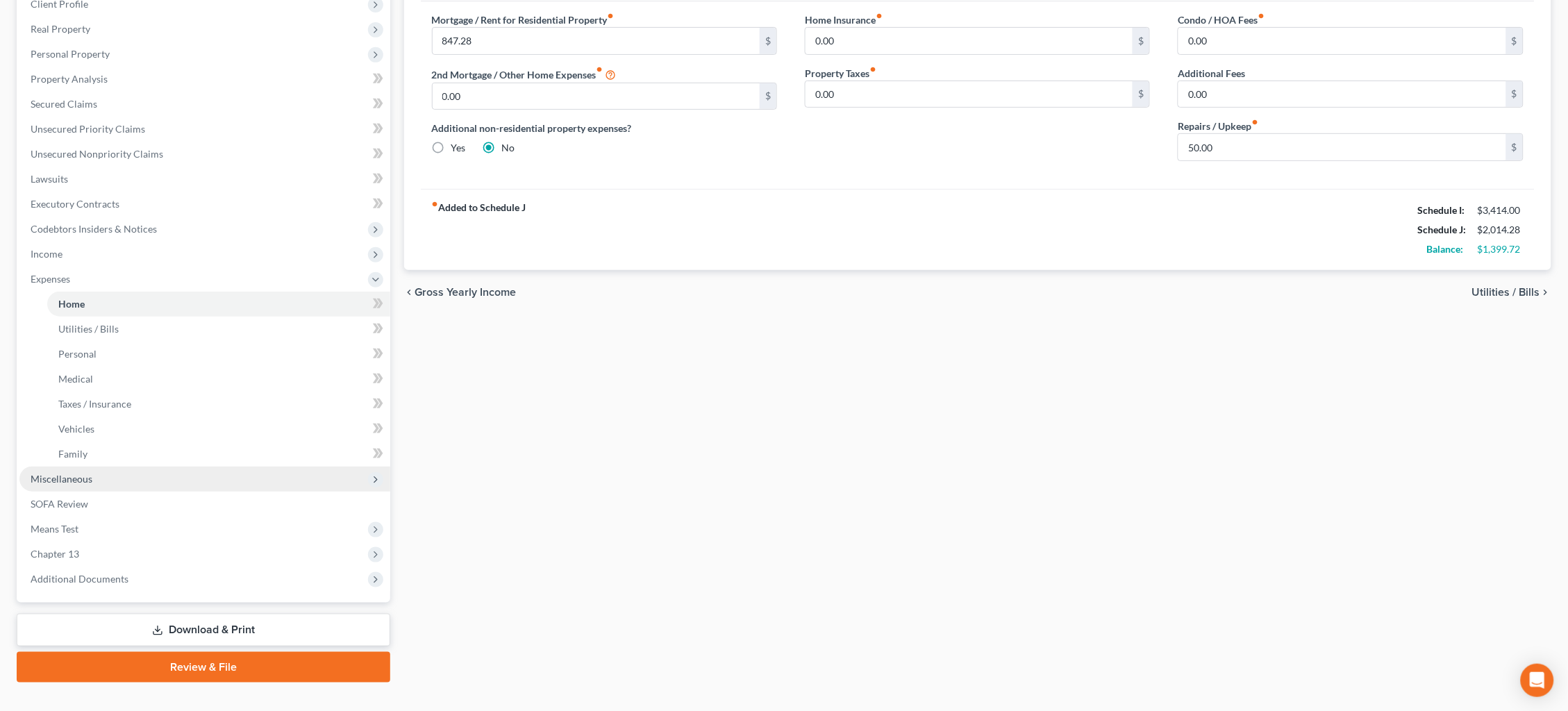
scroll to position [202, 0]
click at [281, 652] on link "Review & File" at bounding box center [204, 668] width 374 height 31
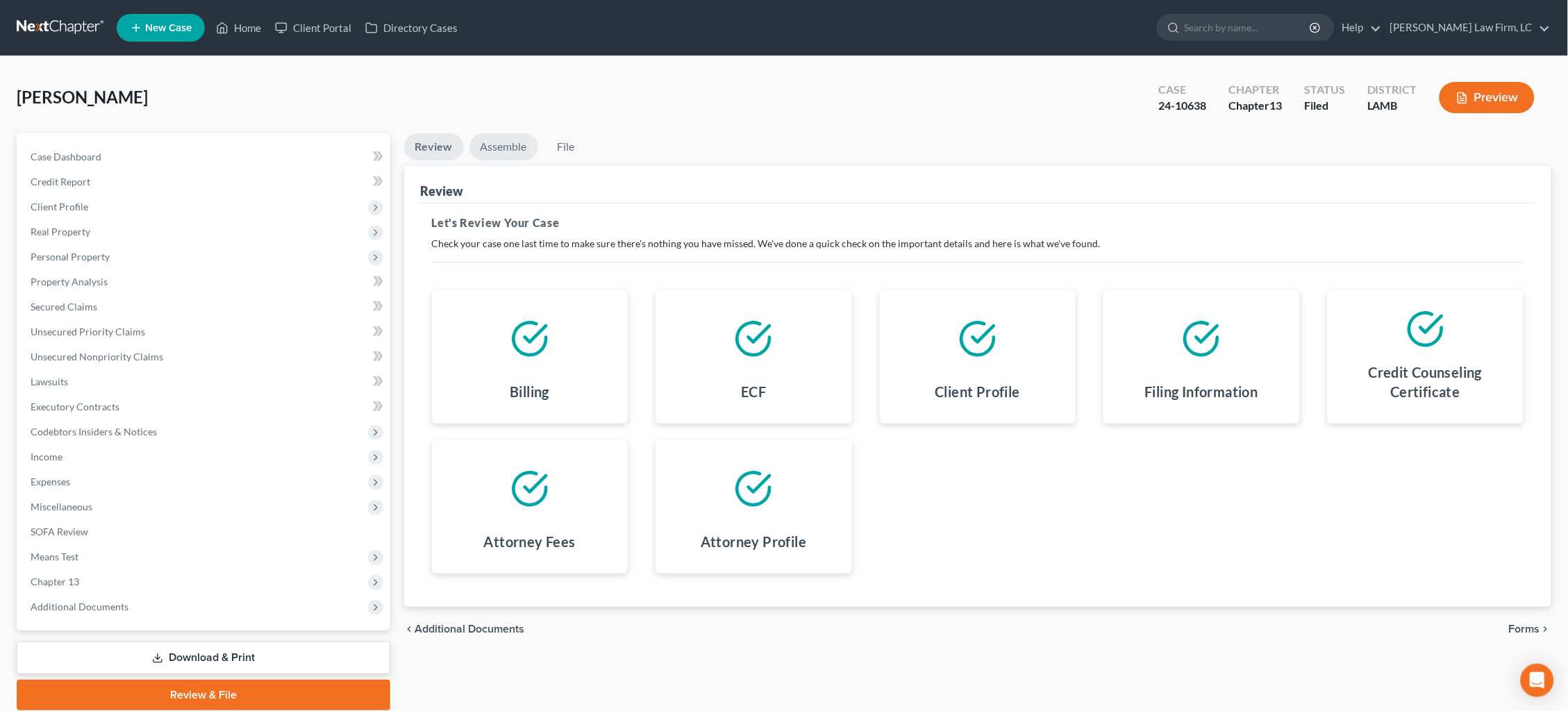
click at [505, 151] on link "Assemble" at bounding box center [504, 147] width 69 height 27
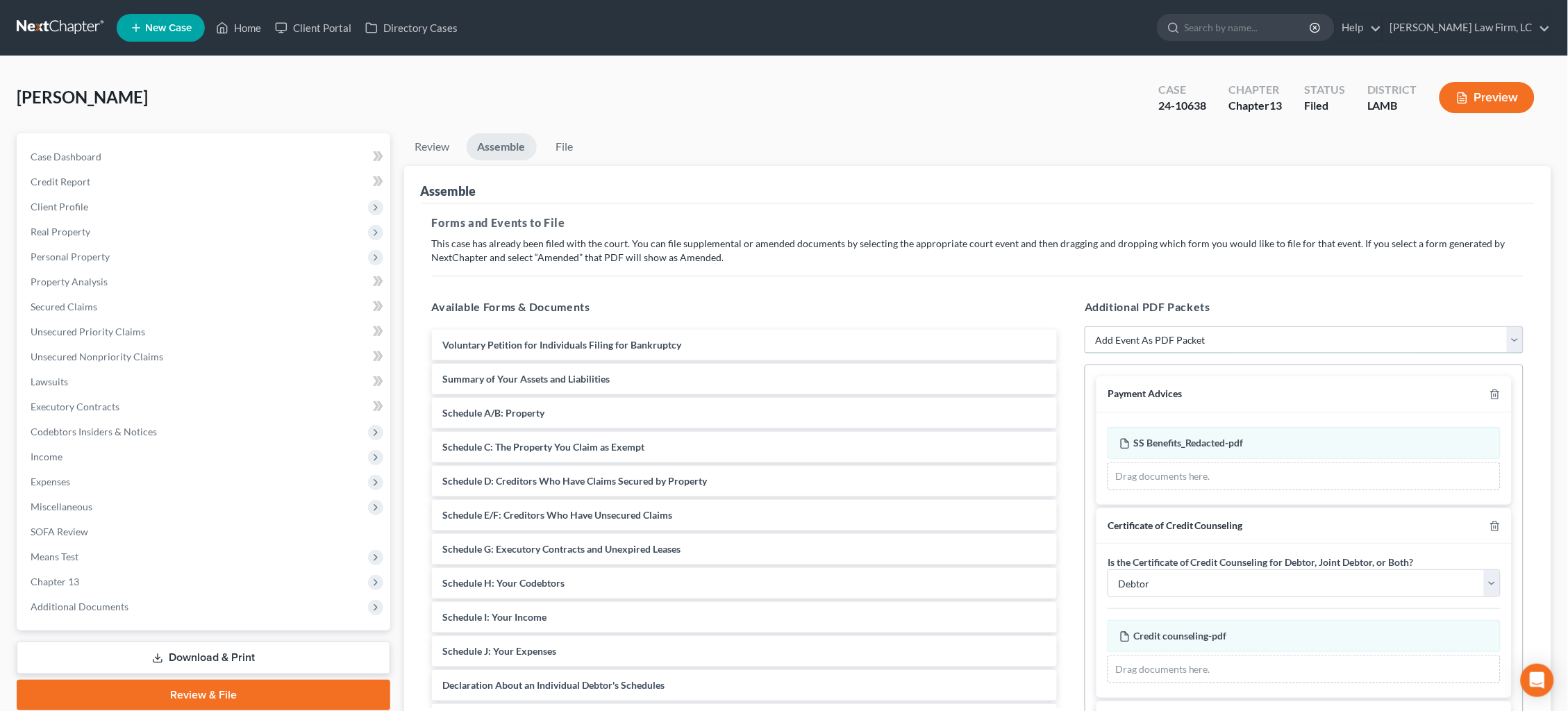
select select "5"
select select
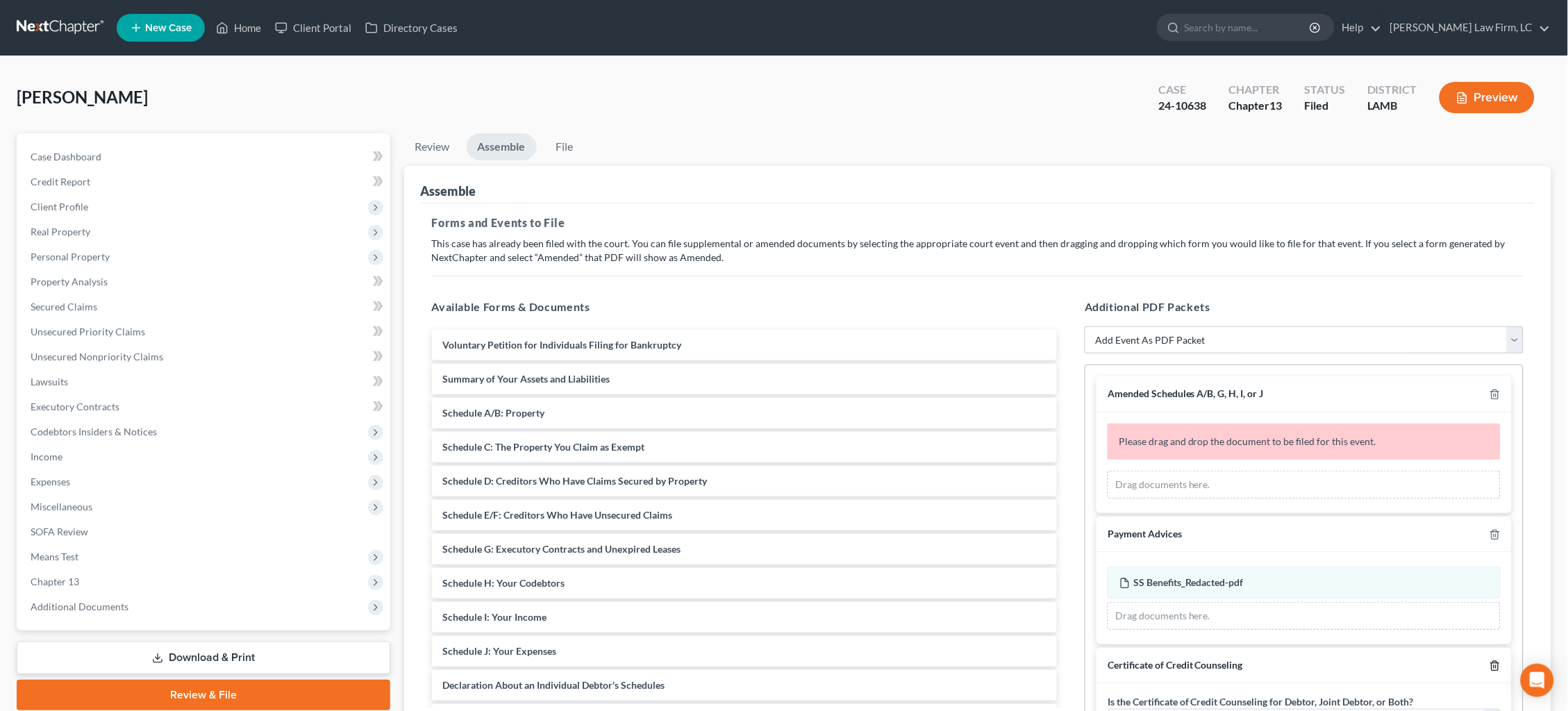
click at [1497, 534] on icon "button" at bounding box center [1495, 534] width 11 height 11
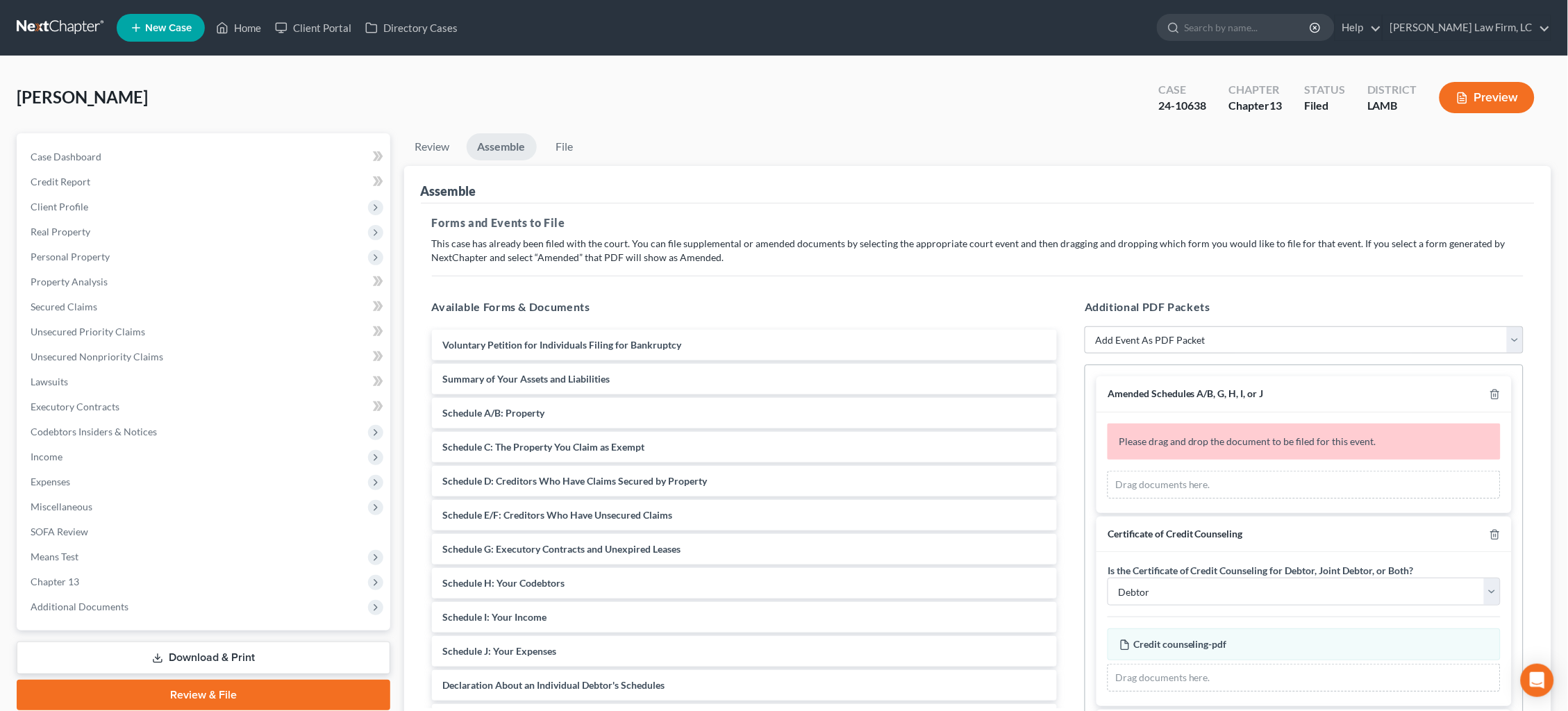
click at [1497, 533] on icon "button" at bounding box center [1495, 534] width 11 height 11
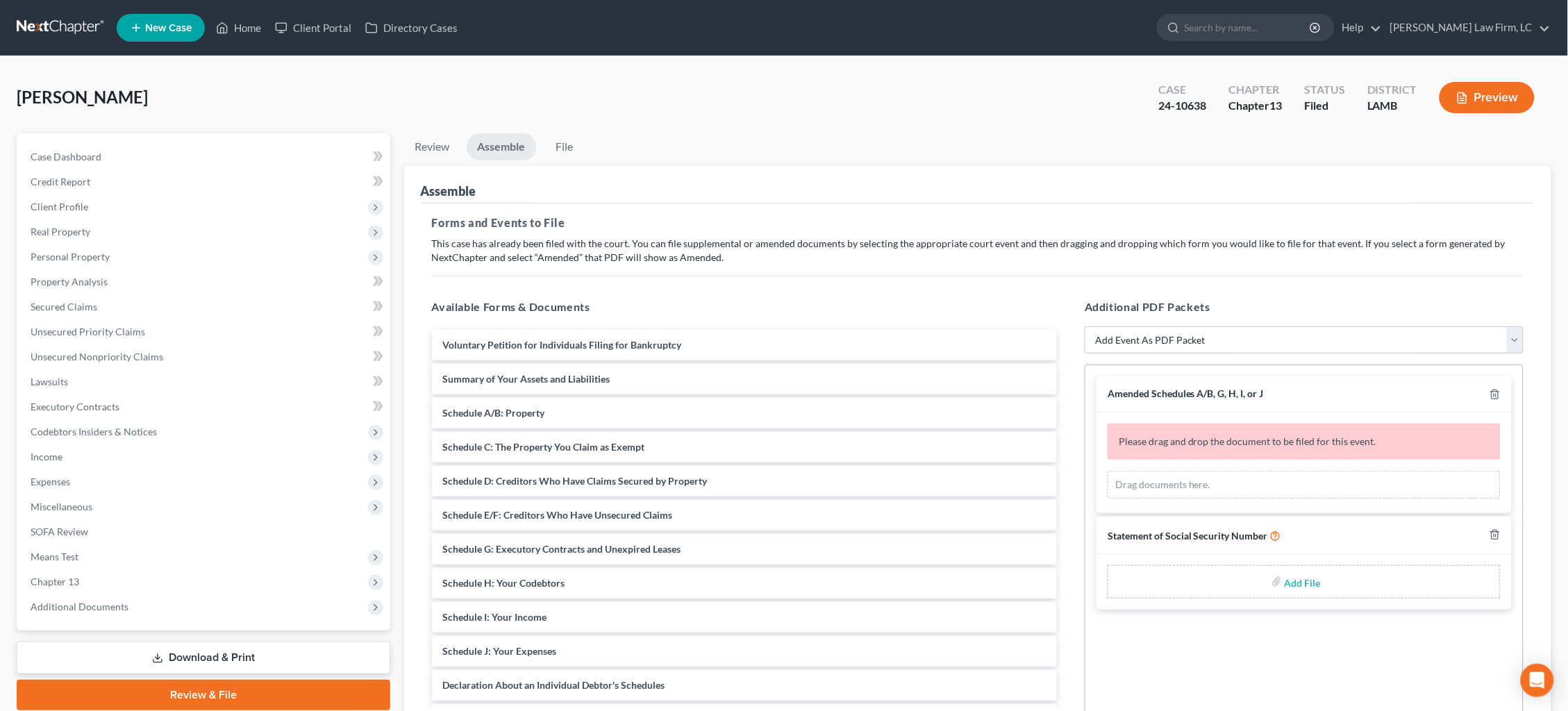
click at [1497, 533] on icon "button" at bounding box center [1495, 534] width 11 height 11
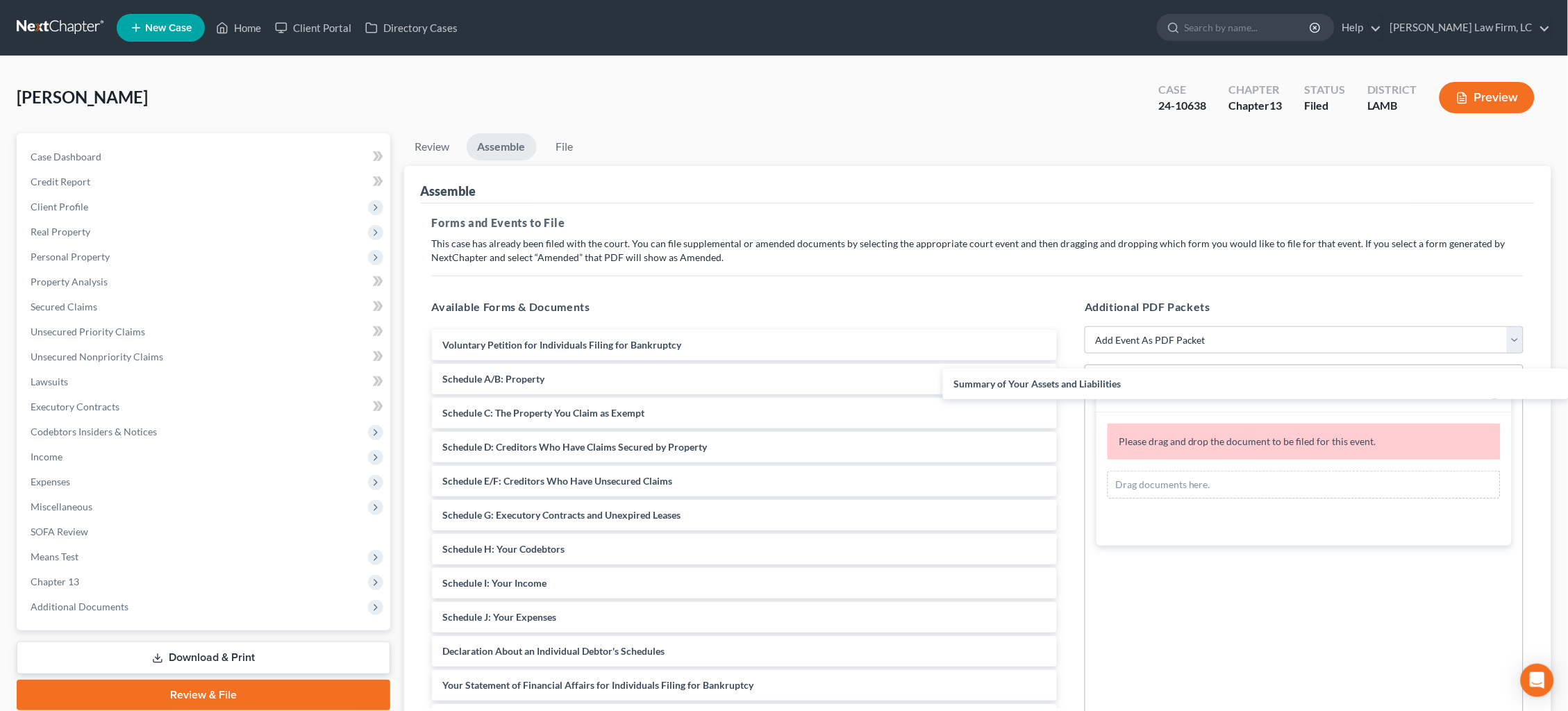
drag, startPoint x: 597, startPoint y: 376, endPoint x: 1152, endPoint y: 385, distance: 555.1
click at [1069, 385] on div "Summary of Your Assets and Liabilities Voluntary Petition for Individuals Filin…" at bounding box center [745, 651] width 648 height 643
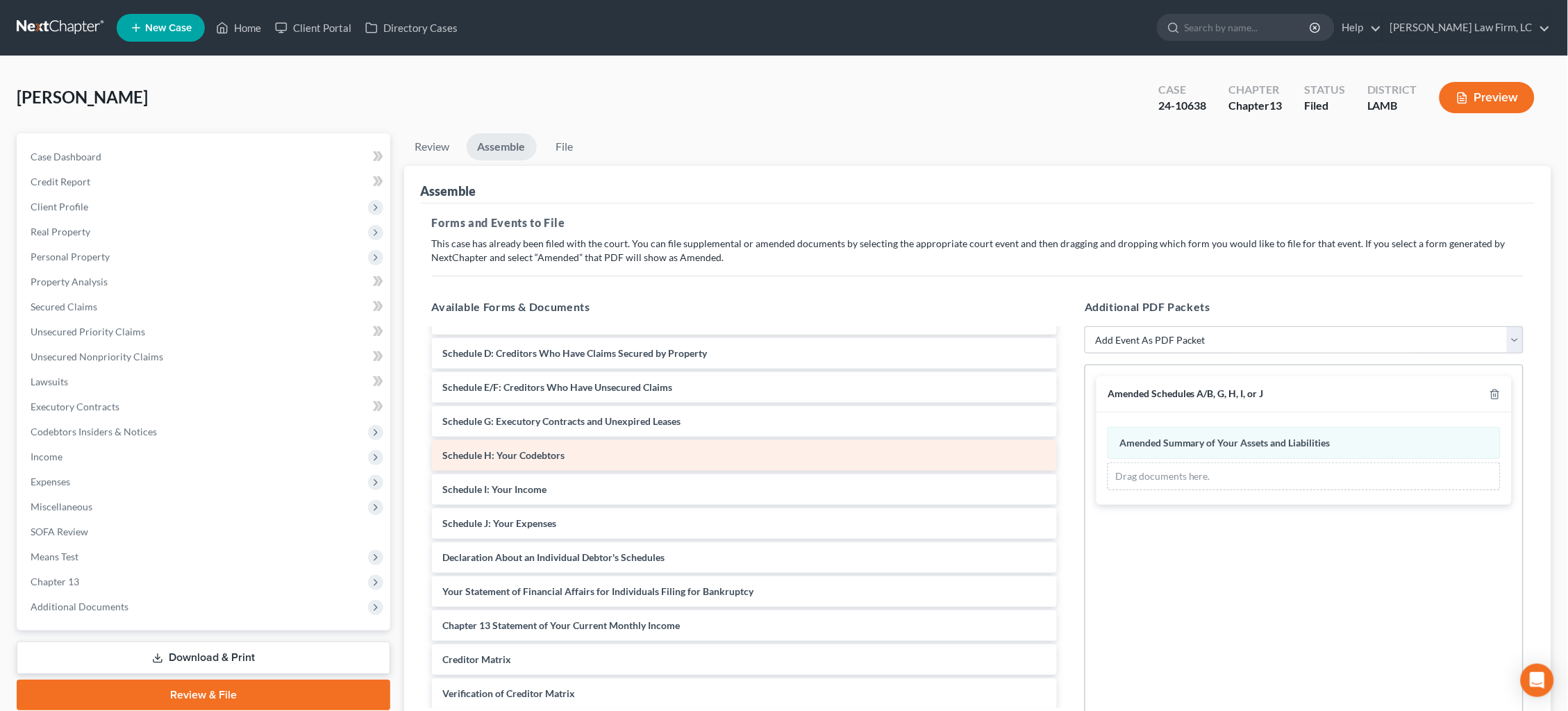
scroll to position [98, 0]
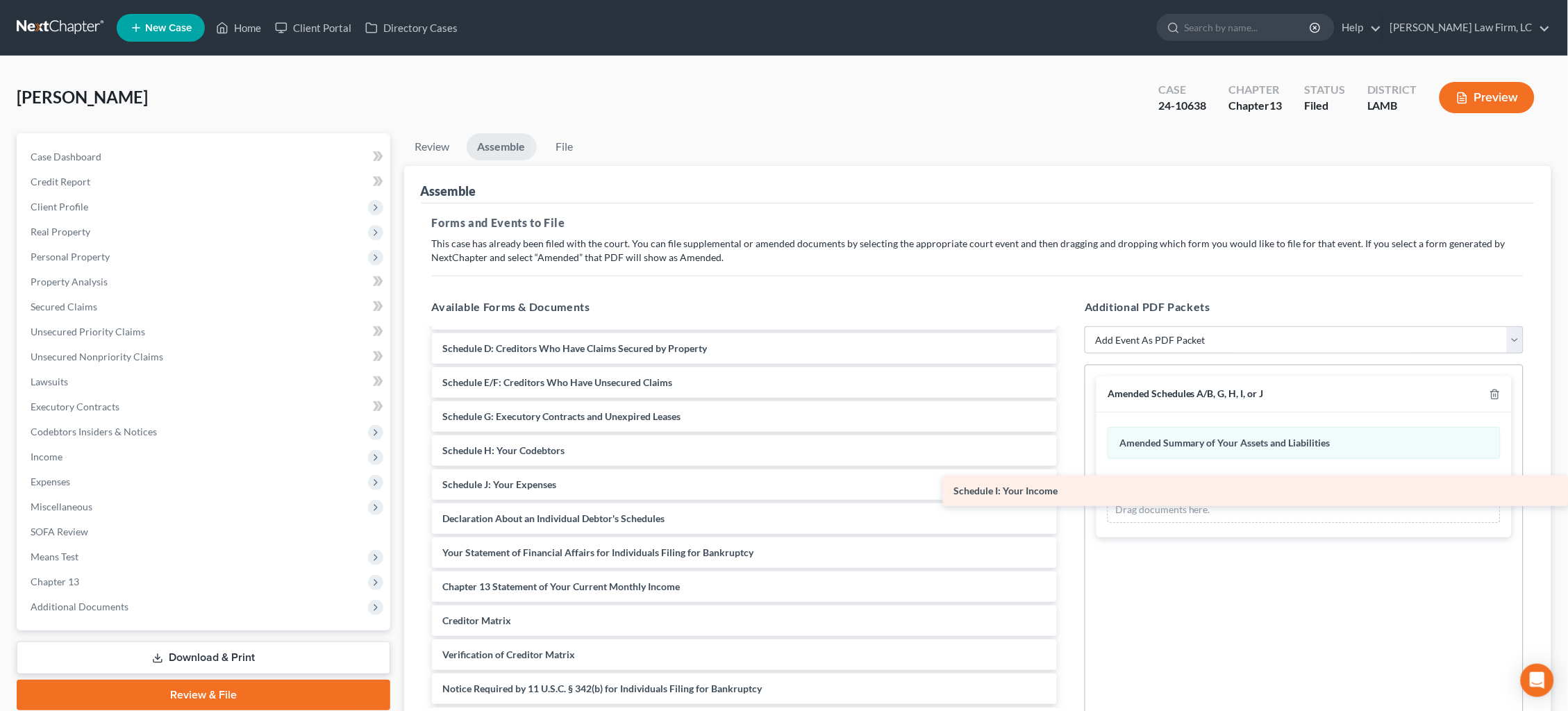
drag, startPoint x: 540, startPoint y: 473, endPoint x: 1161, endPoint y: 485, distance: 621.1
click at [1069, 485] on div "Schedule I: Your Income Voluntary Petition for Individuals Filing for Bankruptc…" at bounding box center [745, 535] width 648 height 609
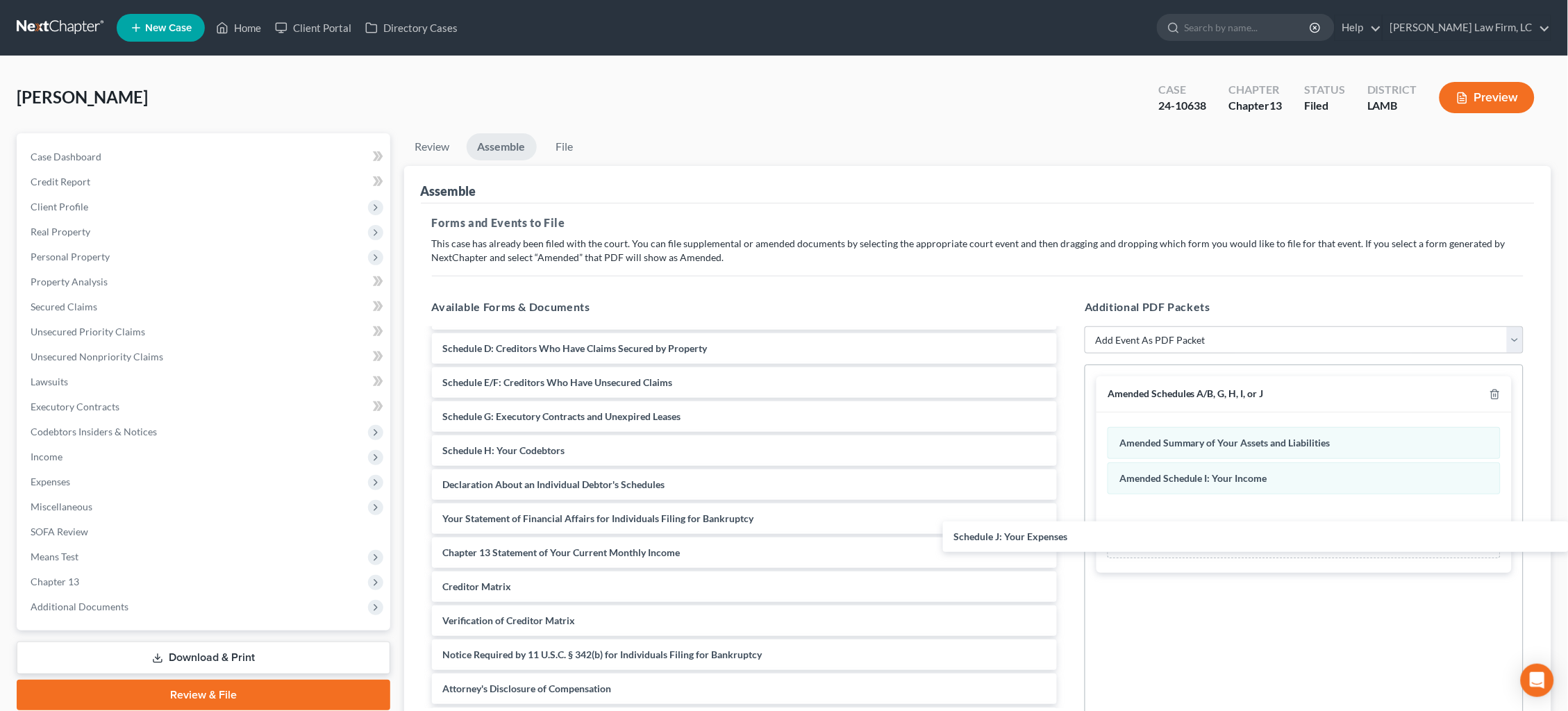
drag, startPoint x: 520, startPoint y: 477, endPoint x: 1211, endPoint y: 546, distance: 694.4
click at [1069, 530] on div "Schedule J: Your Expenses Voluntary Petition for Individuals Filing for Bankrup…" at bounding box center [745, 518] width 648 height 575
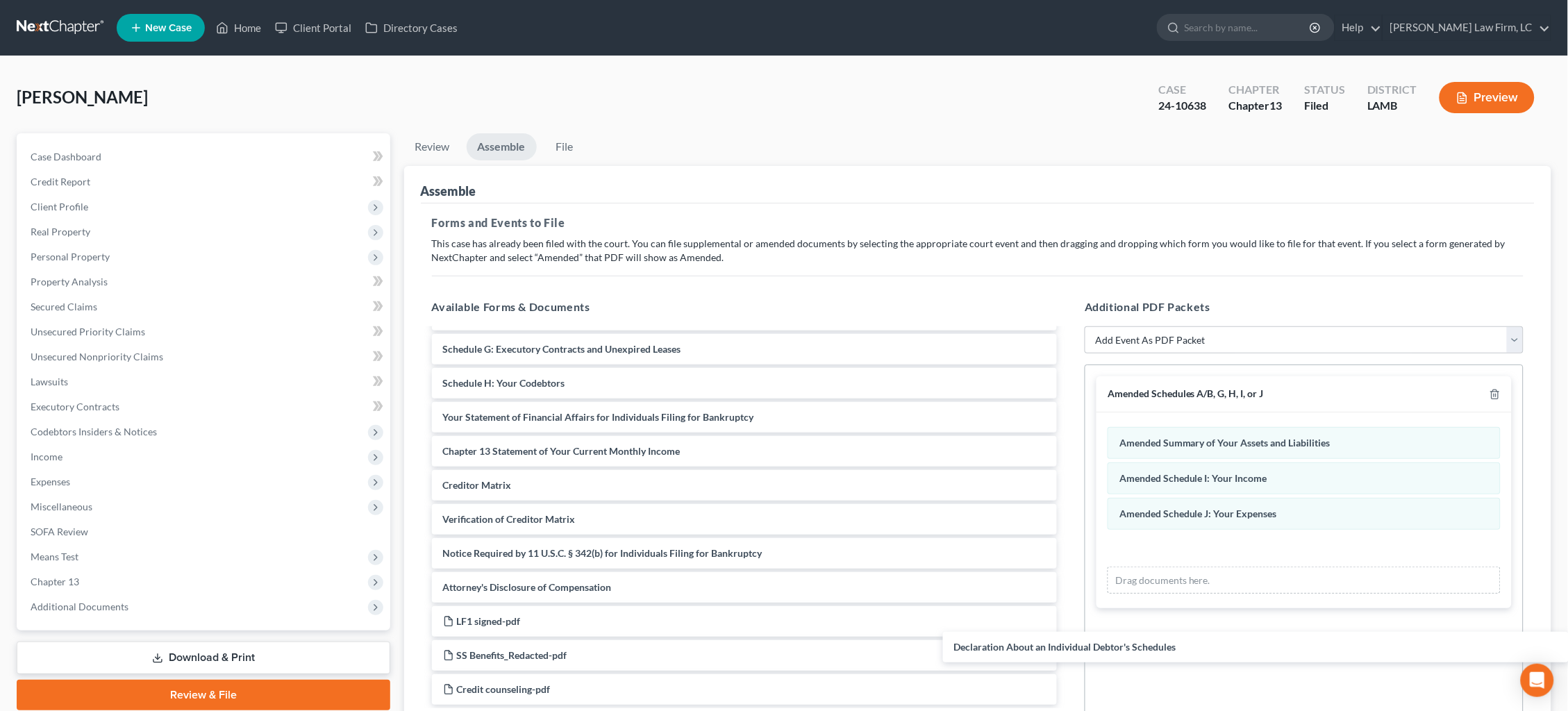
scroll to position [151, 0]
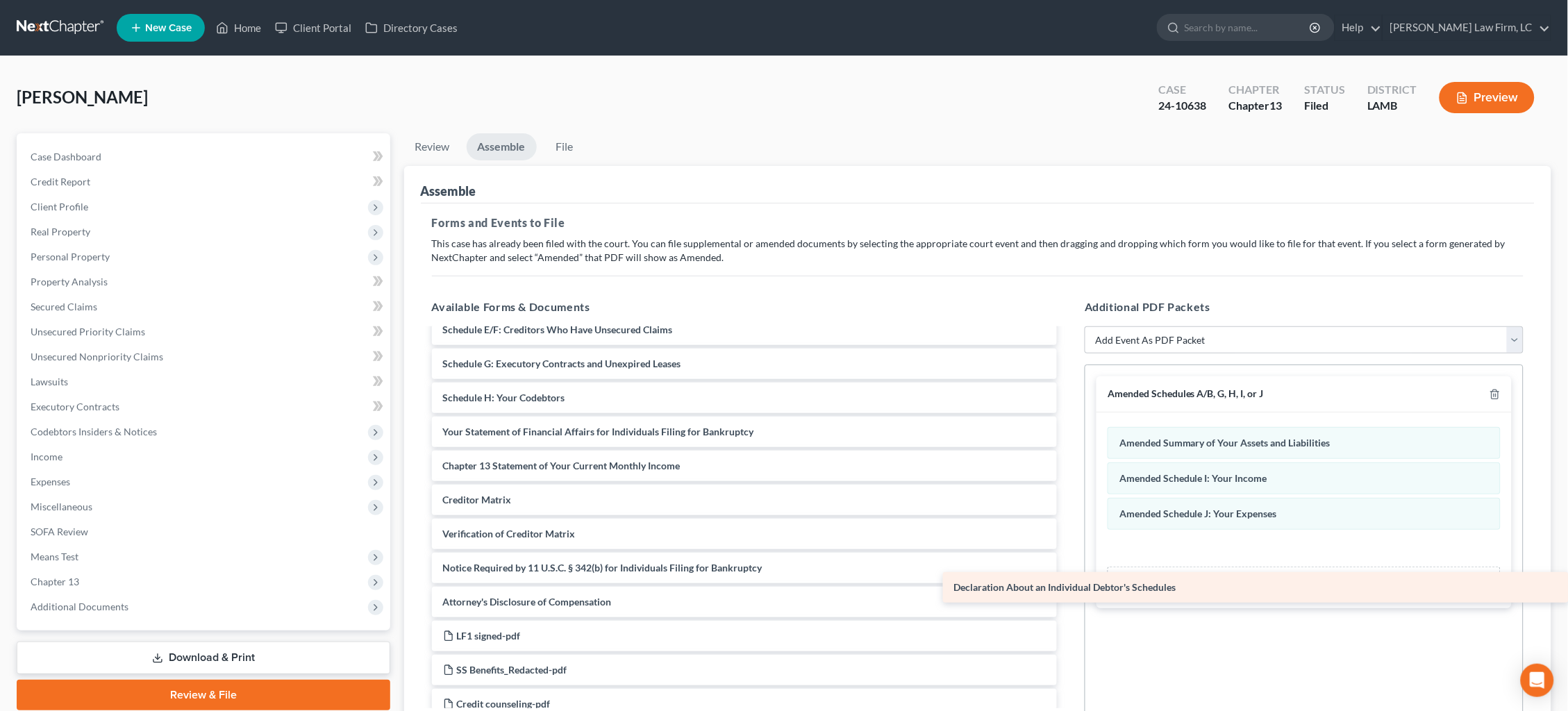
drag, startPoint x: 526, startPoint y: 386, endPoint x: 1335, endPoint y: 584, distance: 832.9
click at [1069, 584] on div "Declaration About an Individual Debtor's Schedules Voluntary Petition for Indiv…" at bounding box center [745, 449] width 648 height 541
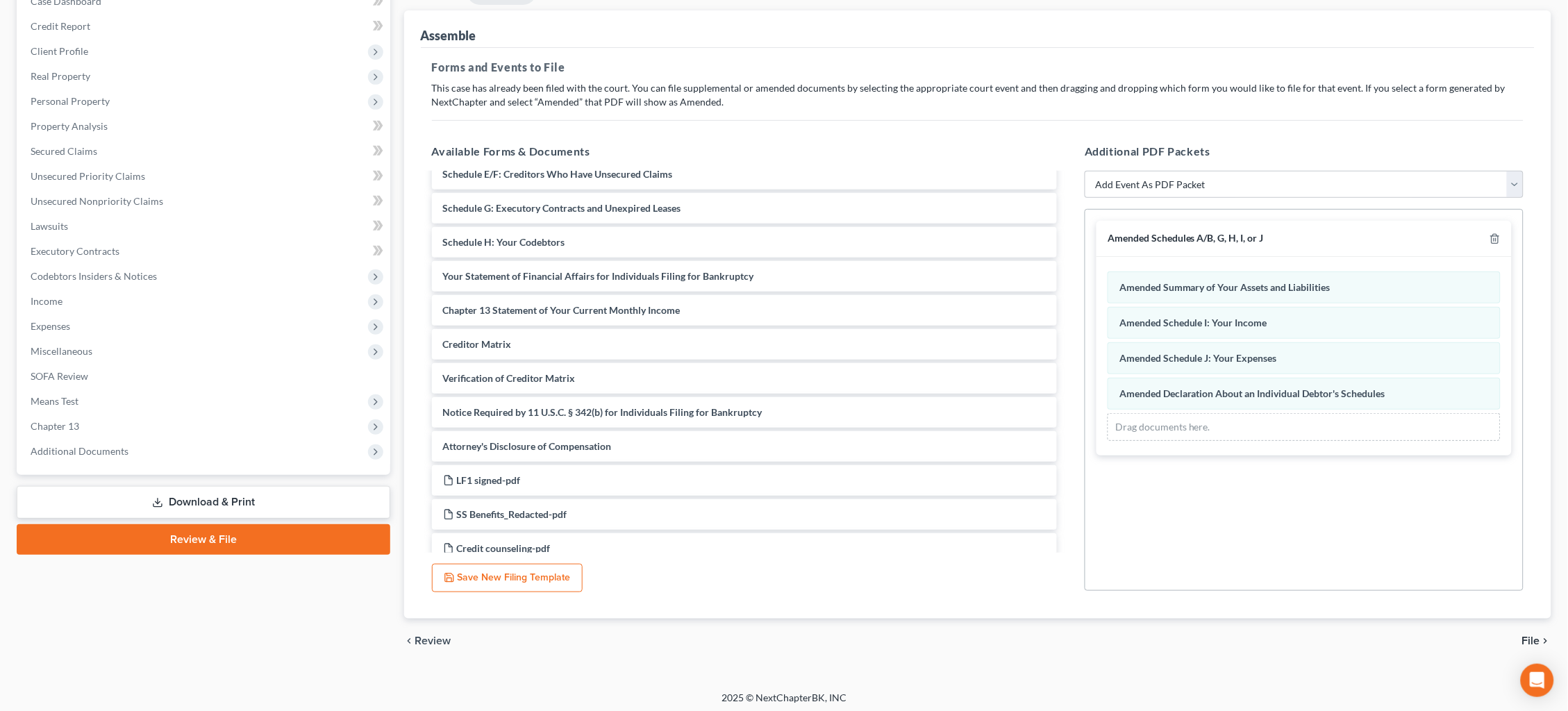
click at [1542, 636] on icon "chevron_right" at bounding box center [1545, 641] width 11 height 11
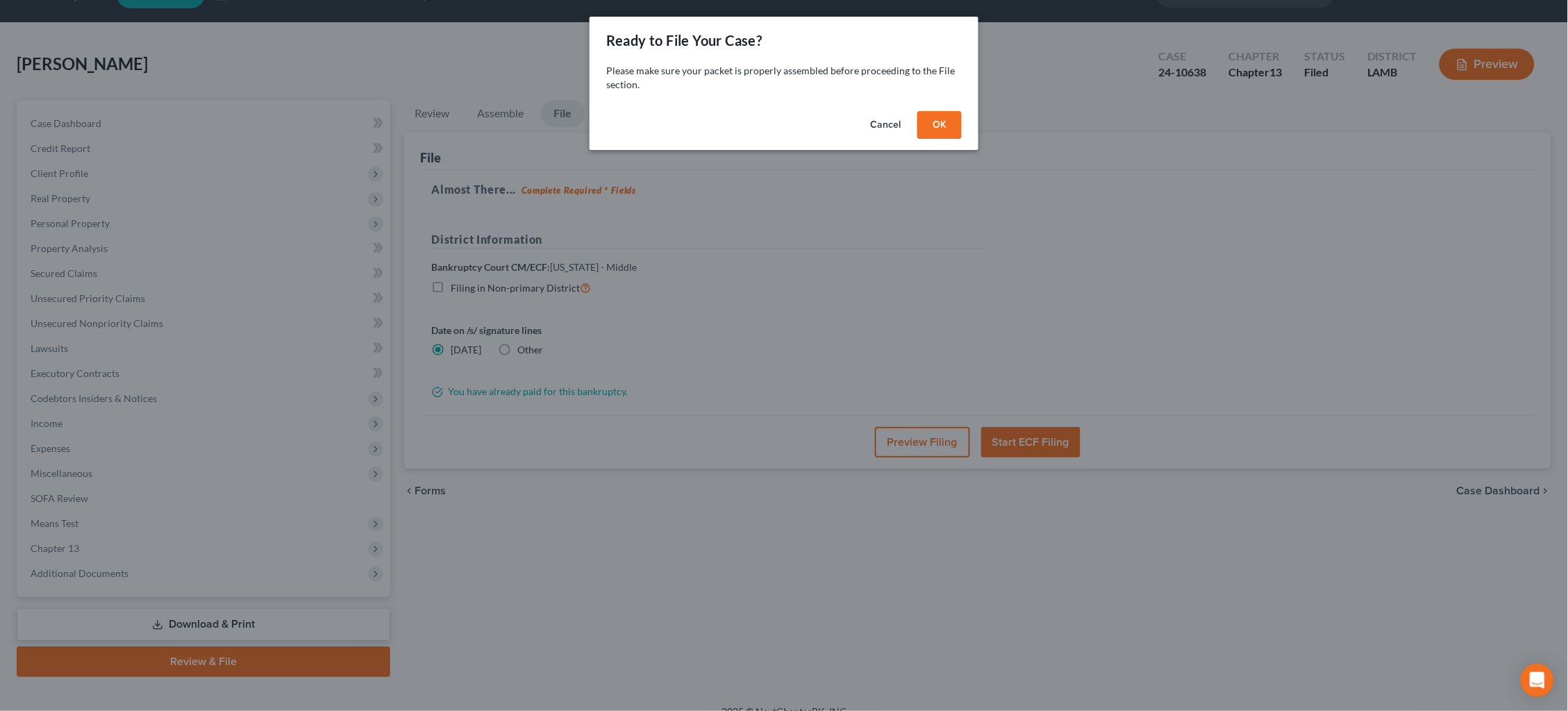
click at [946, 119] on button "OK" at bounding box center [939, 125] width 45 height 28
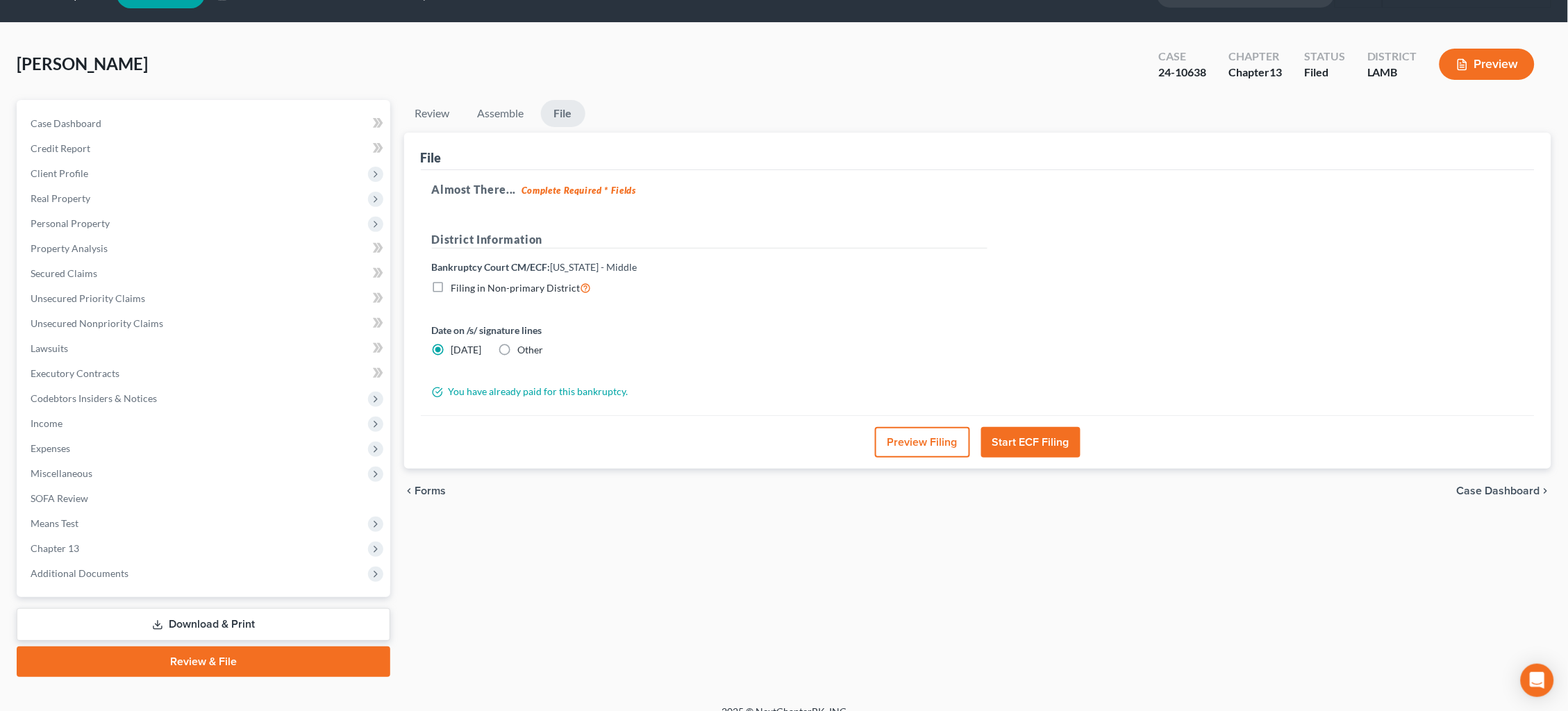
click at [1037, 437] on button "Start ECF Filing" at bounding box center [1030, 442] width 99 height 31
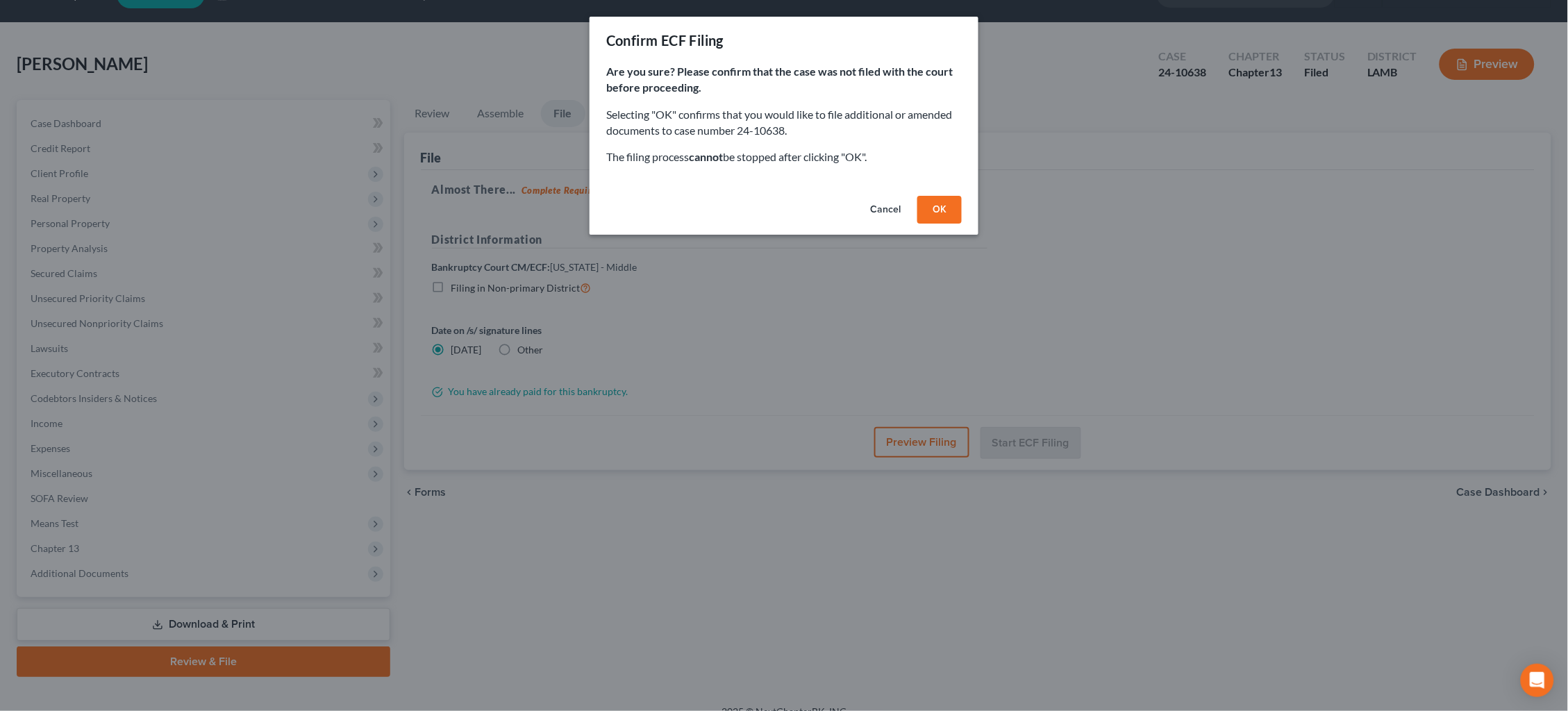
click at [946, 213] on button "OK" at bounding box center [939, 210] width 45 height 28
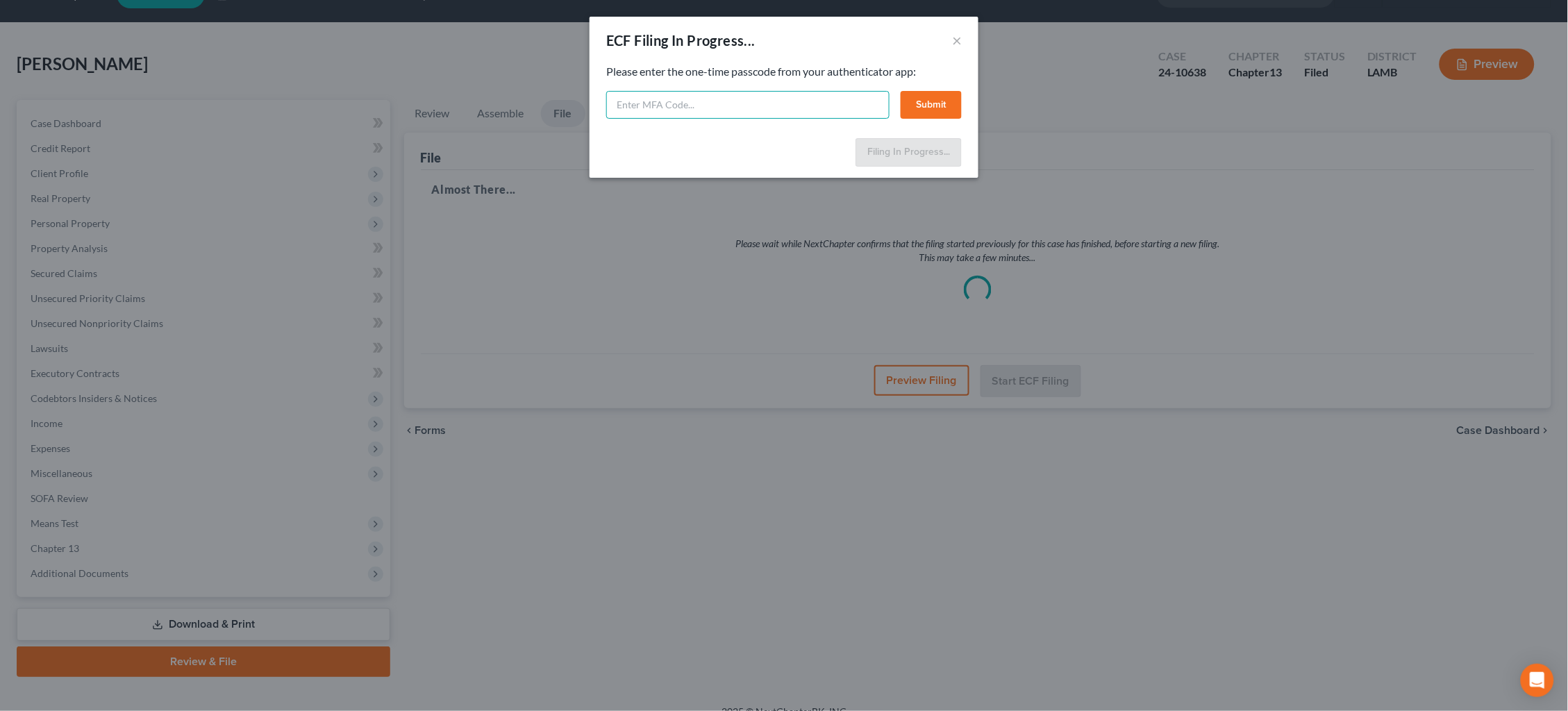
click at [754, 106] on input "text" at bounding box center [748, 105] width 283 height 28
type input "314368"
click at [947, 103] on button "Submit" at bounding box center [930, 105] width 61 height 28
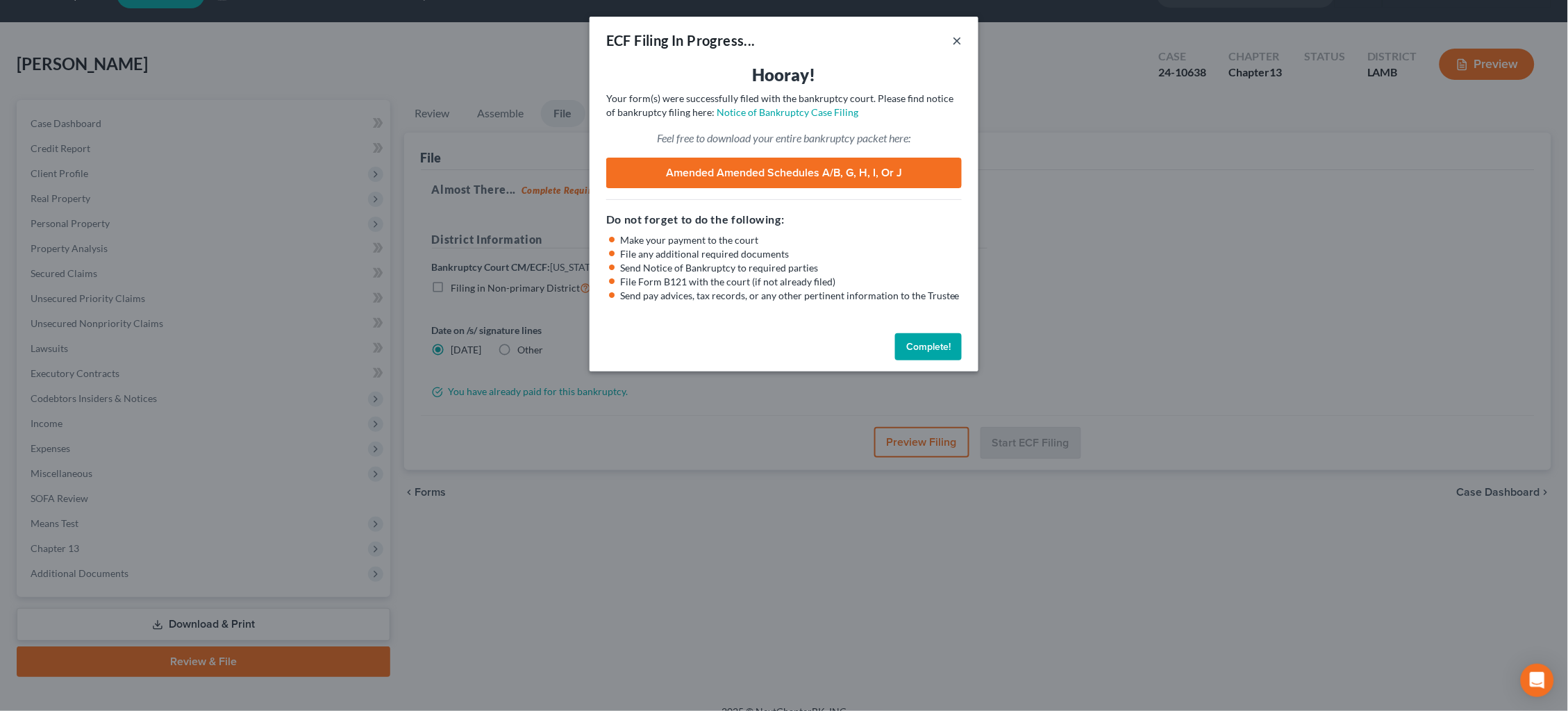
click at [957, 41] on button "×" at bounding box center [956, 40] width 10 height 17
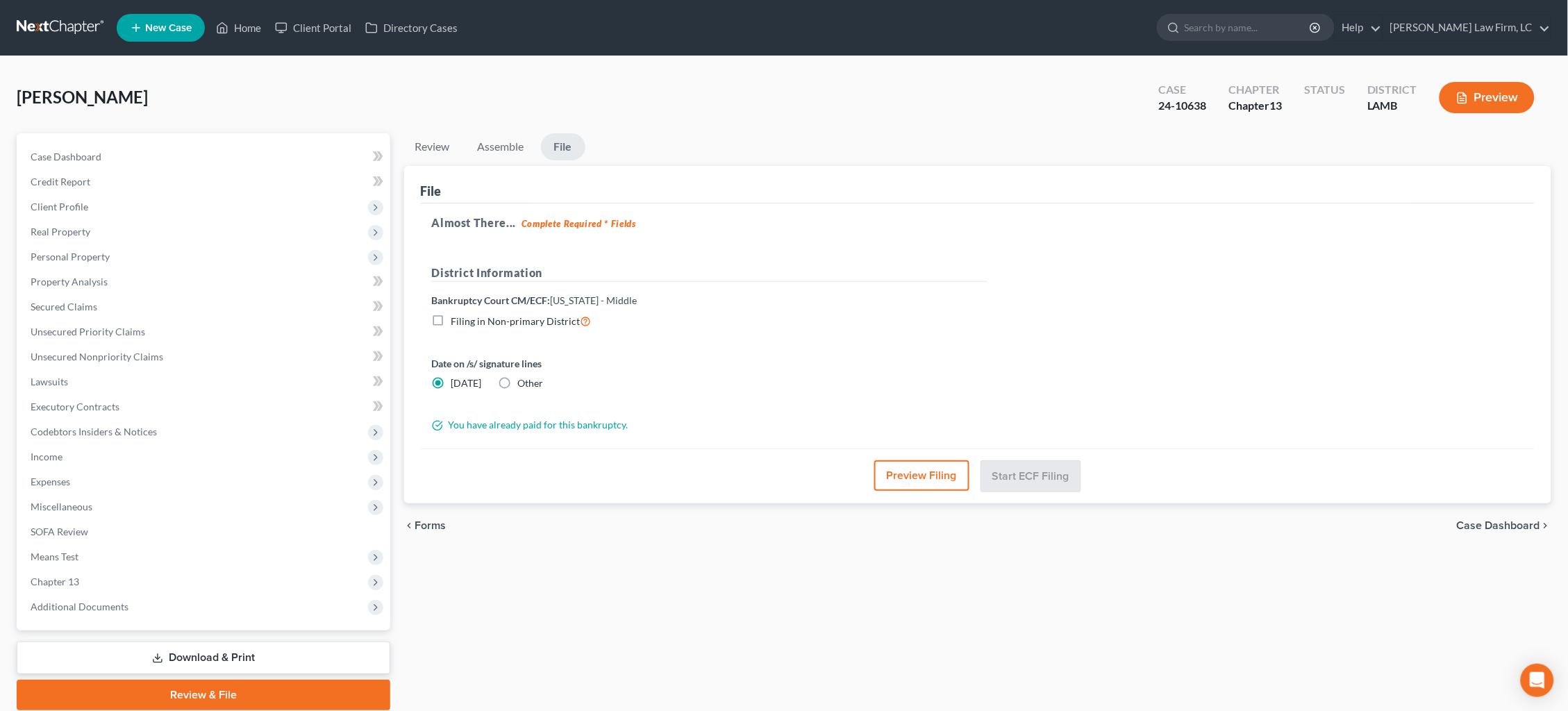
scroll to position [0, 0]
click at [46, 27] on link at bounding box center [61, 28] width 89 height 25
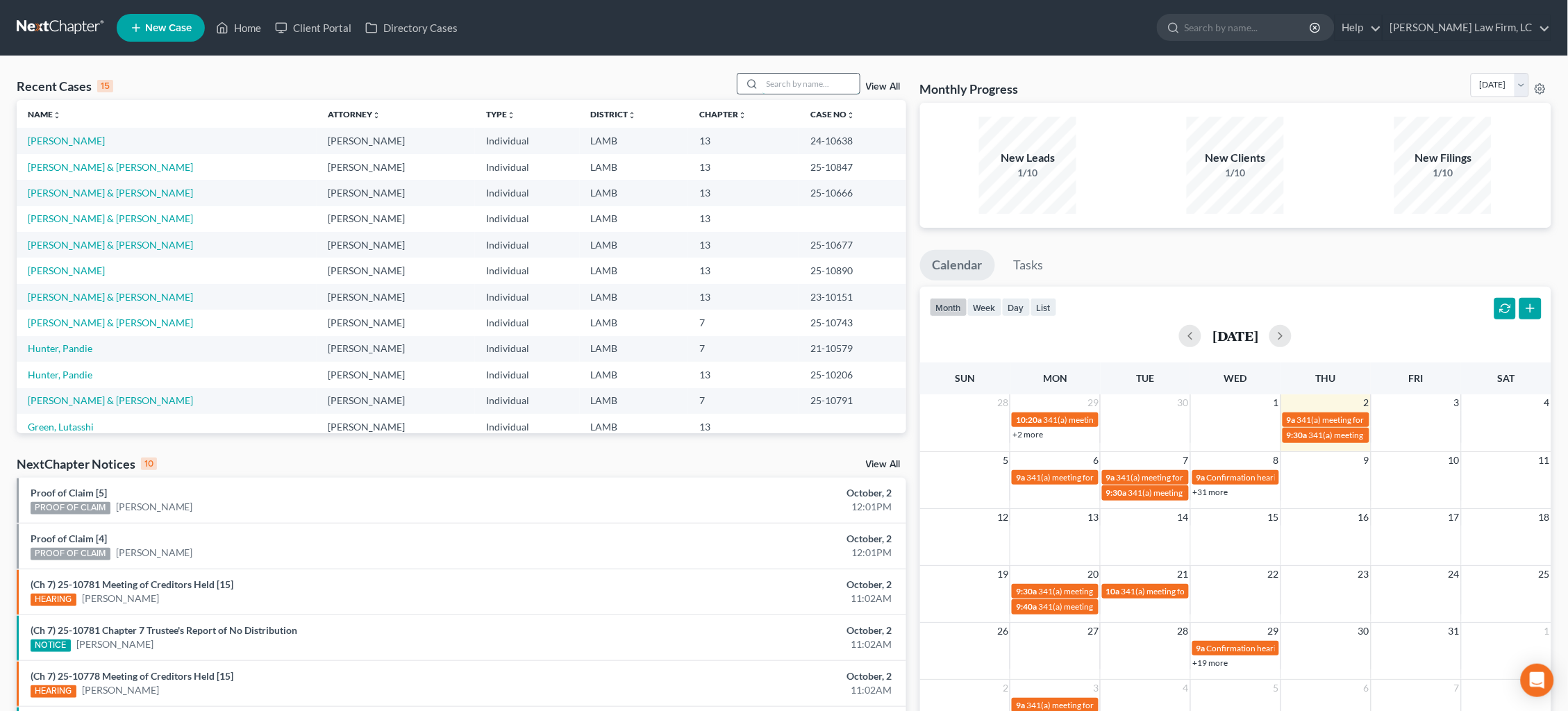
click at [844, 84] on input "search" at bounding box center [811, 83] width 97 height 20
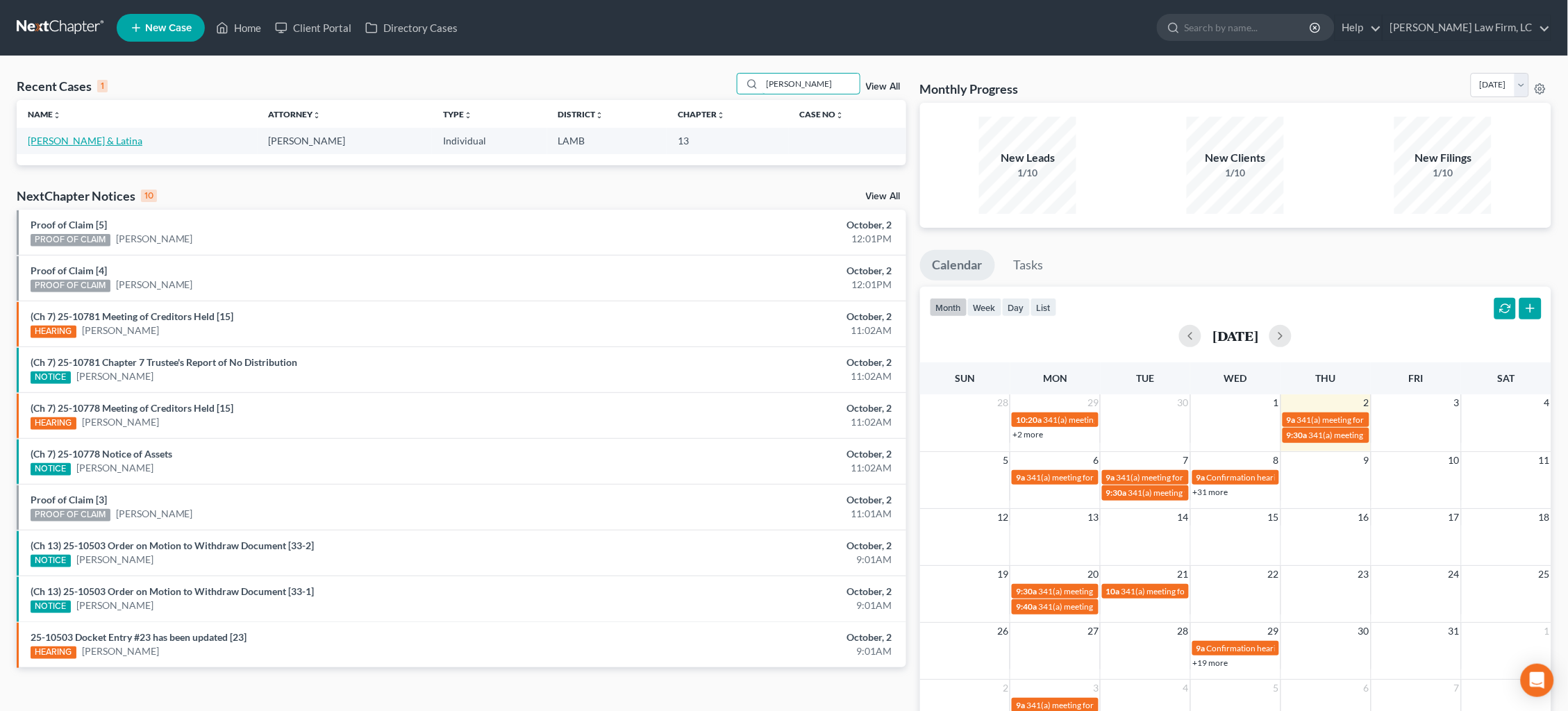
type input "Hulbert"
click at [86, 141] on link "Hulbert, John & Latina" at bounding box center [85, 141] width 114 height 12
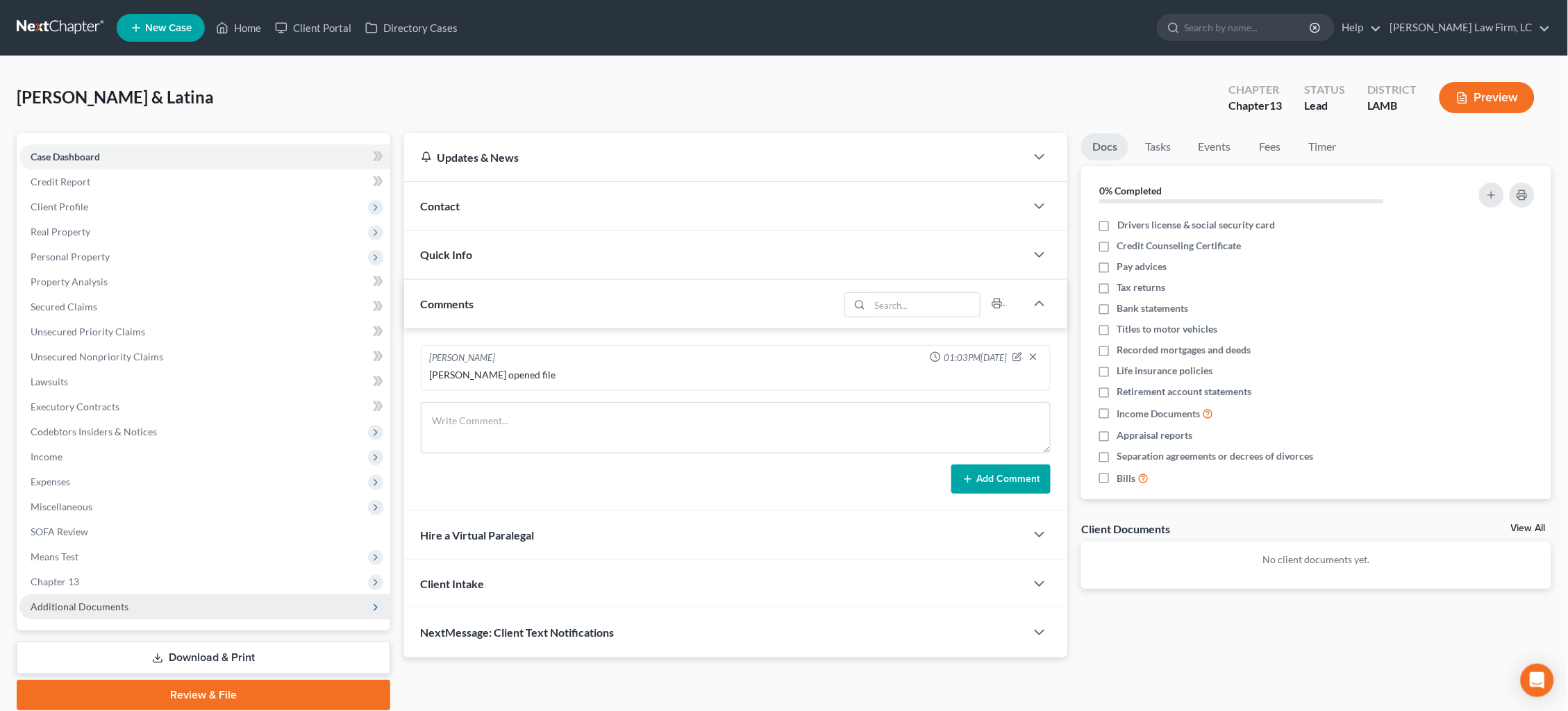
click at [150, 594] on span "Additional Documents" at bounding box center [205, 607] width 371 height 25
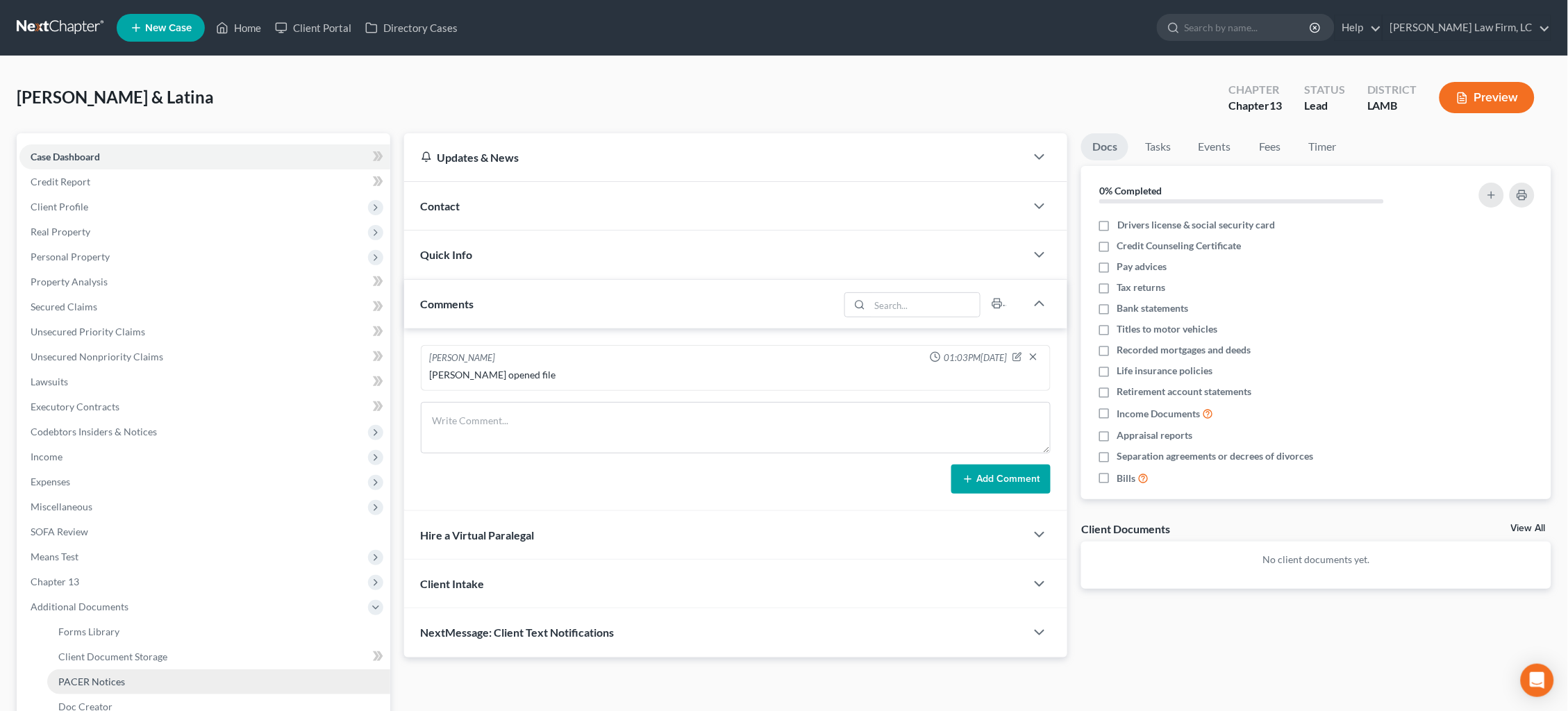
click at [158, 669] on link "PACER Notices" at bounding box center [218, 682] width 343 height 25
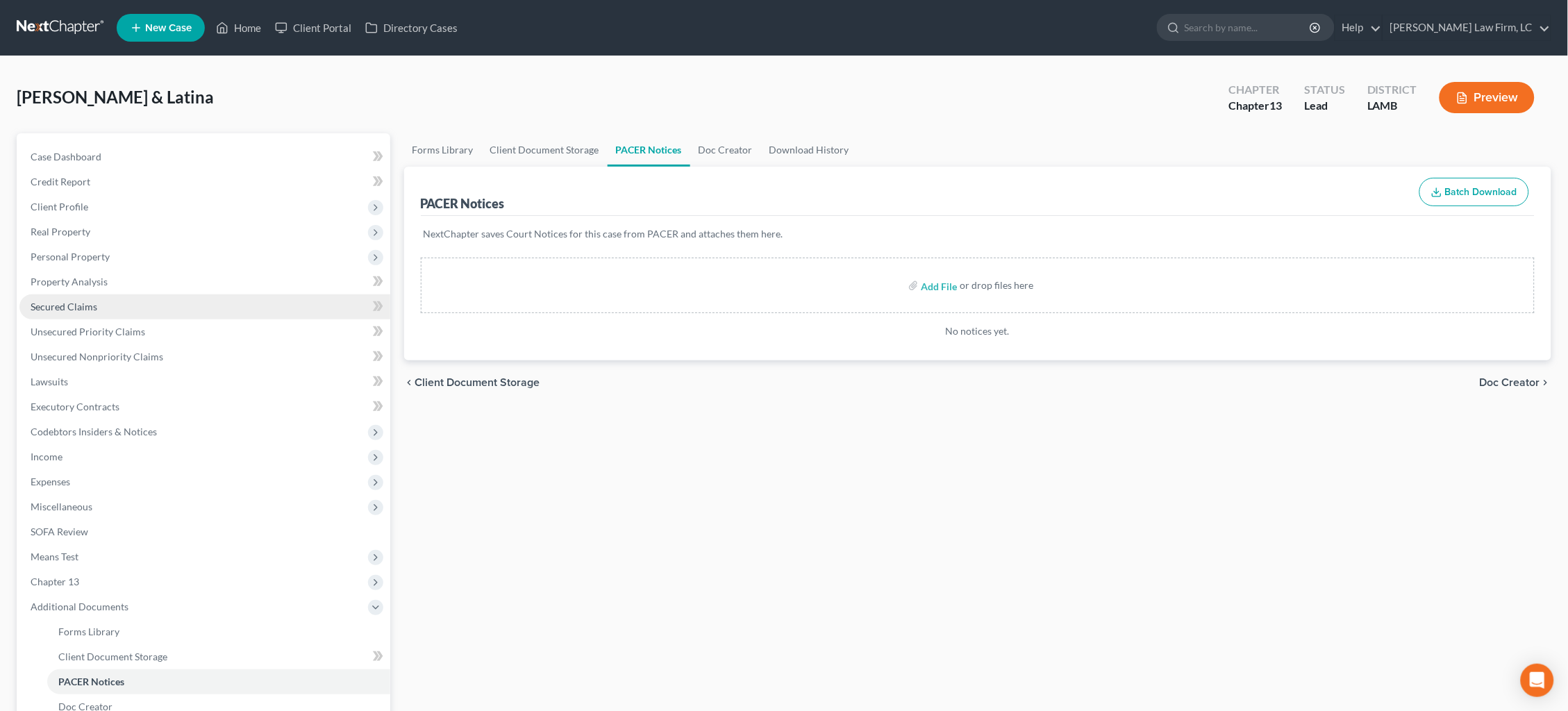
click at [146, 303] on link "Secured Claims" at bounding box center [205, 307] width 371 height 25
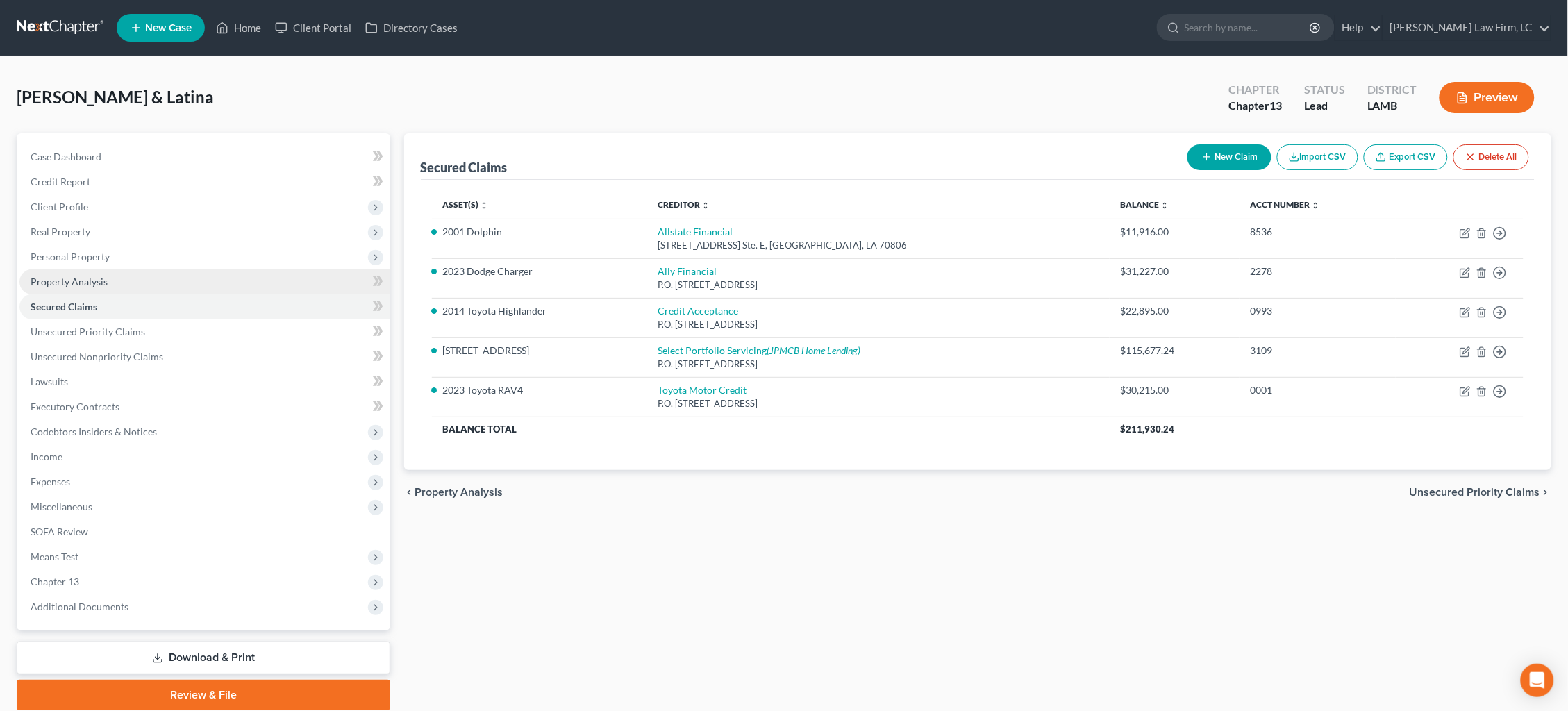
click at [144, 281] on link "Property Analysis" at bounding box center [205, 281] width 371 height 25
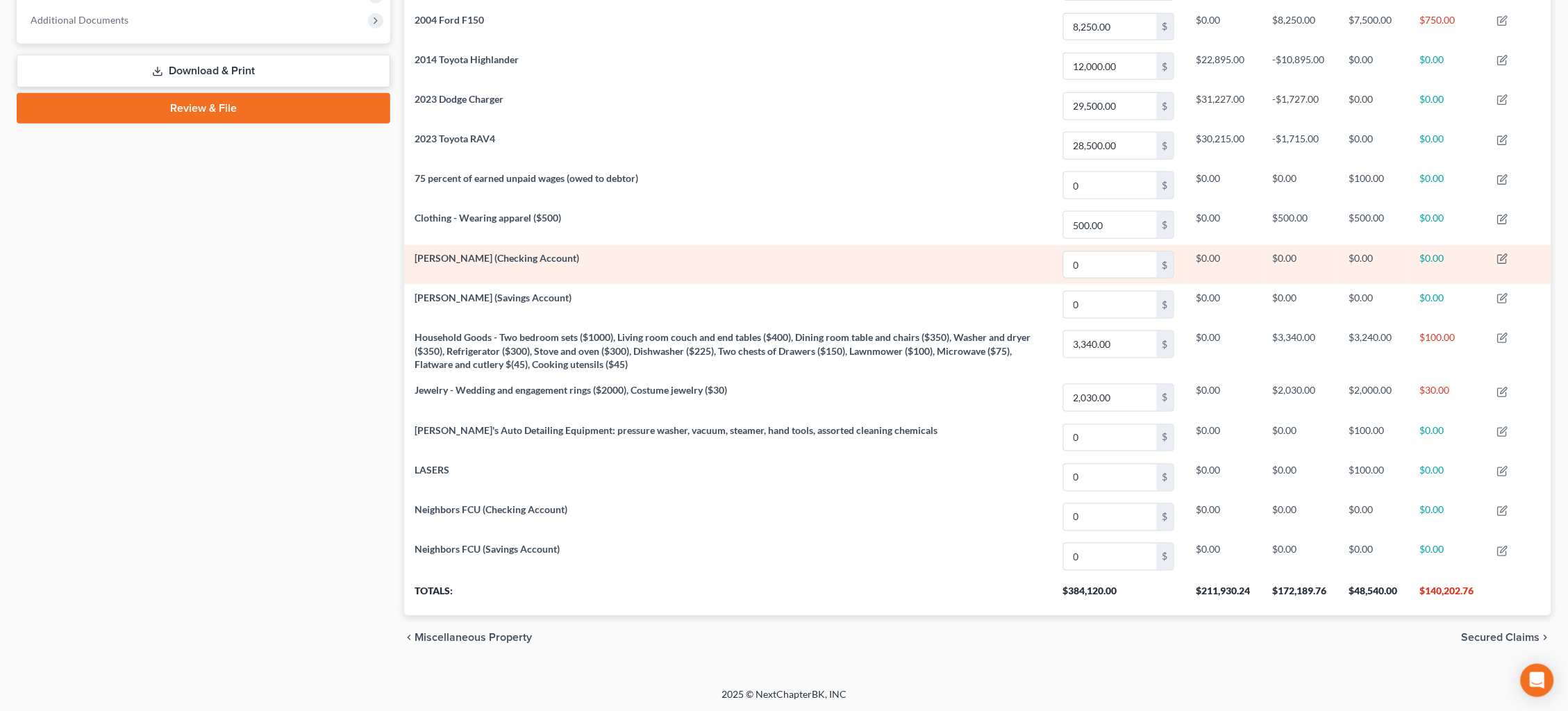
scroll to position [586, 0]
